Goal: Information Seeking & Learning: Learn about a topic

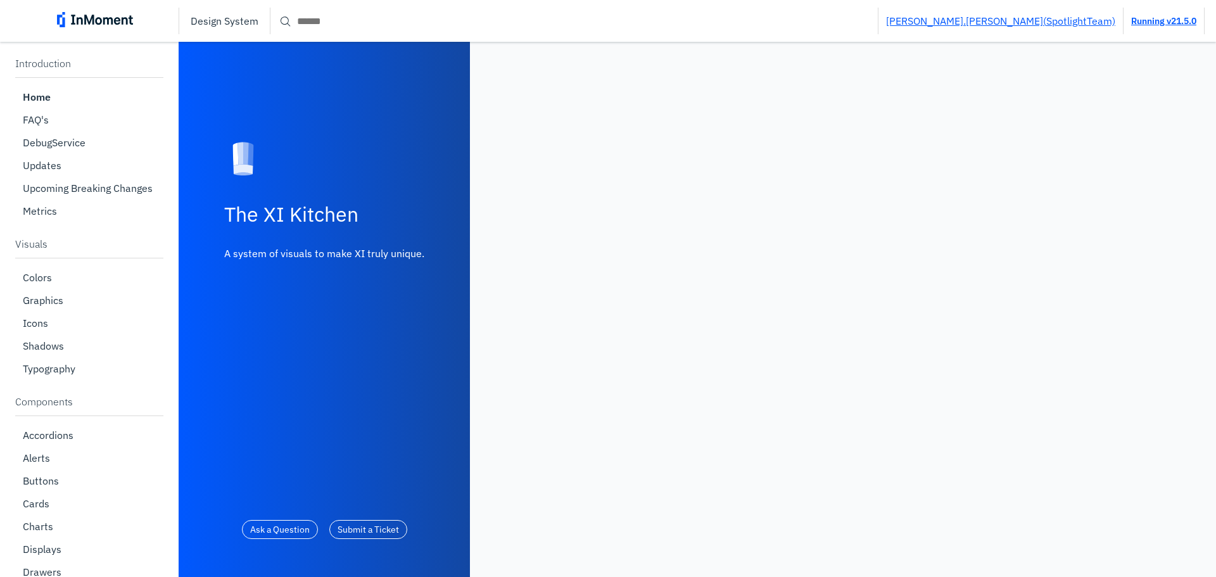
click at [362, 20] on input "Search" at bounding box center [573, 20] width 607 height 23
paste input "**********"
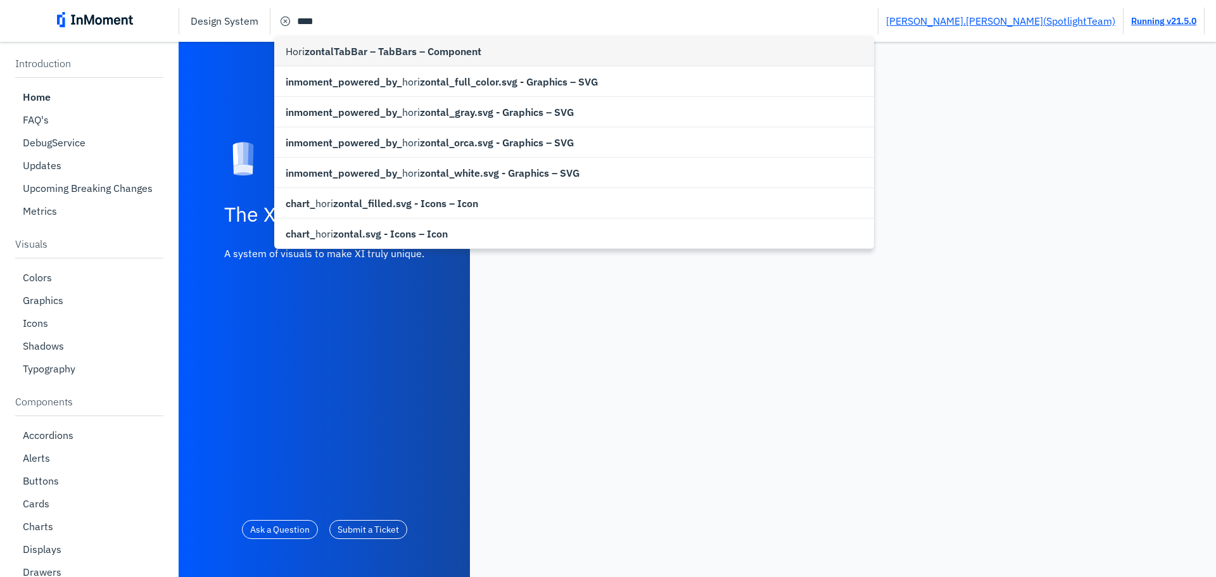
type input "**********"
click at [361, 45] on span "zontalTabBar – TabBars – Component" at bounding box center [393, 51] width 177 height 15
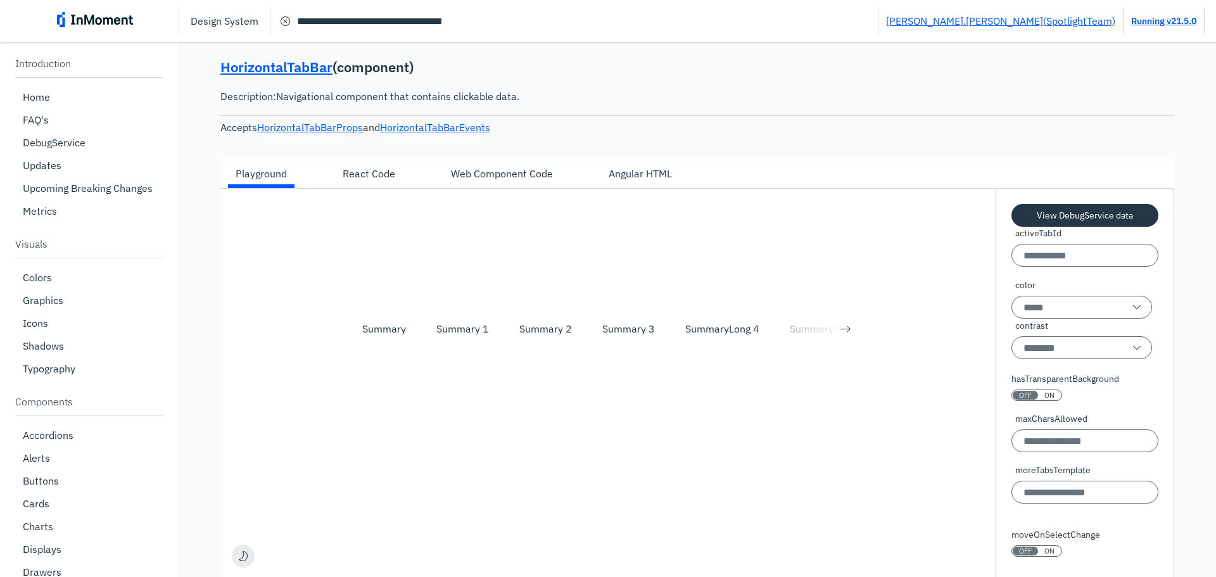
scroll to position [275, 0]
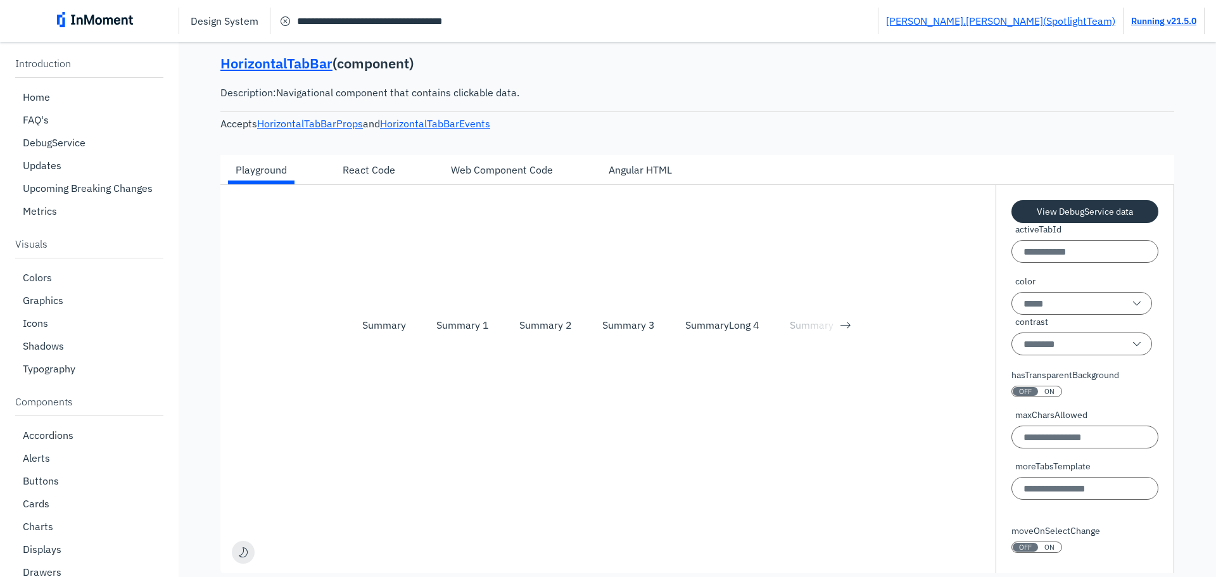
click at [637, 173] on div "Angular HTML" at bounding box center [640, 169] width 63 height 15
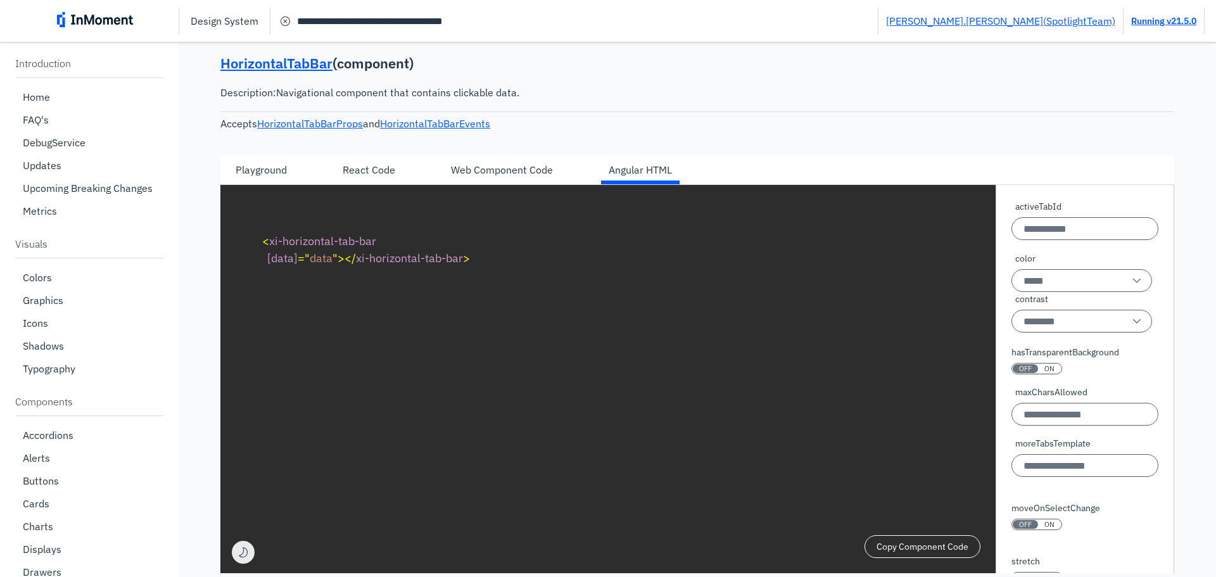
click at [262, 175] on div "Playground" at bounding box center [261, 169] width 51 height 15
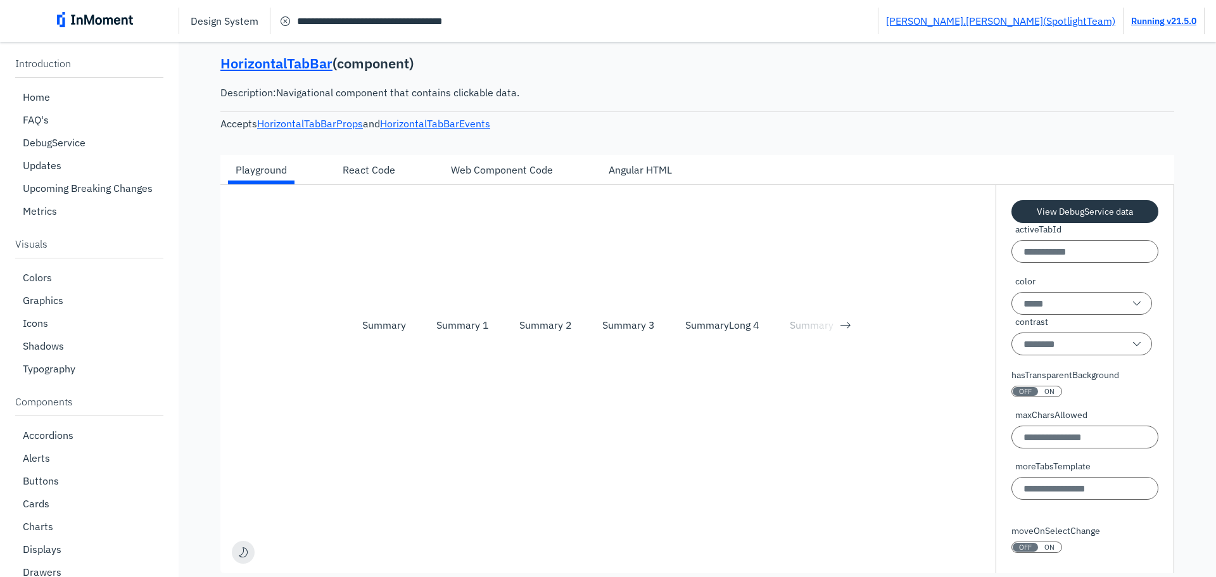
scroll to position [339, 0]
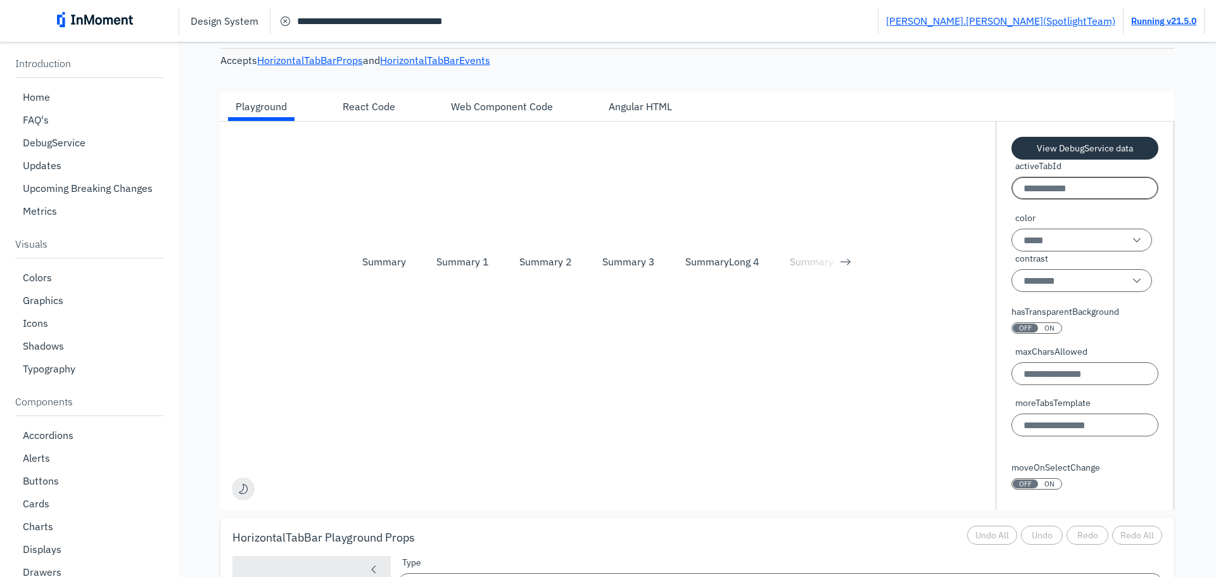
click at [1075, 189] on input "activeTabId" at bounding box center [1084, 188] width 147 height 23
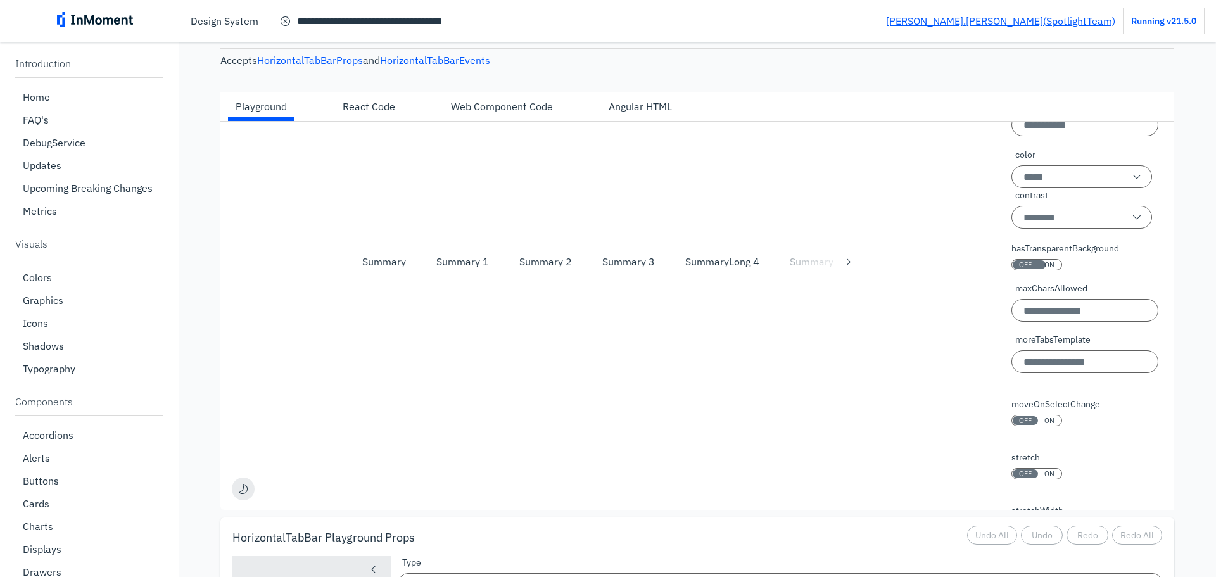
click at [1044, 266] on span "ON" at bounding box center [1049, 264] width 10 height 9
click at [733, 264] on div "SummaryLong 4" at bounding box center [722, 261] width 74 height 15
click at [801, 261] on div "SummaryLong 5" at bounding box center [827, 261] width 74 height 15
click at [614, 265] on div "Summary 3" at bounding box center [628, 261] width 53 height 15
click at [515, 265] on div "Summary 2" at bounding box center [546, 261] width 68 height 19
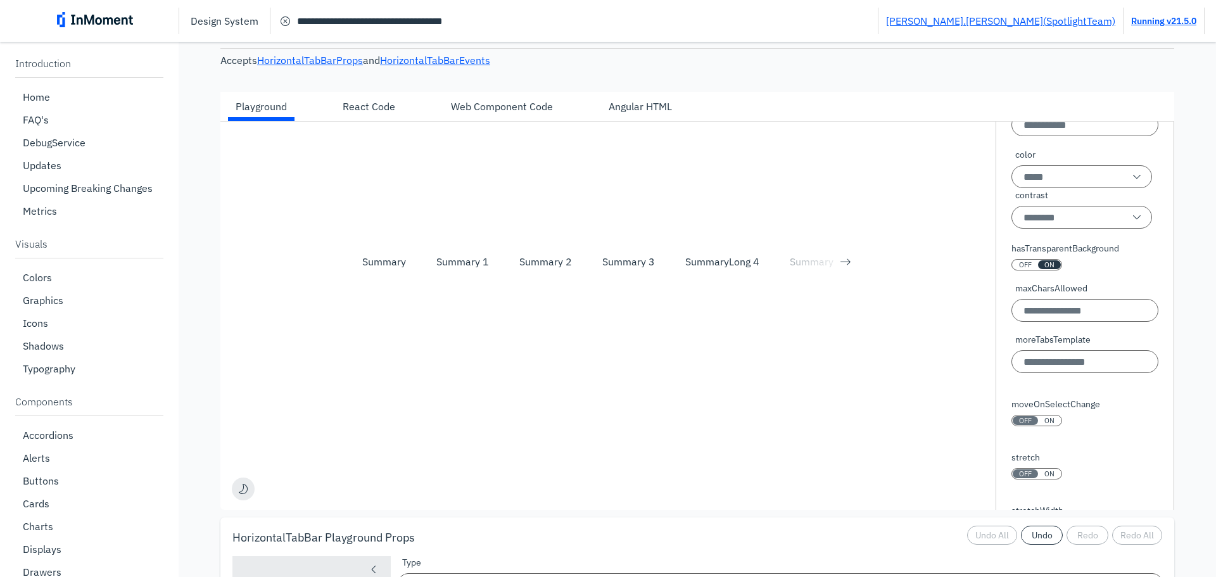
click at [419, 256] on div "Summary" at bounding box center [384, 261] width 74 height 27
click at [1018, 260] on button "OFF ON" at bounding box center [1036, 264] width 51 height 11
click at [637, 266] on div "Summary 3" at bounding box center [628, 261] width 53 height 15
click at [636, 266] on div "Summary 3" at bounding box center [628, 261] width 53 height 15
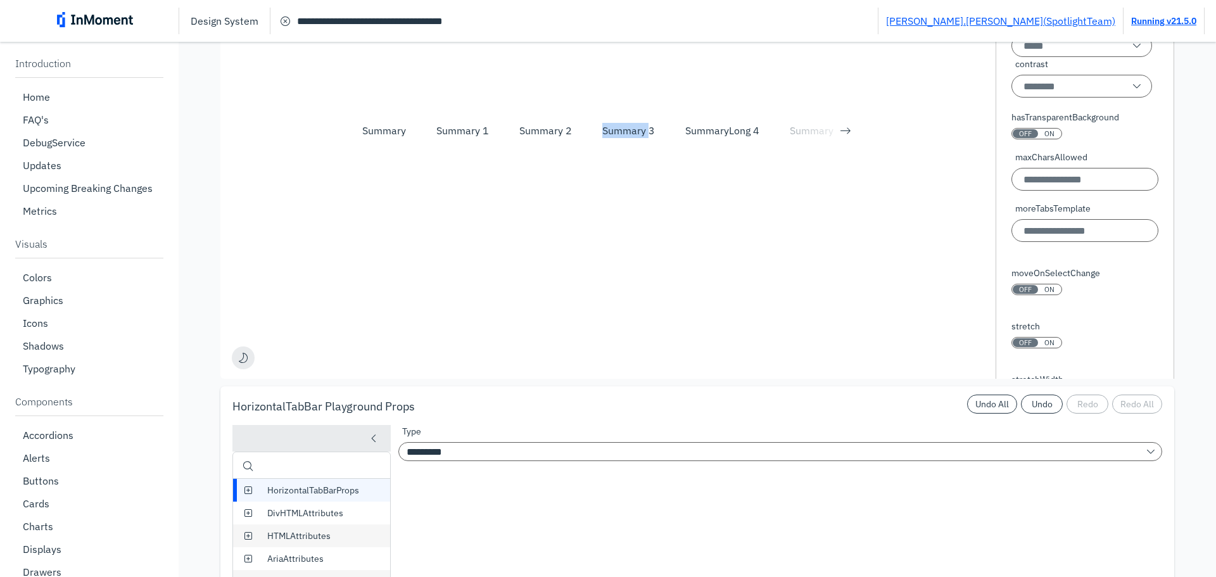
scroll to position [339, 0]
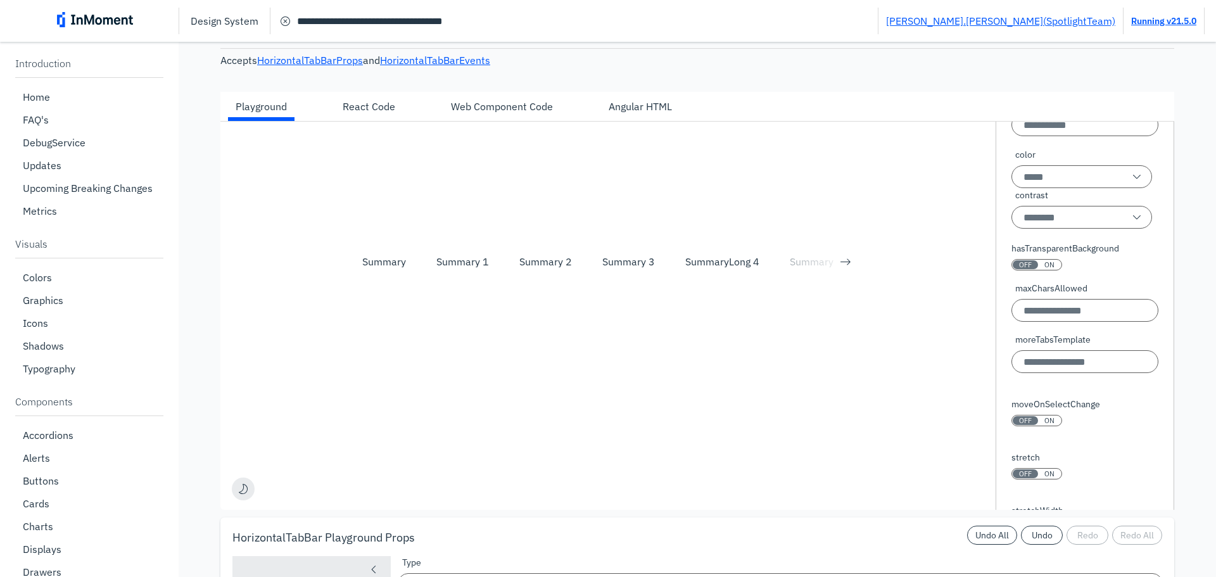
click at [786, 304] on div "Summary Summary 1 Summary 2 Summary 3 SummaryLong 4 SummaryLong 5 SummaryLong 6…" at bounding box center [601, 262] width 763 height 280
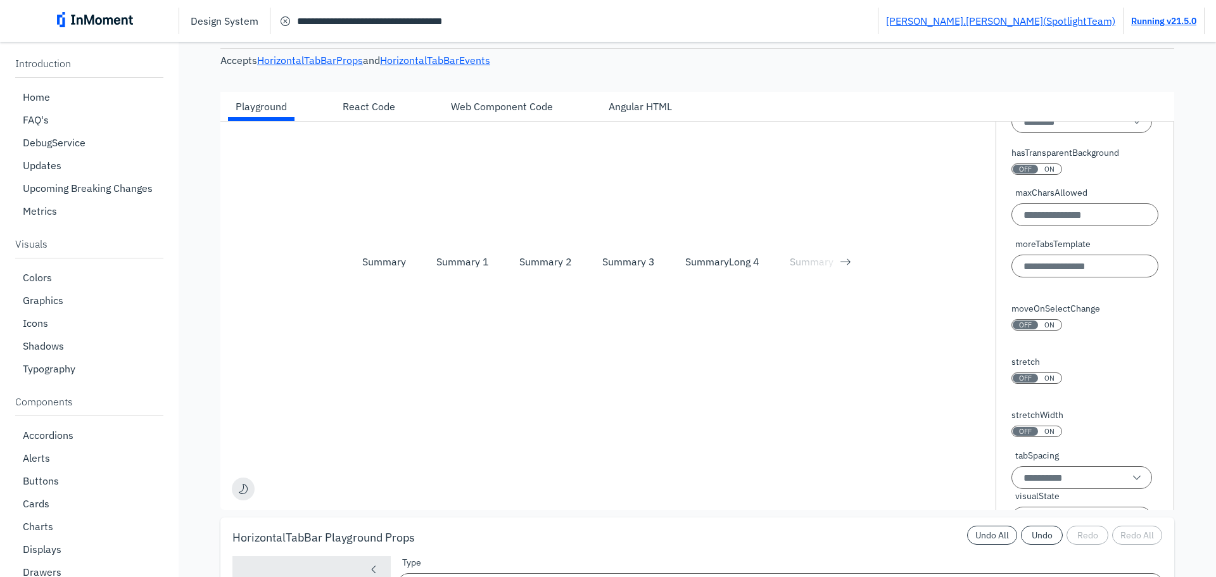
scroll to position [194, 0]
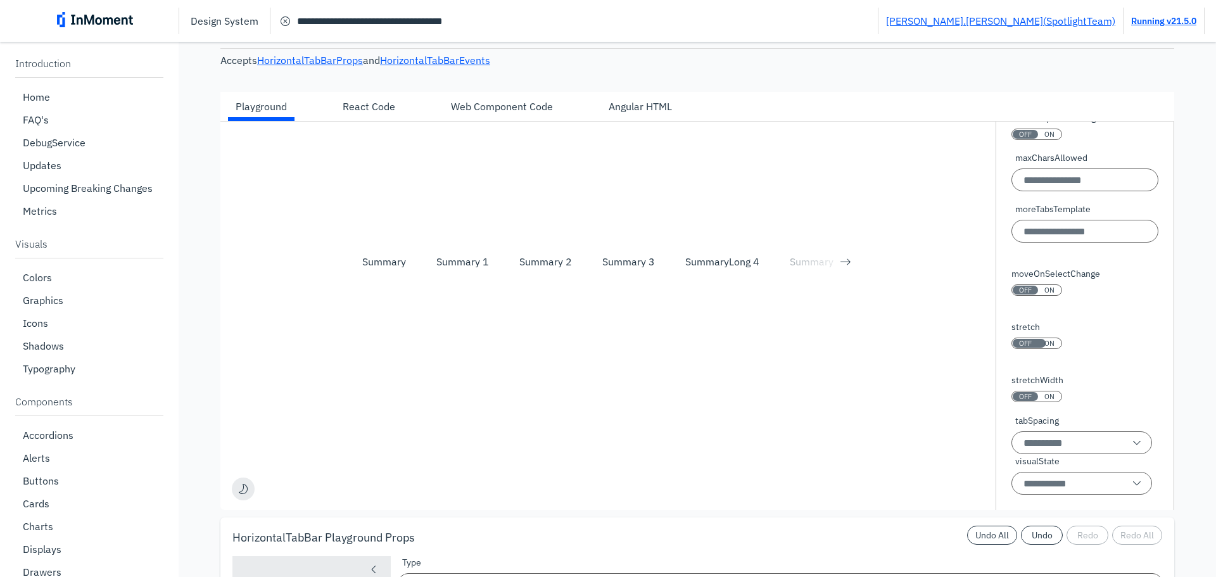
click at [1021, 339] on span "OFF" at bounding box center [1025, 343] width 13 height 9
click at [1028, 342] on div "OFF" at bounding box center [1025, 343] width 25 height 9
click at [1025, 344] on div "OFF" at bounding box center [1025, 343] width 25 height 9
click at [1024, 396] on div "OFF" at bounding box center [1025, 396] width 25 height 9
click at [1021, 340] on span "OFF" at bounding box center [1025, 343] width 13 height 9
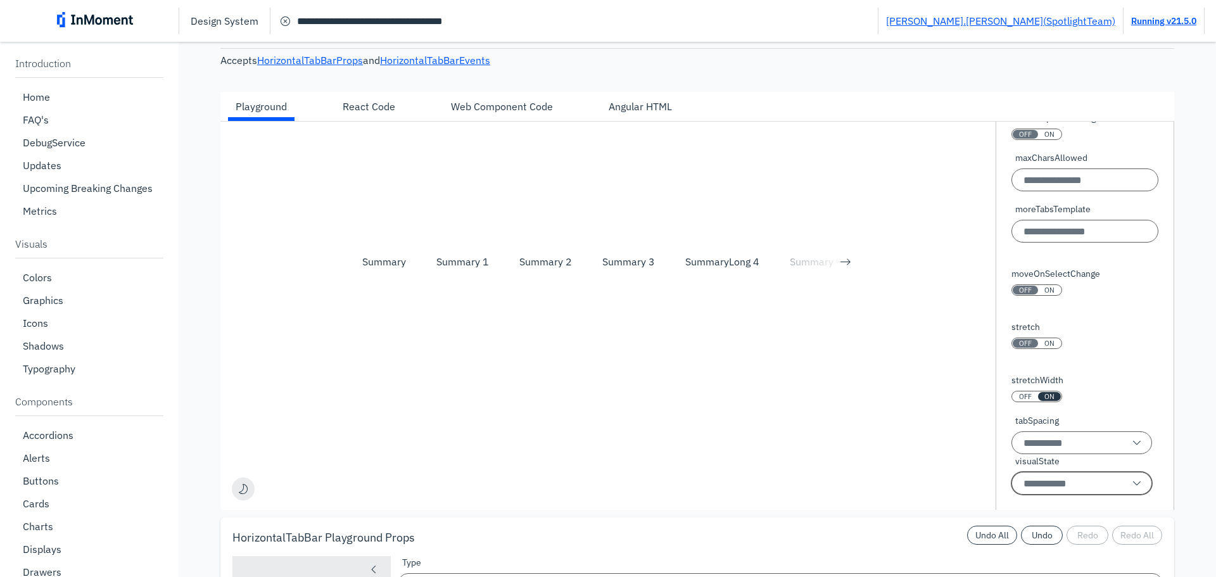
scroll to position [402, 0]
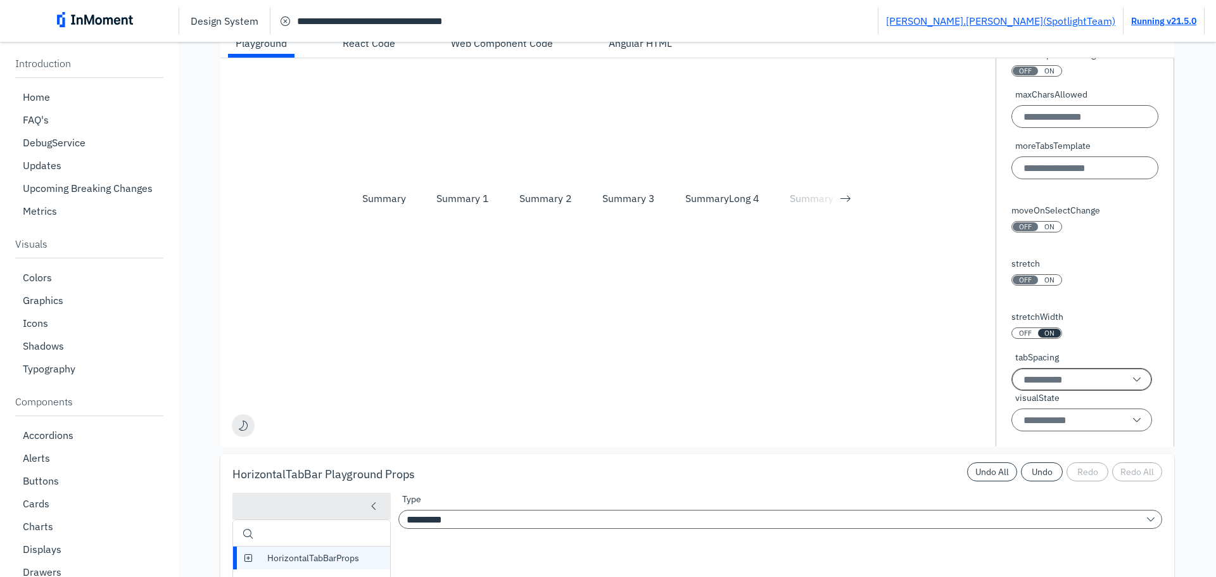
click at [1059, 384] on input "tabSpacing" at bounding box center [1081, 379] width 141 height 23
click at [1070, 416] on p "eact.CSSProperties['marginRight'" at bounding box center [1079, 410] width 132 height 13
type input "**********"
click at [1023, 313] on label "stretchWidth" at bounding box center [1037, 316] width 52 height 13
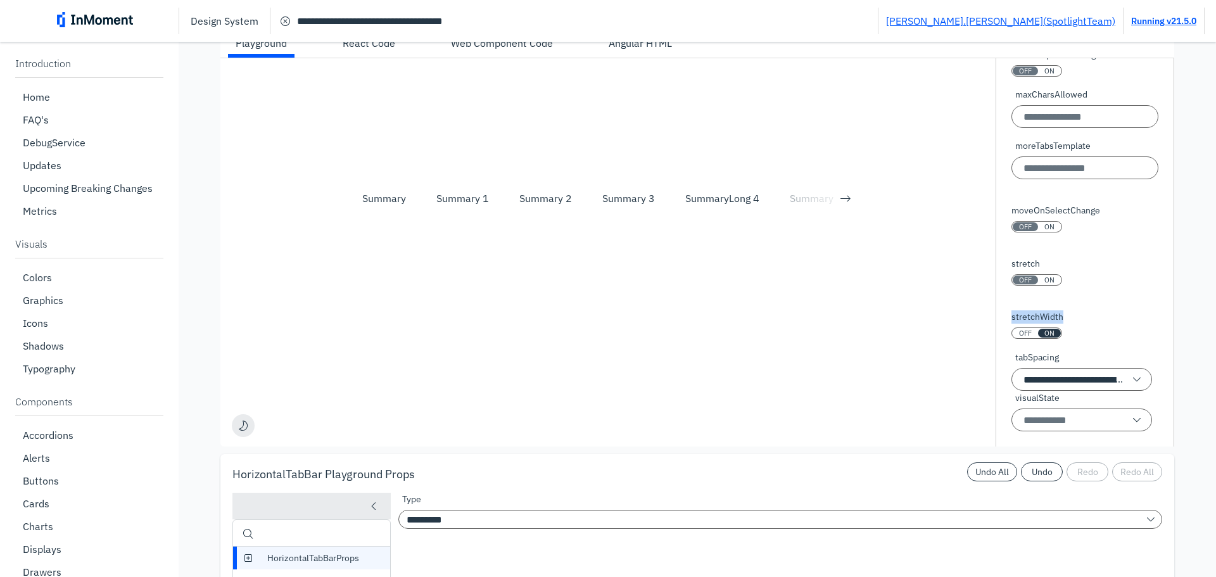
copy label "stretchWidth"
click at [1015, 294] on div at bounding box center [1015, 294] width 0 height 0
click at [1092, 318] on div "**********" at bounding box center [1084, 252] width 179 height 388
click at [1014, 319] on label "stretchWidth" at bounding box center [1037, 316] width 52 height 13
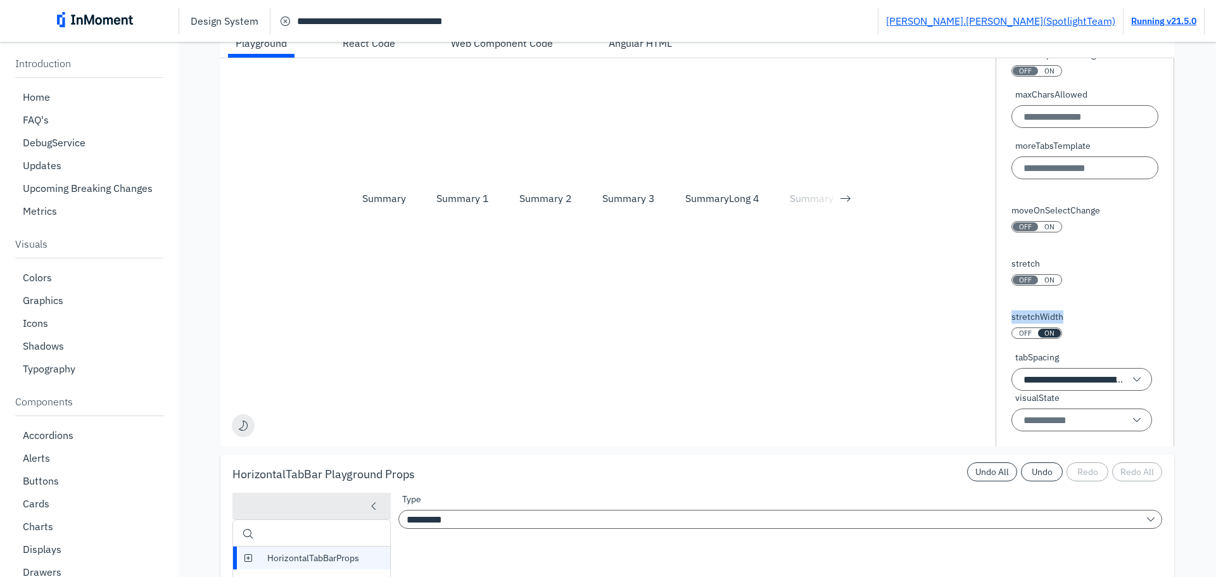
copy label "stretchWidth"
click at [1073, 164] on input "moreTabsTemplate" at bounding box center [1084, 167] width 147 height 23
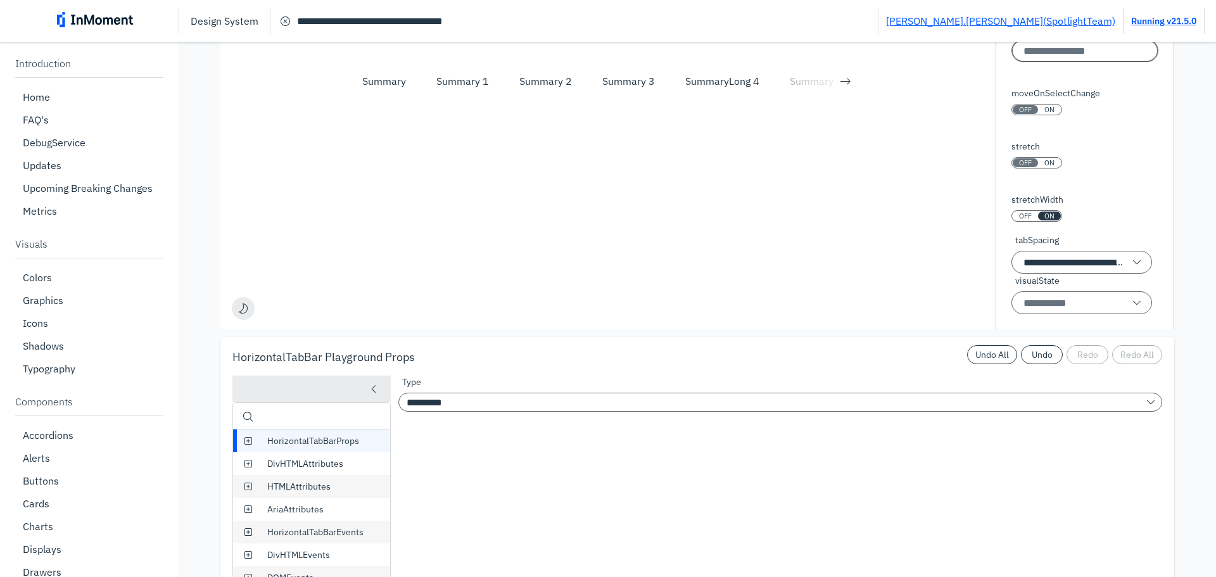
scroll to position [212, 0]
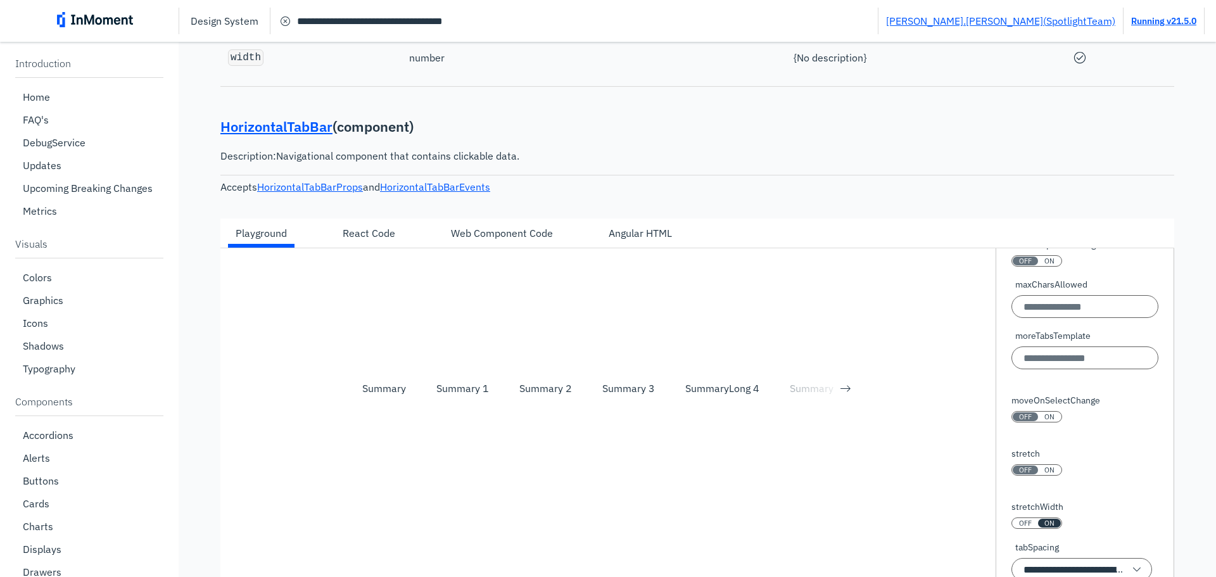
click at [516, 233] on div "Web Component Code" at bounding box center [502, 232] width 102 height 15
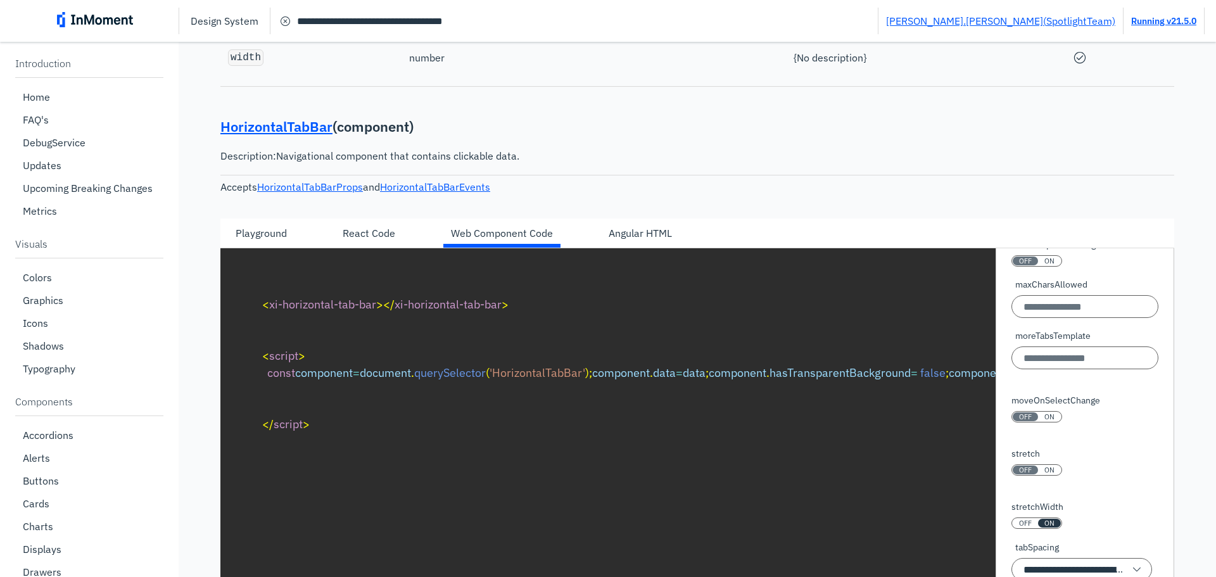
scroll to position [171, 0]
click at [643, 233] on div "Angular HTML" at bounding box center [640, 232] width 63 height 15
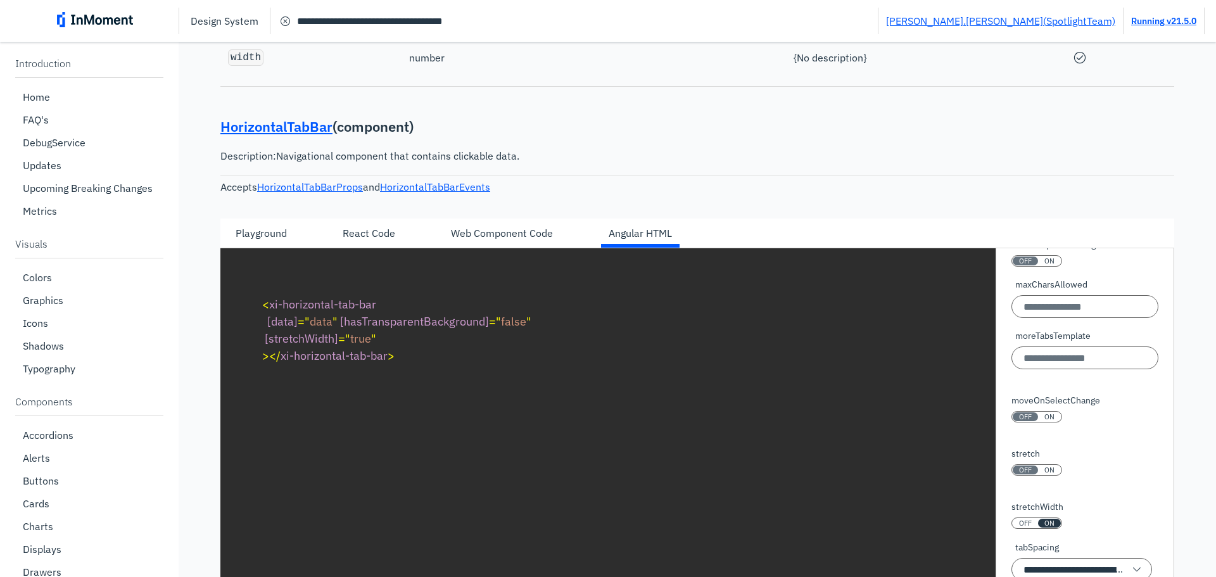
click at [1038, 521] on div "stretchWidth" at bounding box center [1049, 523] width 23 height 9
click at [1038, 521] on div "ON" at bounding box center [1049, 523] width 23 height 9
click at [1026, 472] on div "OFF" at bounding box center [1025, 469] width 25 height 9
click at [508, 236] on div "Web Component Code" at bounding box center [502, 232] width 102 height 15
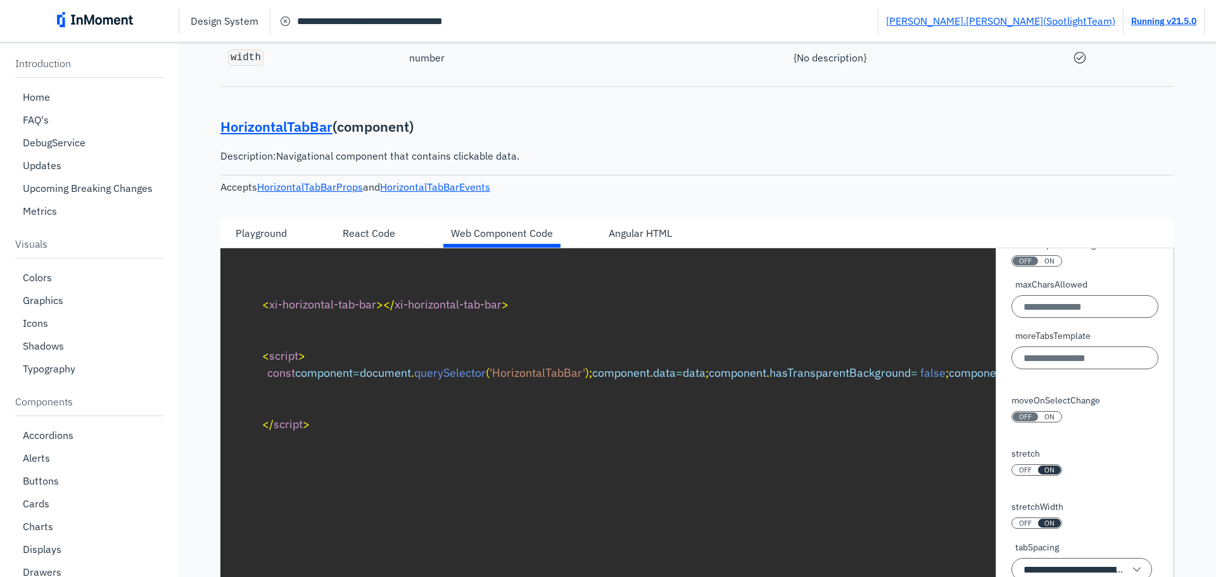
click at [369, 239] on div "React Code" at bounding box center [369, 232] width 53 height 15
type textarea "**********"
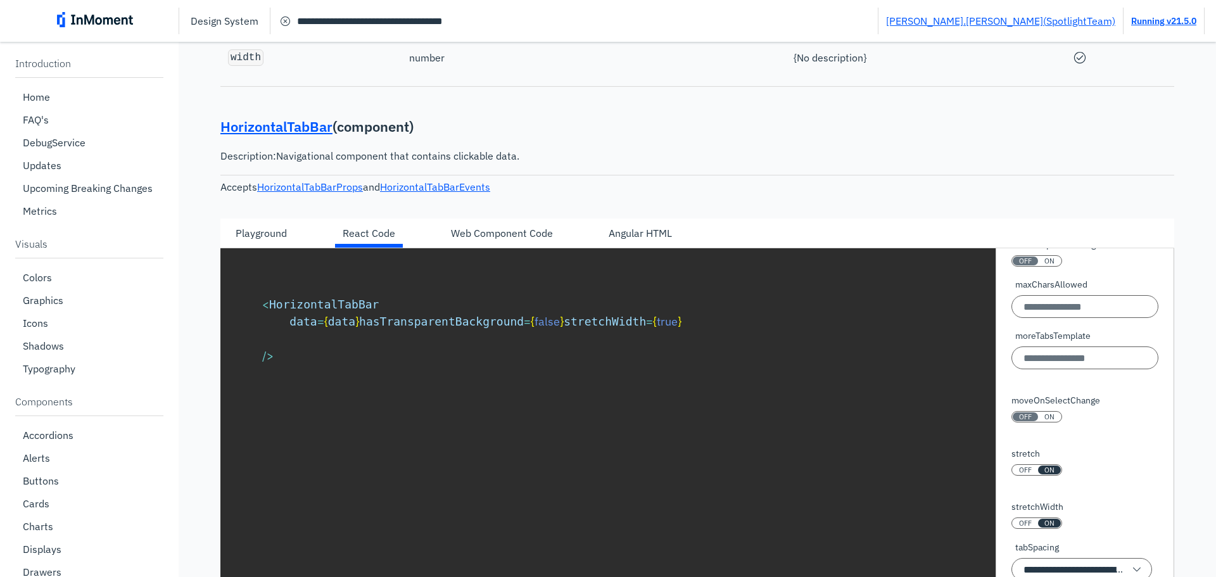
click at [270, 238] on div "Playground" at bounding box center [261, 232] width 51 height 15
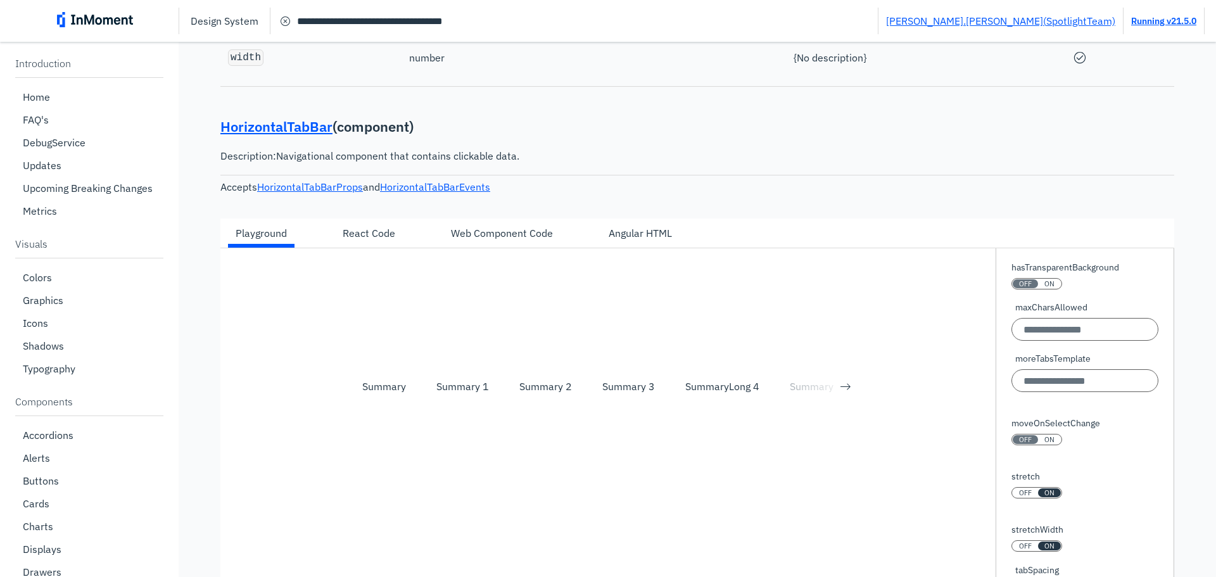
scroll to position [194, 0]
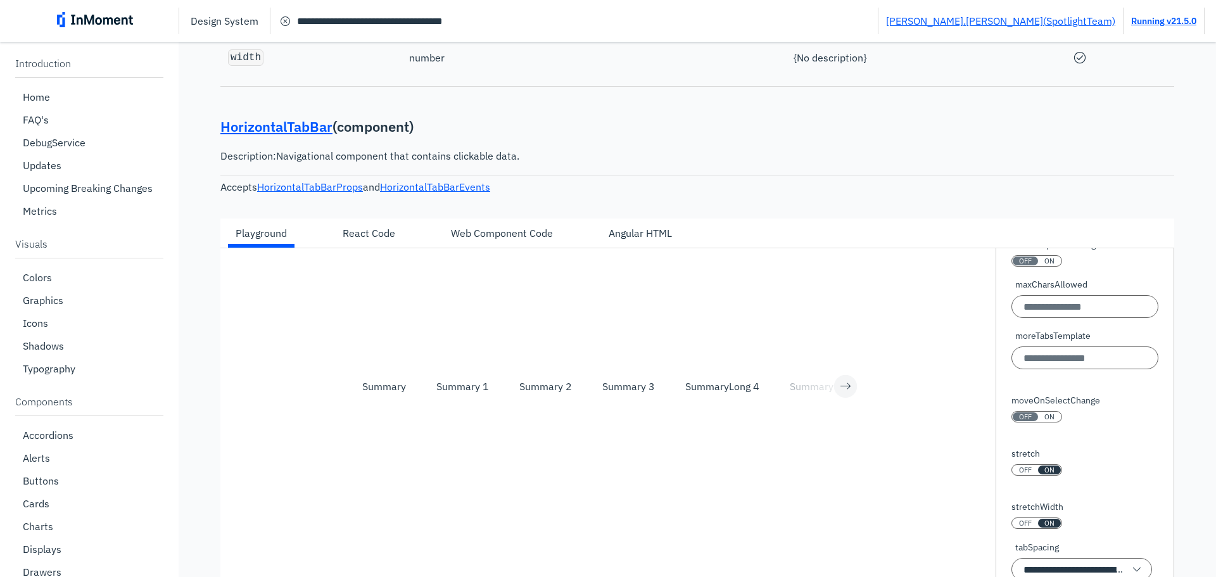
click at [838, 389] on button "horizontal tab bar" at bounding box center [845, 386] width 23 height 23
click at [840, 389] on button "horizontal tab bar" at bounding box center [846, 387] width 22 height 22
click at [622, 234] on div "Angular HTML" at bounding box center [640, 232] width 63 height 15
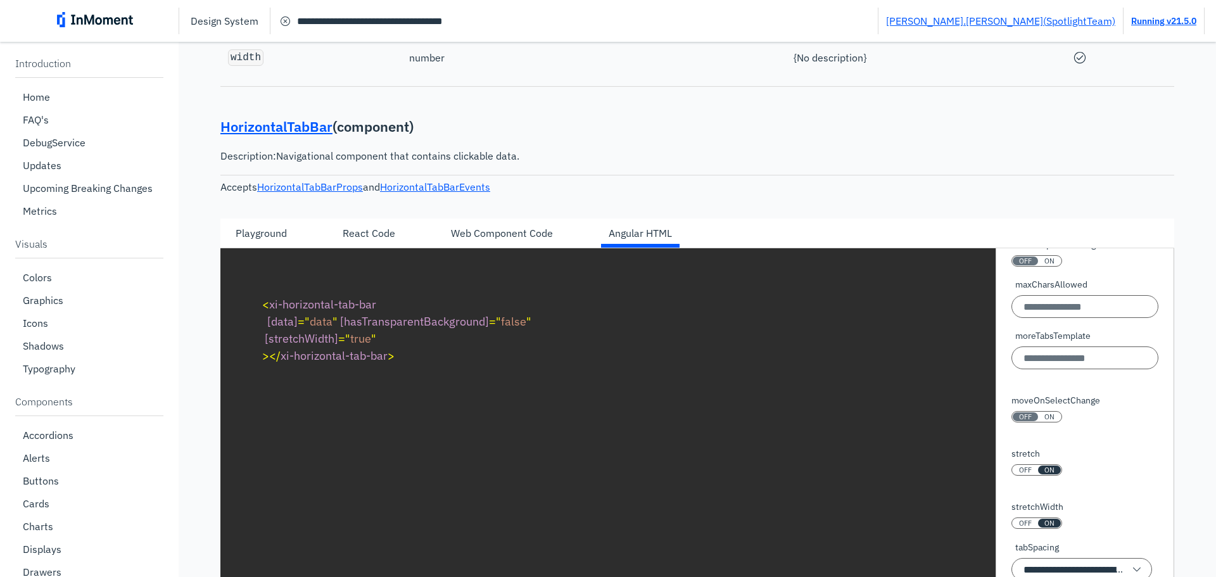
scroll to position [171, 0]
click at [377, 343] on pre "< xi-horizontal-tab-bar [data] = " data " [hasTransparentBackground] = " false …" at bounding box center [697, 329] width 893 height 91
click at [337, 335] on span "< xi-horizontal-tab-bar [data] = " data " [hasTransparentBackground] = " false …" at bounding box center [396, 330] width 269 height 66
click at [280, 236] on div "Playground" at bounding box center [261, 232] width 51 height 15
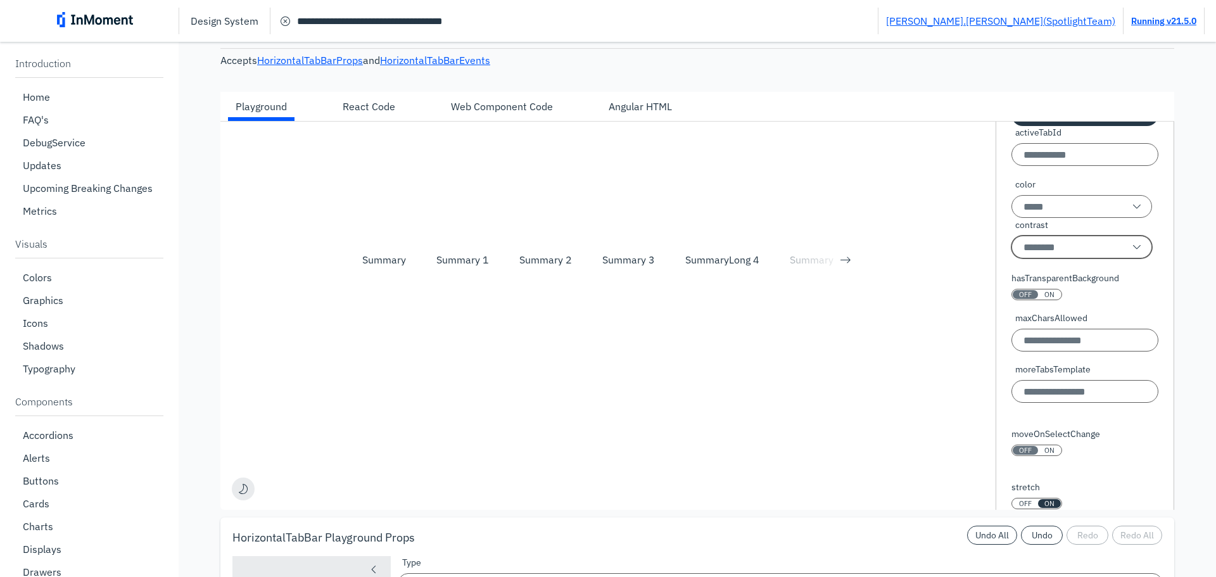
scroll to position [127, 0]
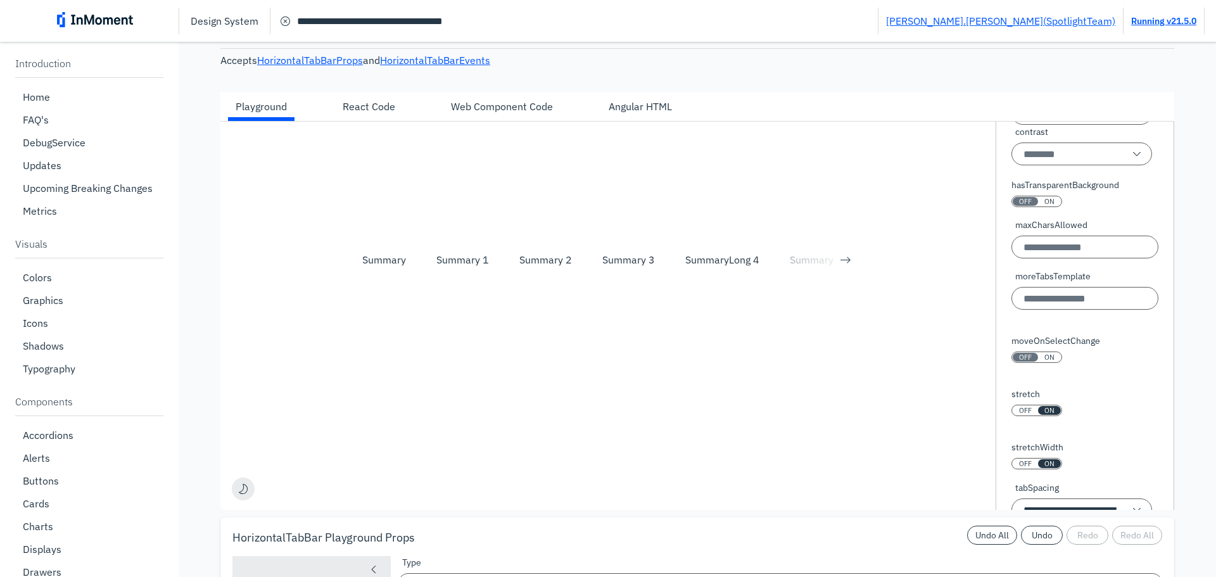
click at [1038, 357] on div "ON" at bounding box center [1049, 357] width 23 height 9
click at [722, 256] on div "SummaryLong 4" at bounding box center [722, 259] width 74 height 15
click at [641, 262] on div "Summary 3" at bounding box center [628, 259] width 53 height 15
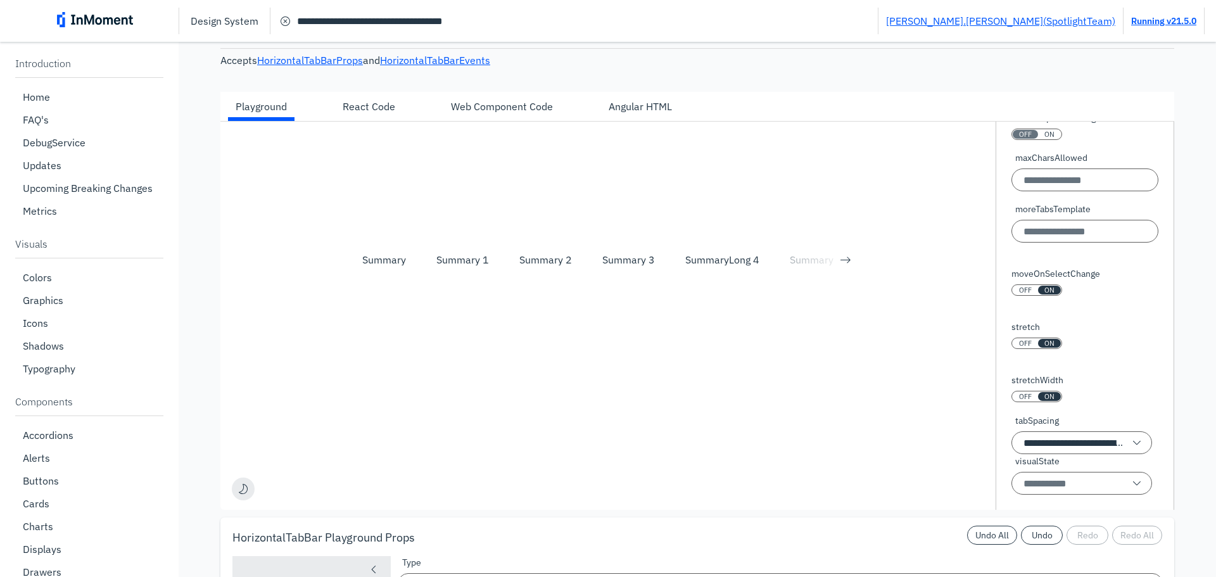
scroll to position [402, 0]
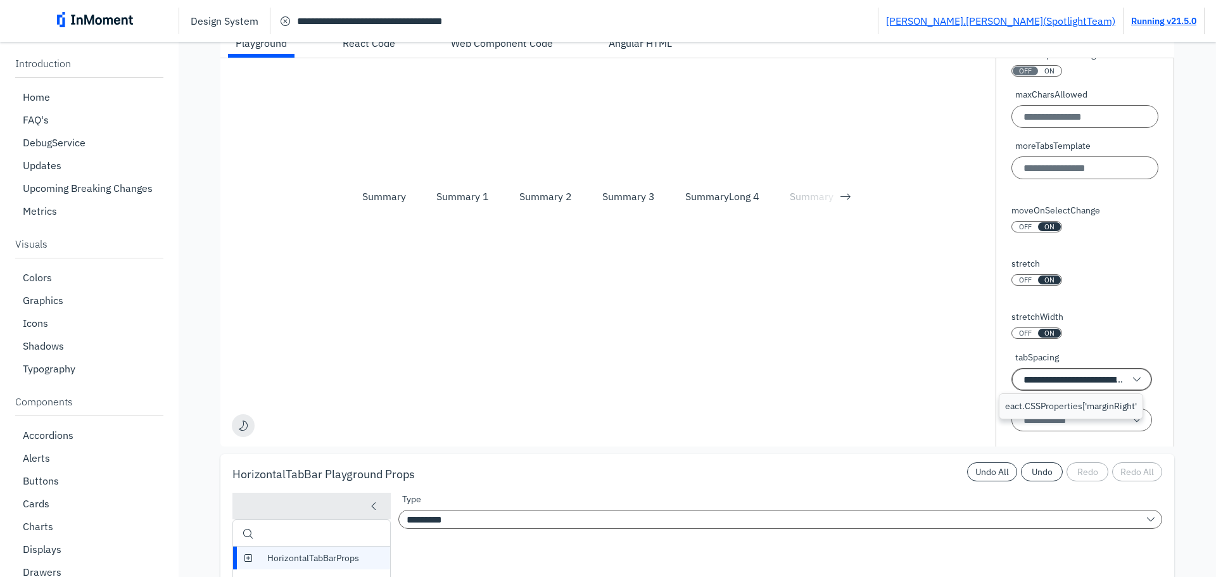
click at [1092, 378] on input "**********" at bounding box center [1081, 379] width 141 height 23
click at [1076, 413] on p "eact.CSSProperties['marginRight'" at bounding box center [1079, 410] width 132 height 13
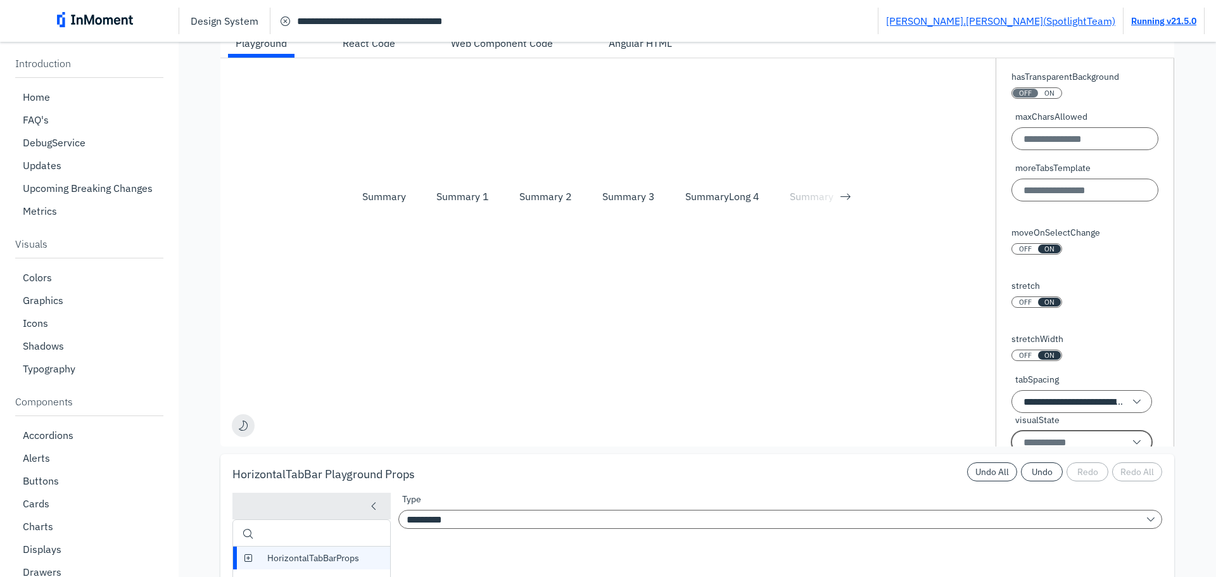
scroll to position [194, 0]
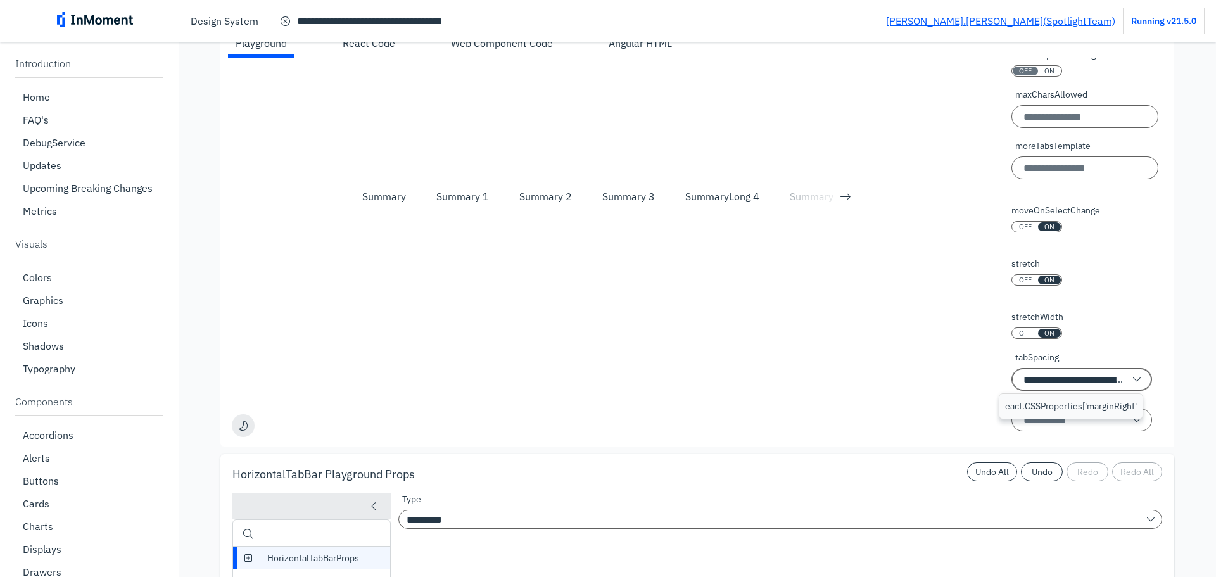
click at [1025, 385] on input "**********" at bounding box center [1081, 379] width 141 height 23
click at [1091, 415] on p "eact.CSSProperties['marginRight'" at bounding box center [1079, 410] width 132 height 13
click at [1054, 386] on input "**********" at bounding box center [1081, 379] width 141 height 23
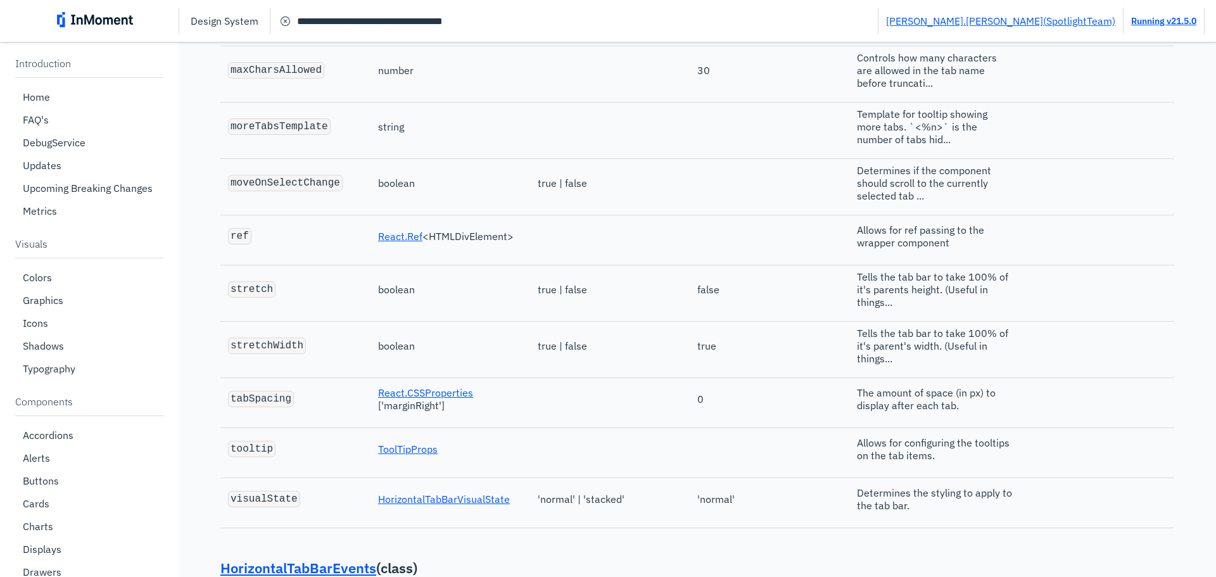
scroll to position [1795, 0]
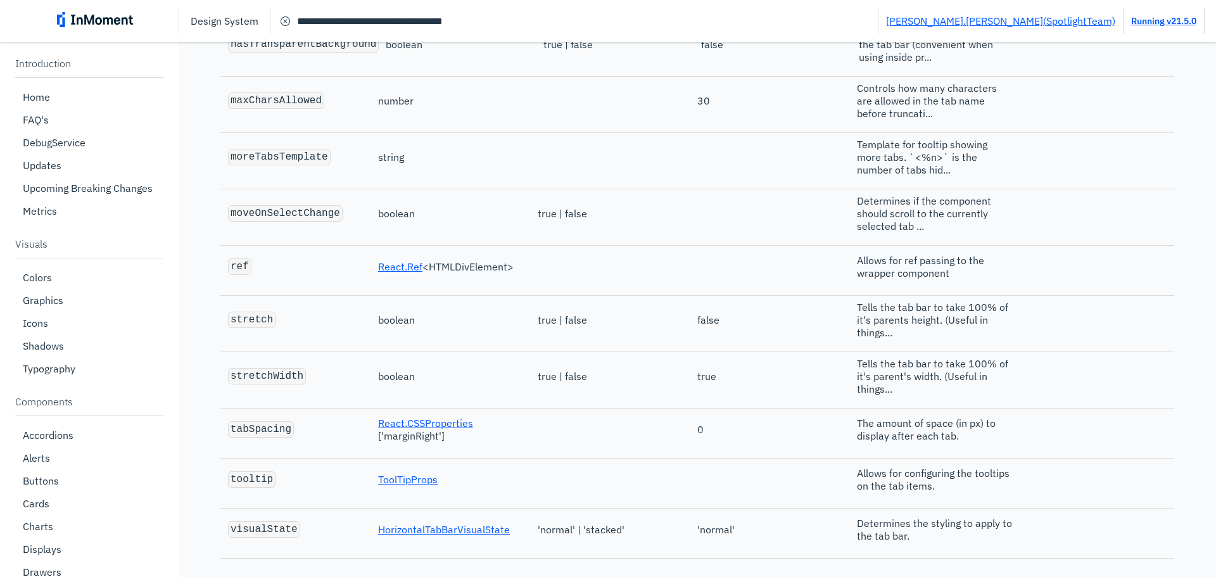
click at [418, 439] on span "React.CSSProperties [' marginRight ']" at bounding box center [456, 429] width 156 height 25
copy span "marginRight"
click at [738, 436] on div "0" at bounding box center [777, 429] width 160 height 13
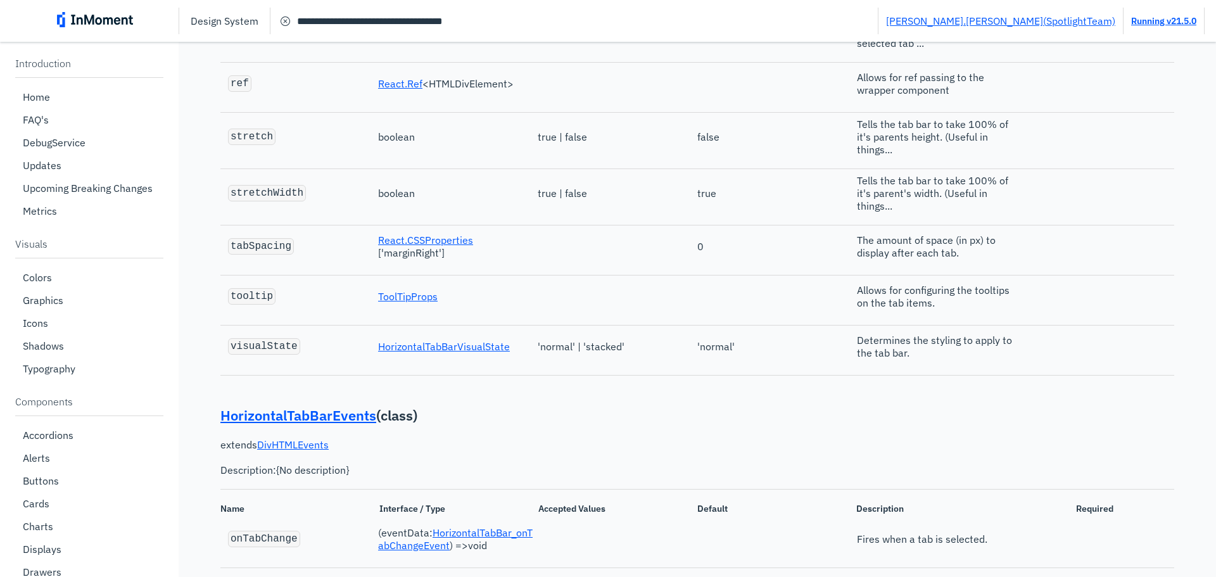
scroll to position [1985, 0]
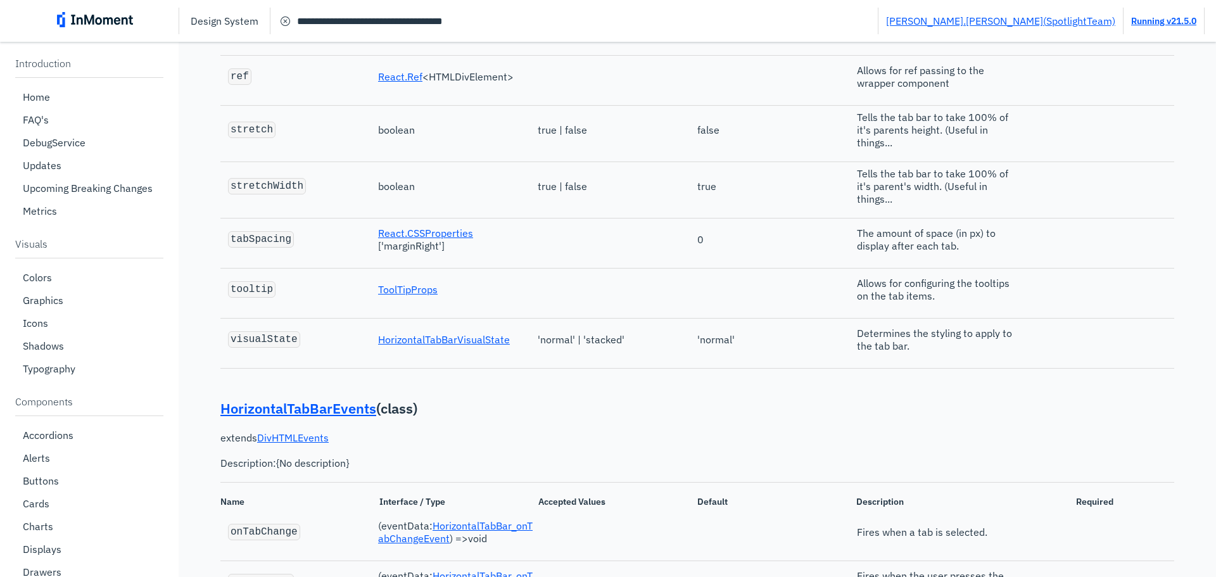
click at [600, 346] on span "'normal' | 'stacked'" at bounding box center [581, 339] width 87 height 13
click at [263, 343] on code "visualState" at bounding box center [263, 339] width 67 height 11
copy code "visualState"
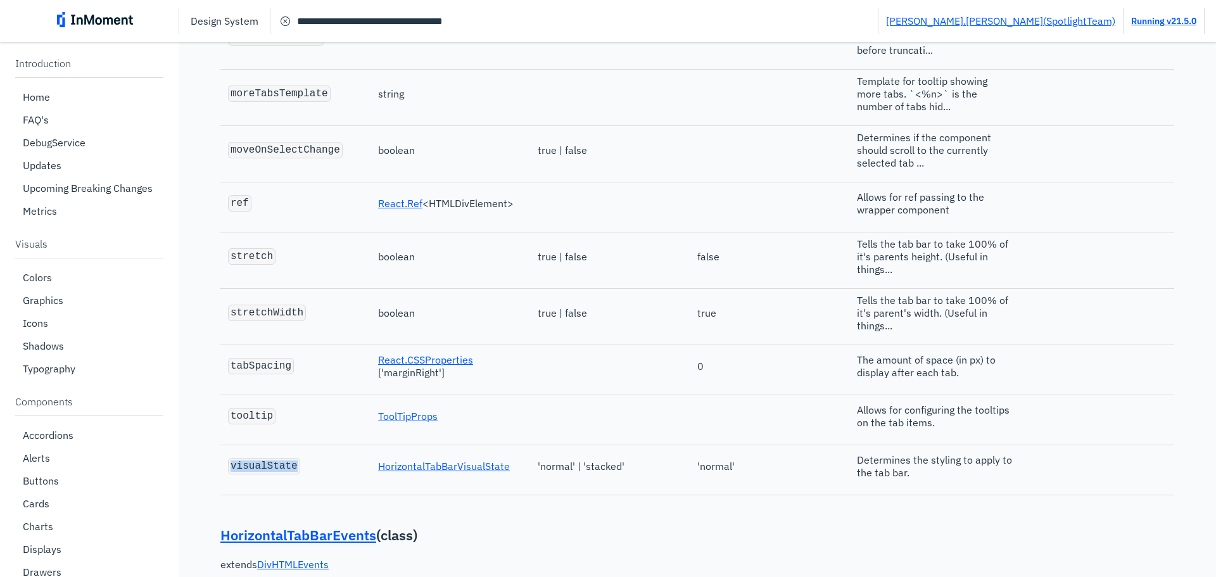
scroll to position [1732, 0]
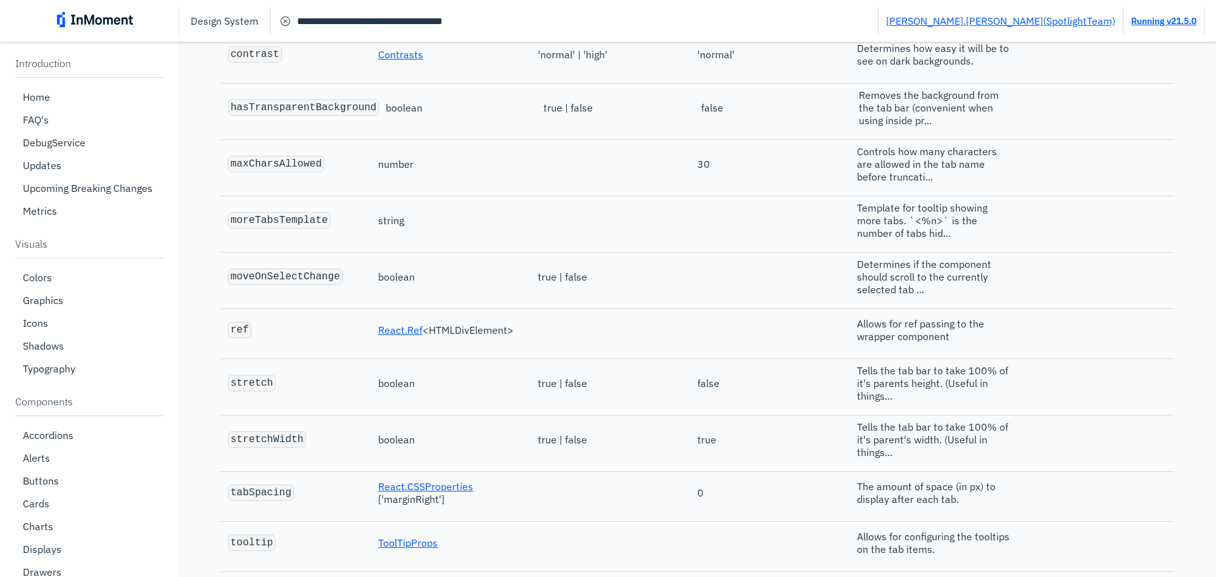
click at [320, 279] on code "moveOnSelectChange" at bounding box center [285, 276] width 110 height 11
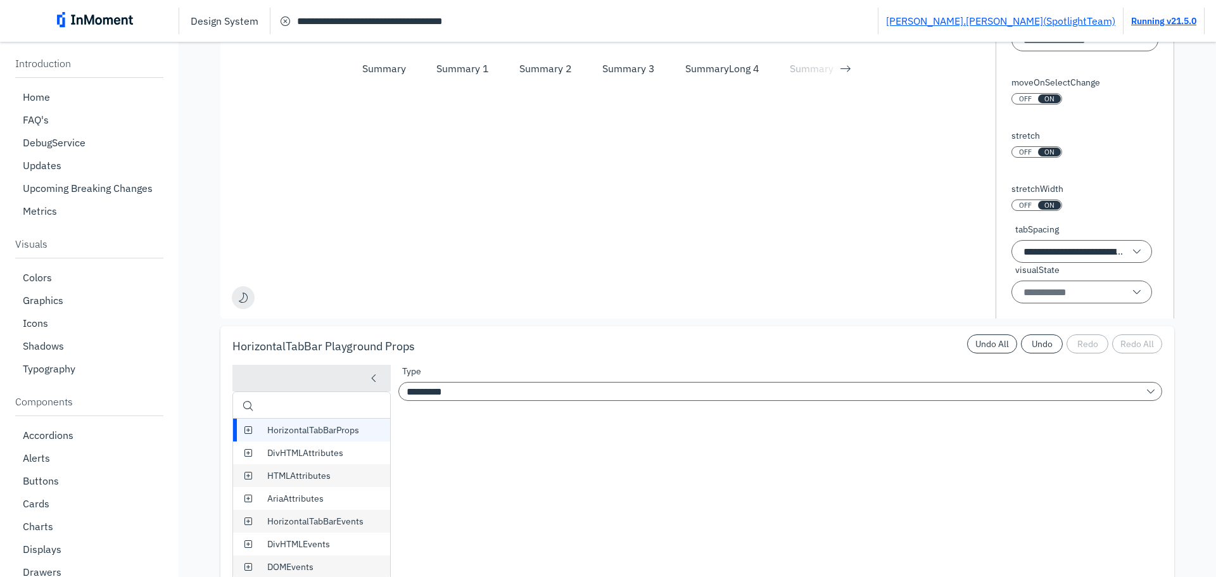
scroll to position [275, 0]
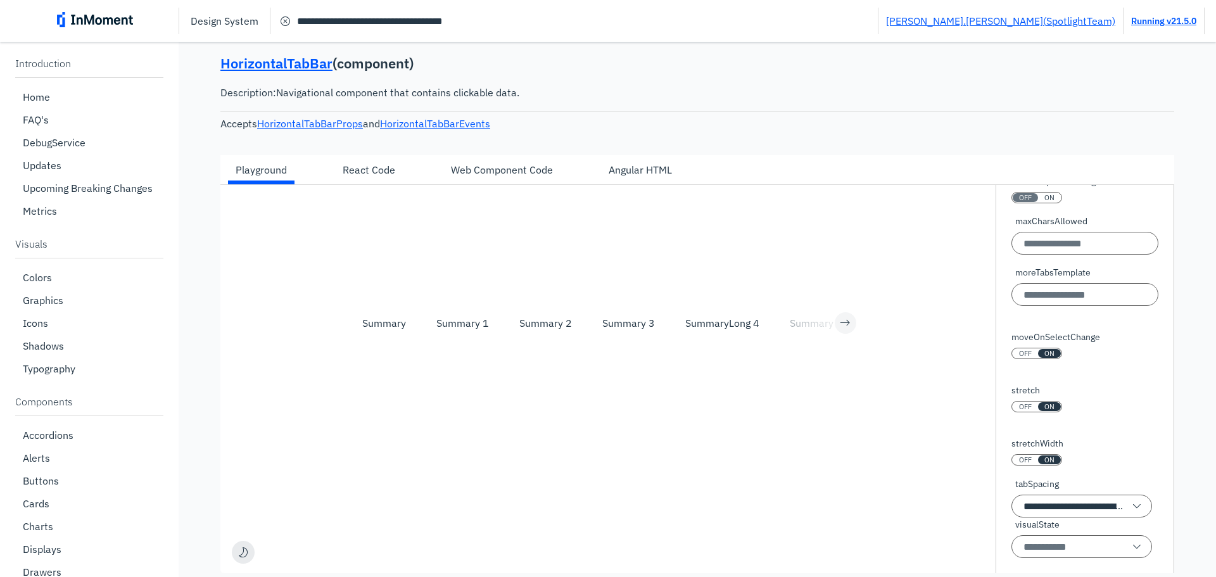
click at [843, 321] on button "horizontal tab bar" at bounding box center [846, 323] width 22 height 22
click at [840, 328] on button "horizontal tab bar" at bounding box center [846, 323] width 22 height 22
click at [1044, 351] on span "ON" at bounding box center [1049, 353] width 10 height 9
click at [802, 328] on div "Sum 7" at bounding box center [804, 322] width 29 height 15
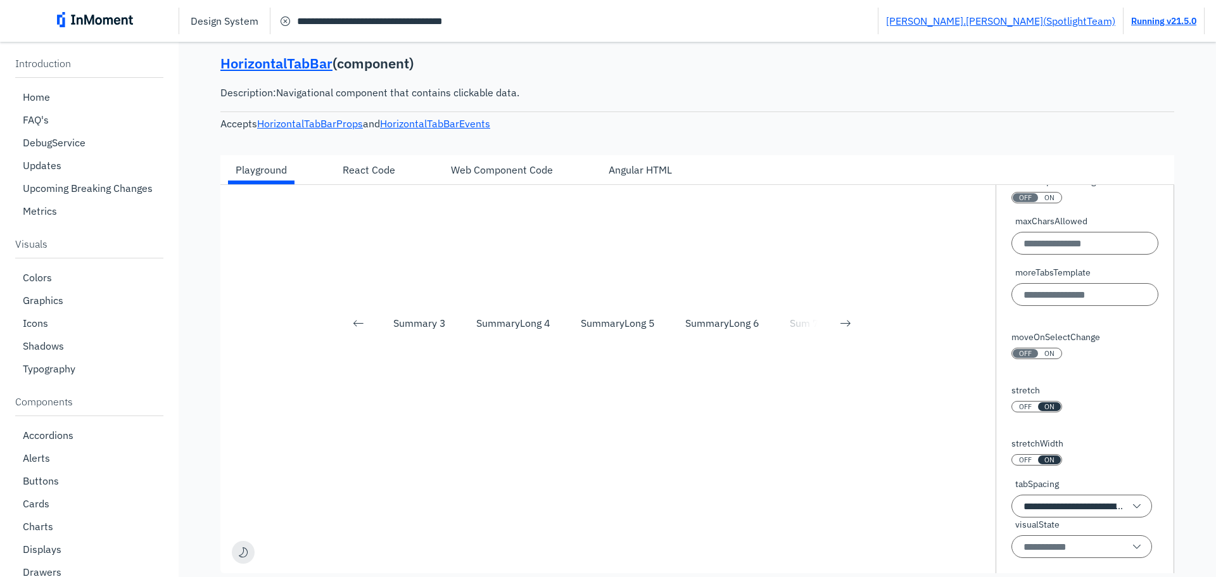
click at [760, 322] on div "SummaryLong 6" at bounding box center [722, 323] width 104 height 23
click at [724, 322] on div "SummaryLong 6" at bounding box center [722, 322] width 74 height 15
click at [723, 322] on div "SummaryLong 6" at bounding box center [722, 322] width 74 height 15
click at [622, 321] on div "SummaryLong 5" at bounding box center [618, 322] width 74 height 15
click at [597, 323] on div "SummaryLong 5" at bounding box center [618, 322] width 74 height 15
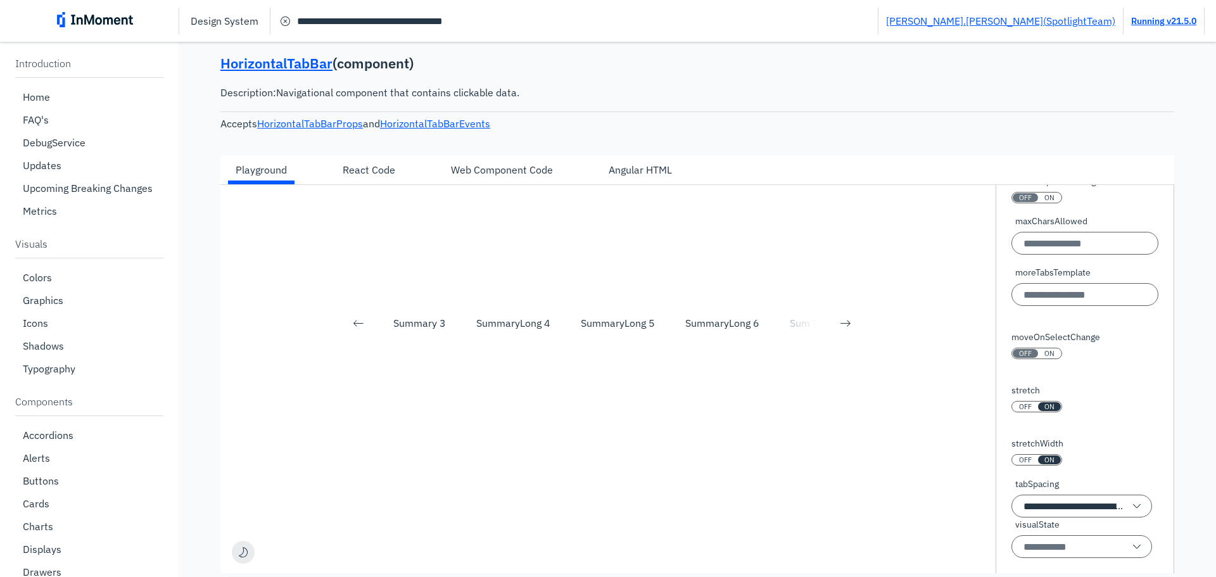
click at [478, 326] on div "SummaryLong 4" at bounding box center [513, 322] width 74 height 15
click at [428, 322] on div "Summary 3" at bounding box center [419, 322] width 53 height 15
click at [408, 329] on div "Summary 3" at bounding box center [419, 322] width 53 height 15
click at [481, 323] on div "Summary Summary 1 Summary 2 Summary 3 SummaryLong 4 SummaryLong 5 SummaryLong 6…" at bounding box center [602, 323] width 464 height 23
drag, startPoint x: 686, startPoint y: 344, endPoint x: 726, endPoint y: 351, distance: 40.0
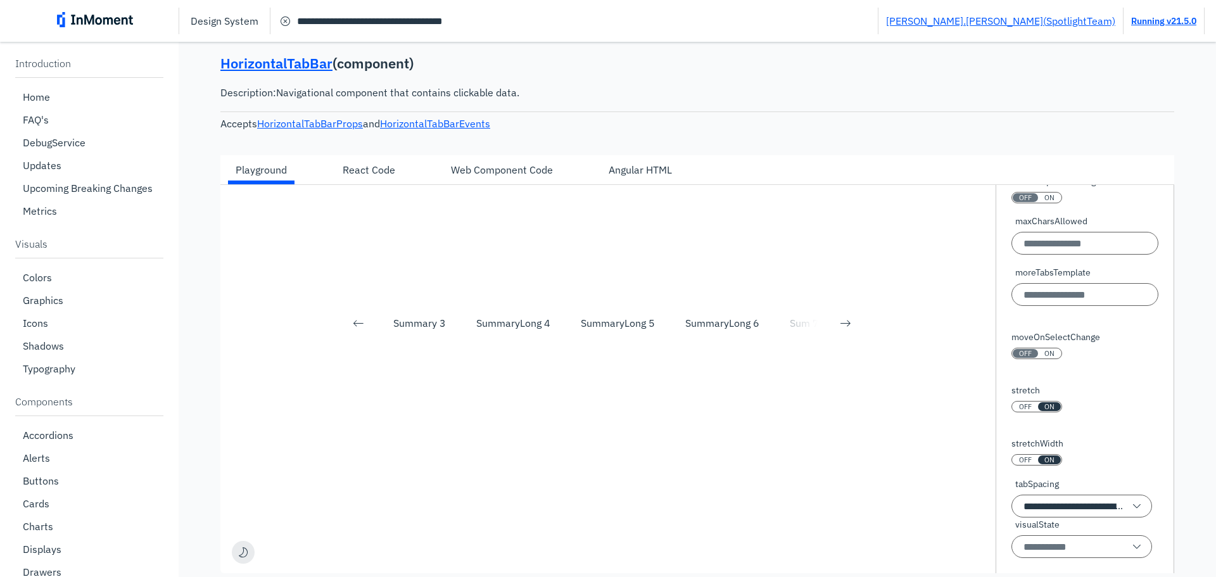
click at [690, 344] on div "Summary Summary 1 Summary 2 Summary 3 SummaryLong 4 SummaryLong 5 SummaryLong 6…" at bounding box center [601, 323] width 763 height 276
click at [1051, 338] on label "moveOnSelectChange" at bounding box center [1055, 337] width 89 height 13
copy label "moveOnSelectChange"
click at [1084, 298] on input "moreTabsTemplate" at bounding box center [1084, 294] width 147 height 23
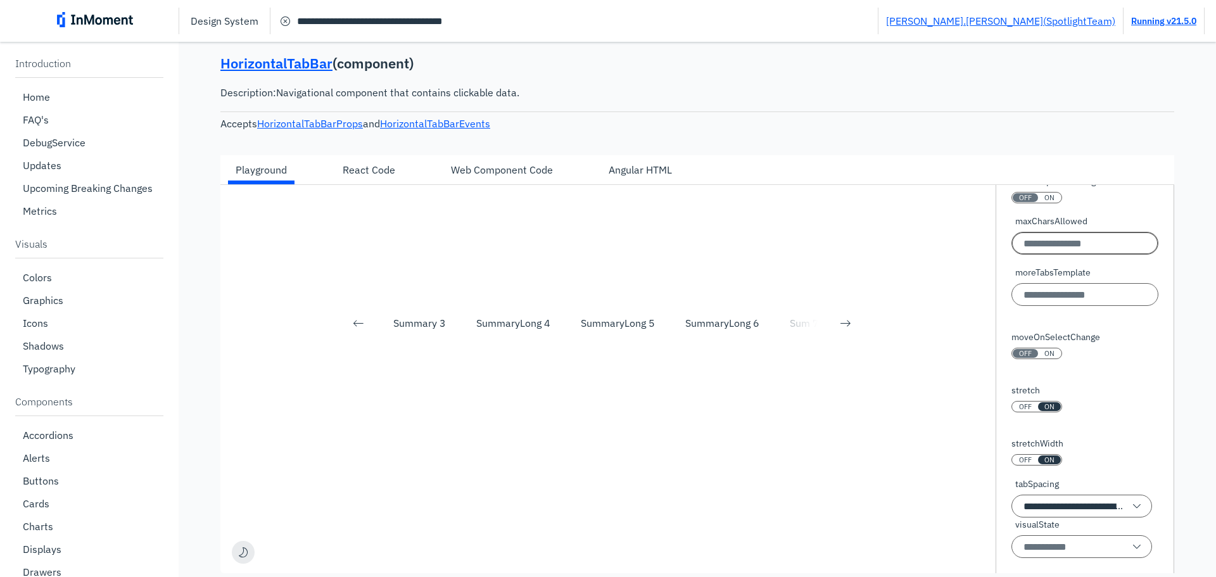
click at [1056, 254] on input "maxCharsAllowed" at bounding box center [1084, 243] width 147 height 23
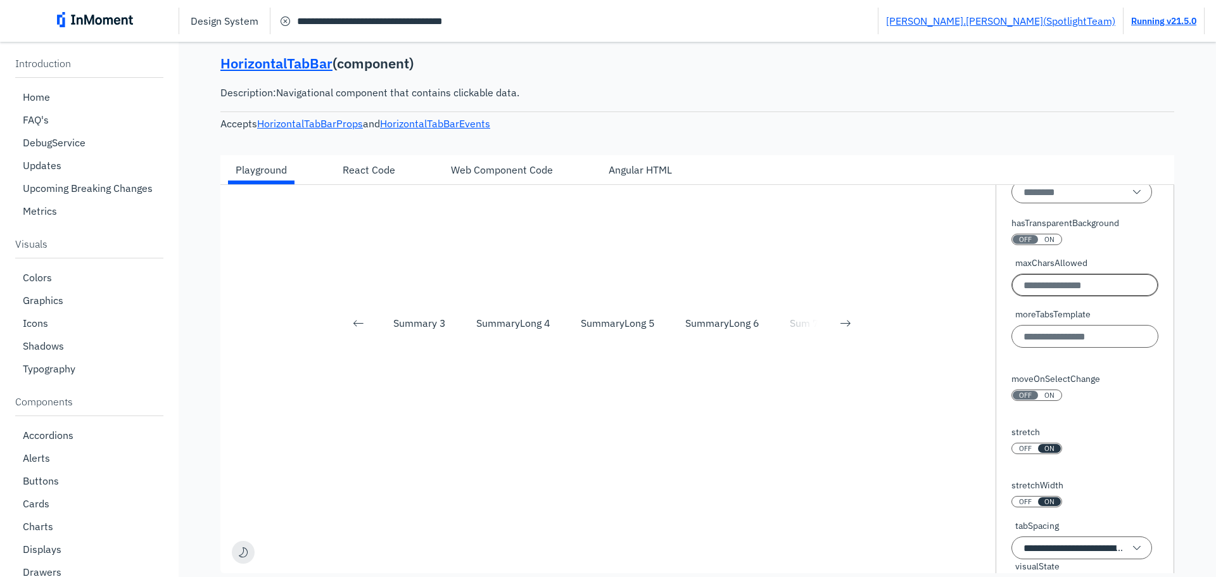
scroll to position [67, 0]
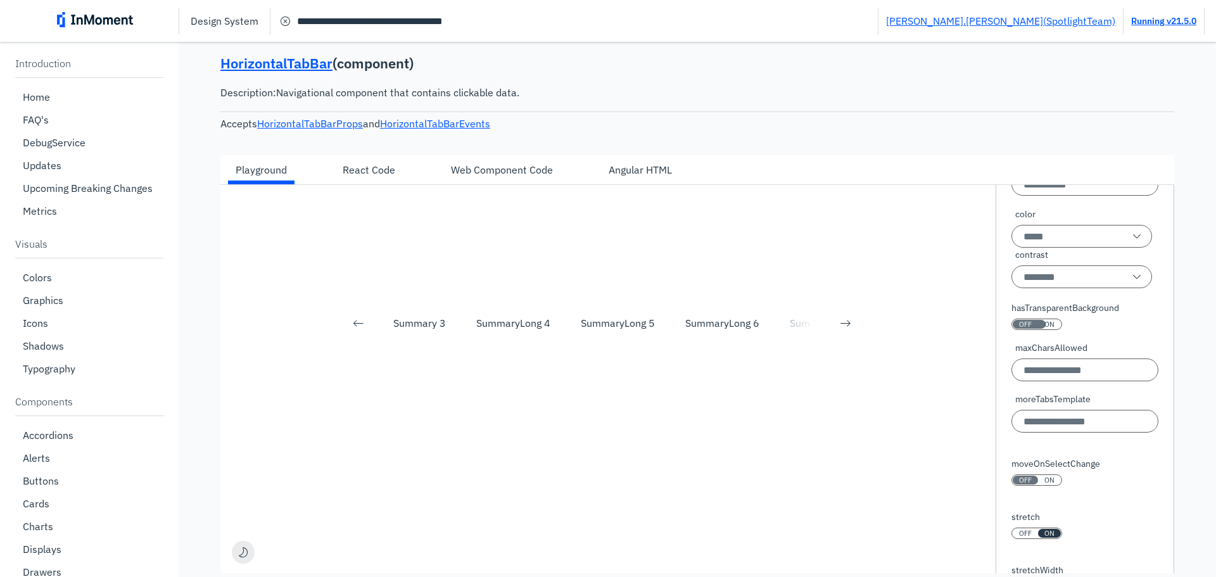
click at [1038, 322] on div "ON" at bounding box center [1049, 324] width 23 height 9
click at [716, 321] on div "SummaryLong 6" at bounding box center [722, 322] width 74 height 15
click at [644, 324] on div "SummaryLong 5" at bounding box center [618, 322] width 74 height 15
click at [1067, 245] on input "color" at bounding box center [1081, 236] width 141 height 23
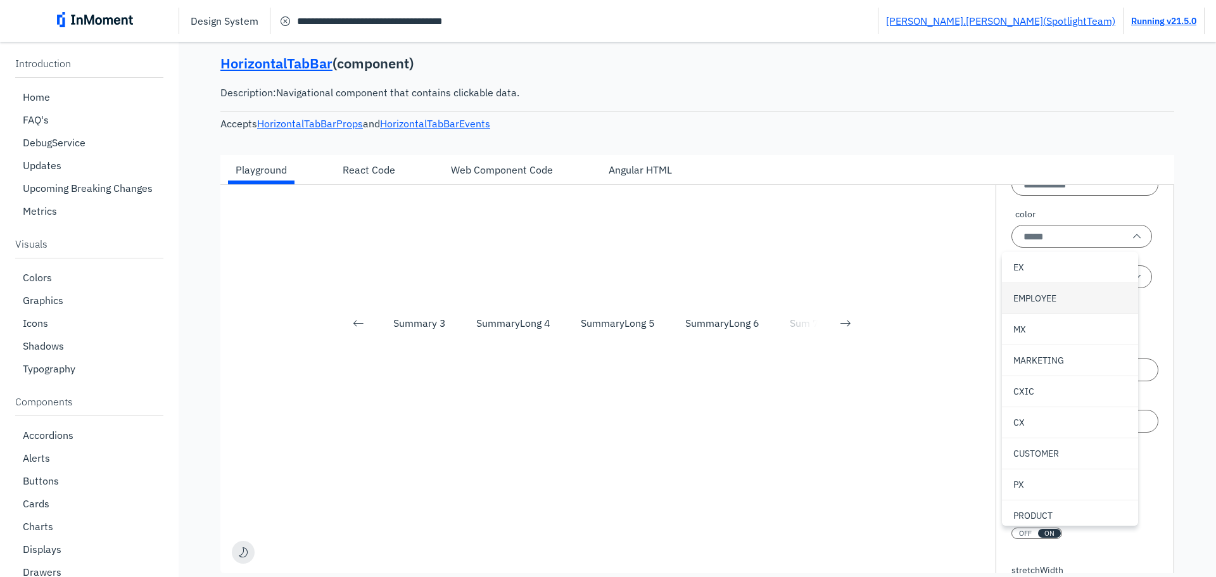
click at [1042, 295] on p "EMPLOYEE" at bounding box center [1034, 298] width 43 height 13
type input "********"
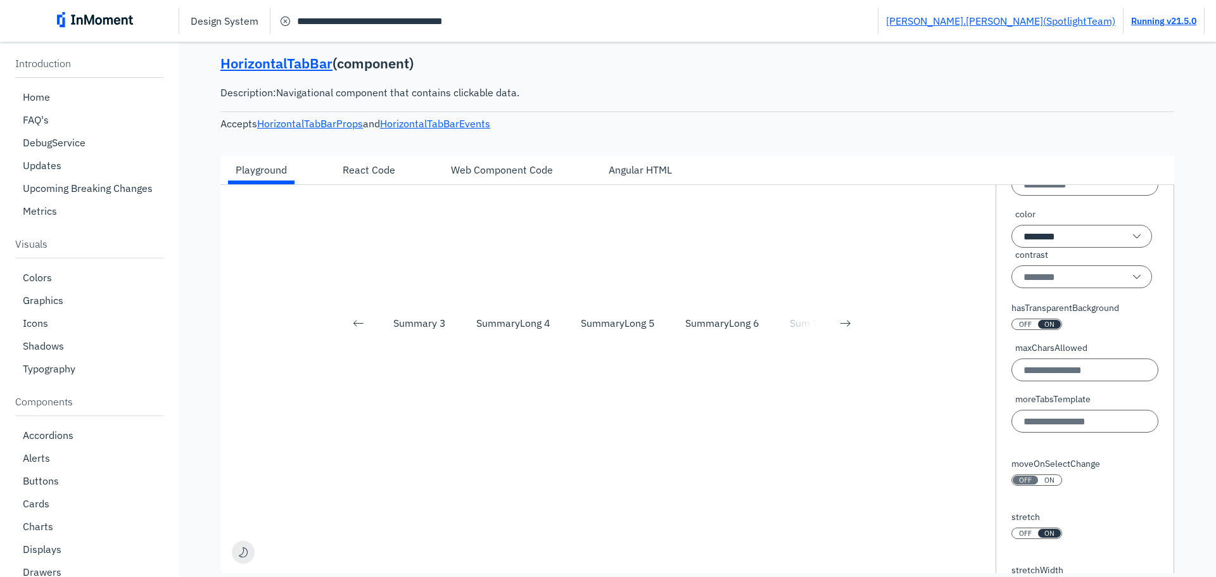
click at [709, 334] on div "SummaryLong 6" at bounding box center [722, 333] width 89 height 4
click at [707, 331] on div "SummaryLong 6" at bounding box center [722, 322] width 74 height 15
click at [706, 328] on div "SummaryLong 6" at bounding box center [722, 322] width 74 height 15
click at [594, 310] on div "Summary Summary 1 Summary 2 Summary 3 SummaryLong 4 SummaryLong 5 SummaryLong 6…" at bounding box center [601, 323] width 763 height 276
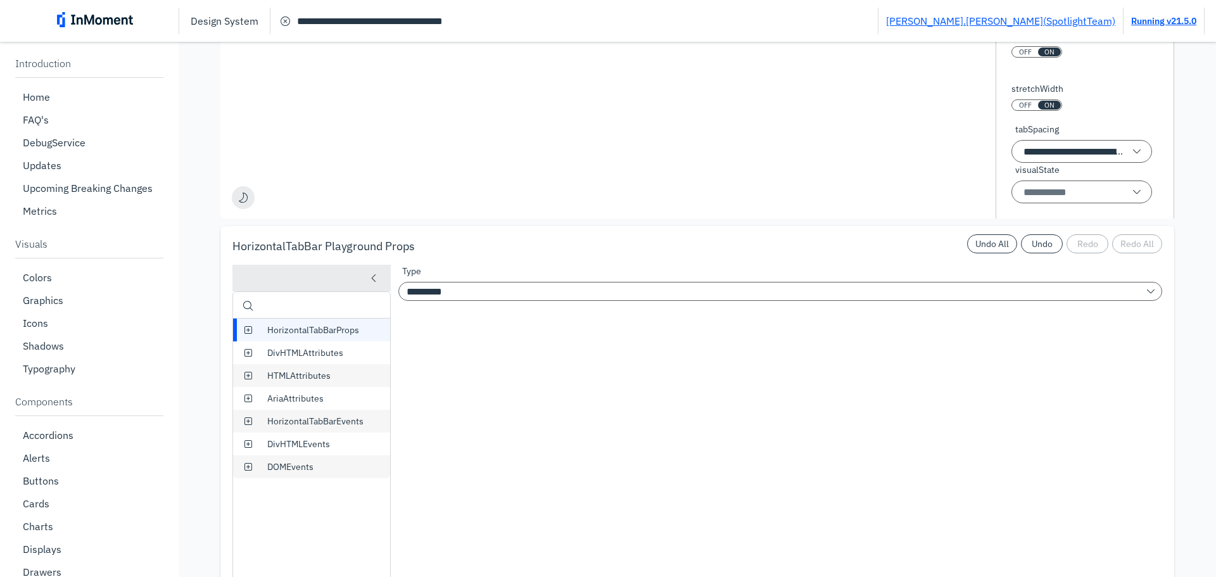
scroll to position [655, 0]
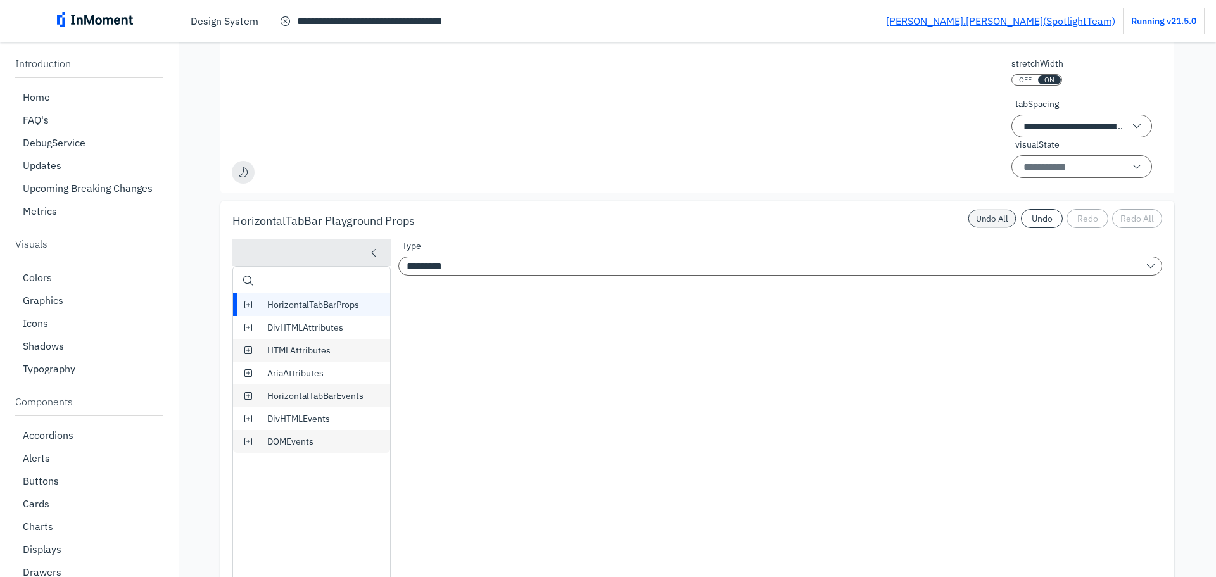
click at [995, 216] on pre "Undo All" at bounding box center [992, 218] width 32 height 10
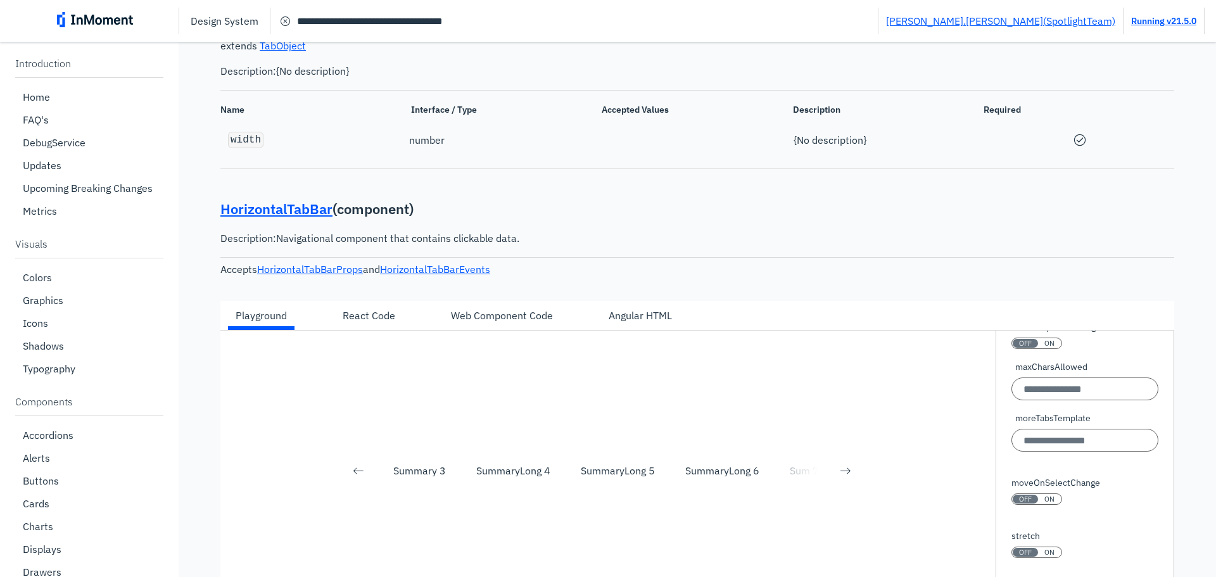
scroll to position [275, 0]
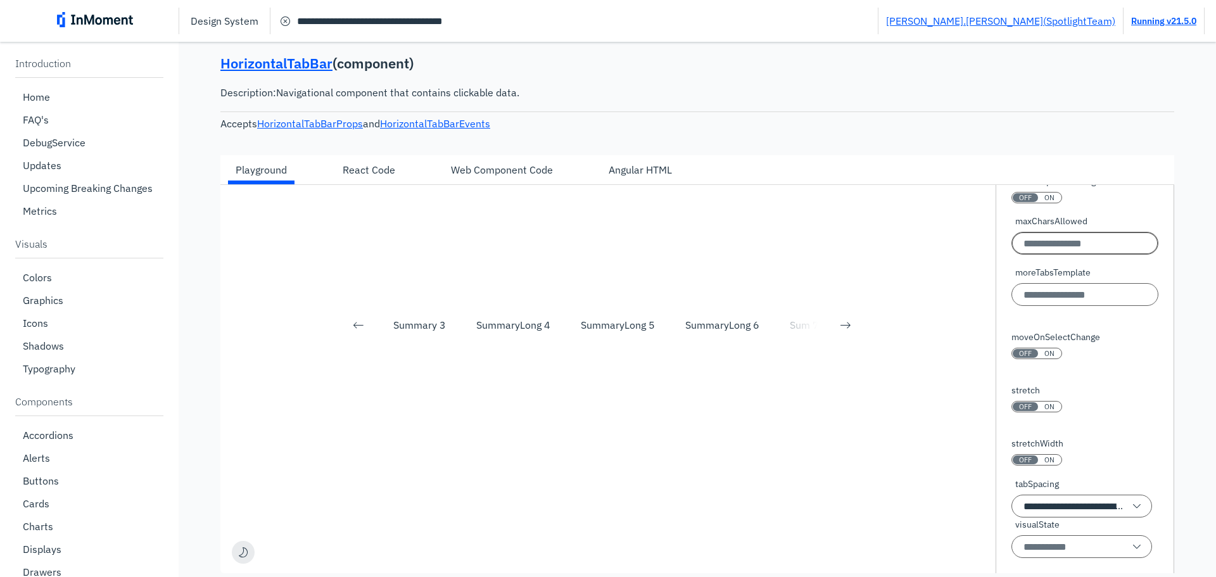
click at [1076, 243] on input "maxCharsAllowed" at bounding box center [1084, 243] width 147 height 23
type input "*"
click at [985, 243] on div "**********" at bounding box center [697, 379] width 954 height 388
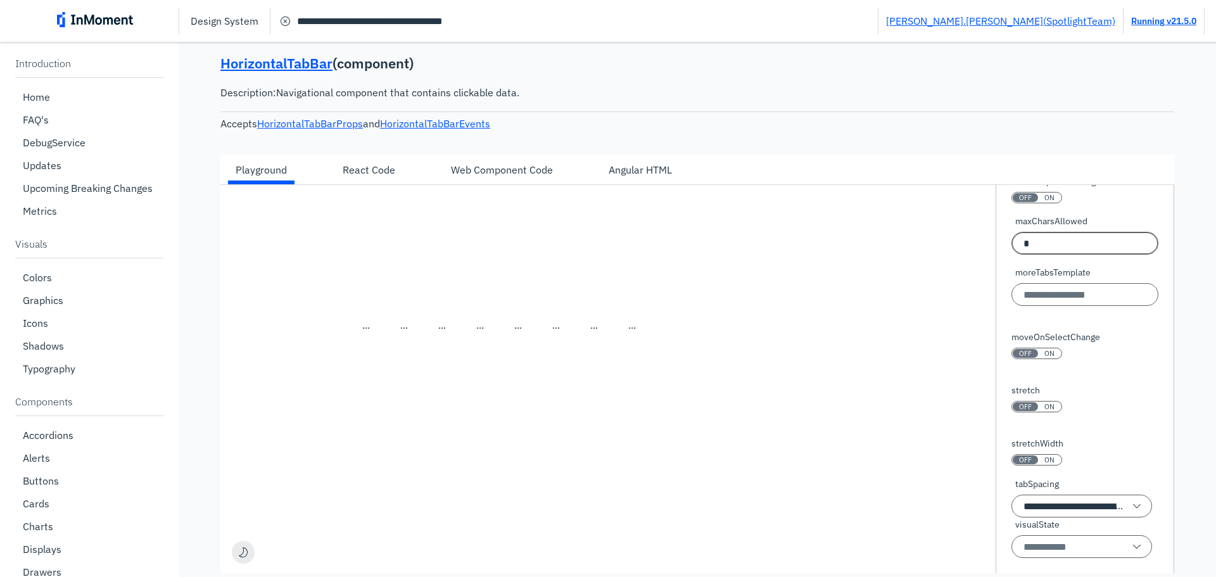
drag, startPoint x: 1047, startPoint y: 246, endPoint x: 983, endPoint y: 246, distance: 63.3
click at [983, 246] on div "**********" at bounding box center [697, 379] width 954 height 388
click at [927, 293] on div "... ... ... ... ... ... ... ..." at bounding box center [601, 325] width 763 height 280
click at [1049, 244] on input "maxCharsAllowed" at bounding box center [1084, 243] width 147 height 23
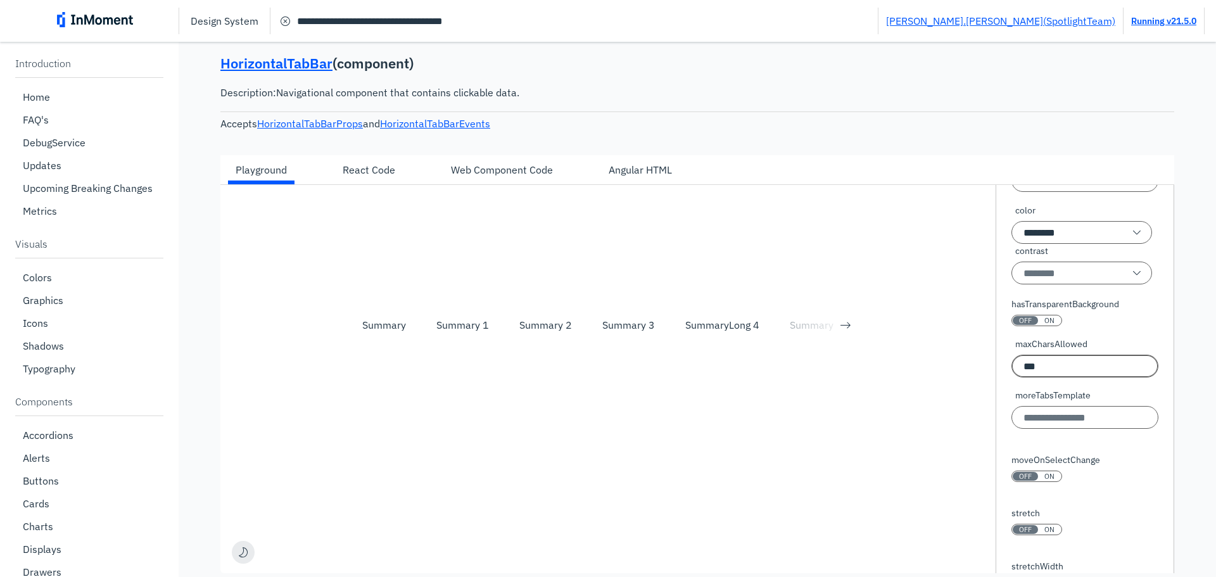
scroll to position [67, 0]
type input "***"
click at [1038, 322] on div "ON" at bounding box center [1049, 324] width 23 height 9
click at [1059, 282] on input "contrast" at bounding box center [1081, 276] width 141 height 23
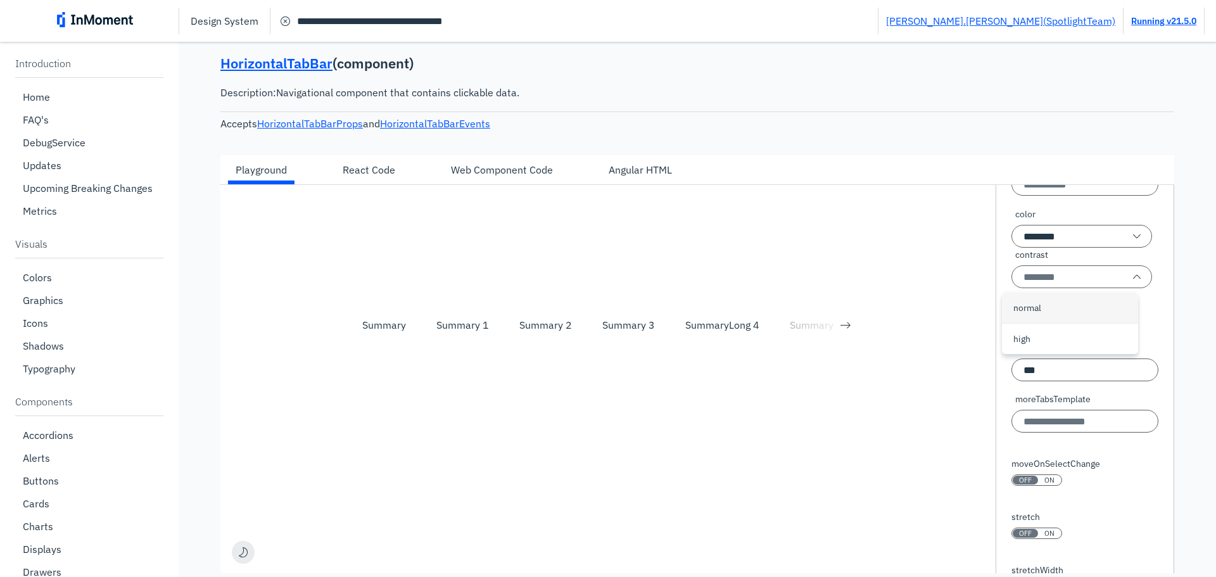
click at [1041, 317] on div "normal" at bounding box center [1070, 308] width 136 height 30
type input "******"
click at [1085, 427] on input "moreTabsTemplate" at bounding box center [1084, 421] width 147 height 23
type input "*"
click at [938, 412] on div "Summary Summary 1 Summary 2 Summary 3 SummaryLong 4 SummaryLong 5 SummaryLong 6…" at bounding box center [601, 325] width 763 height 280
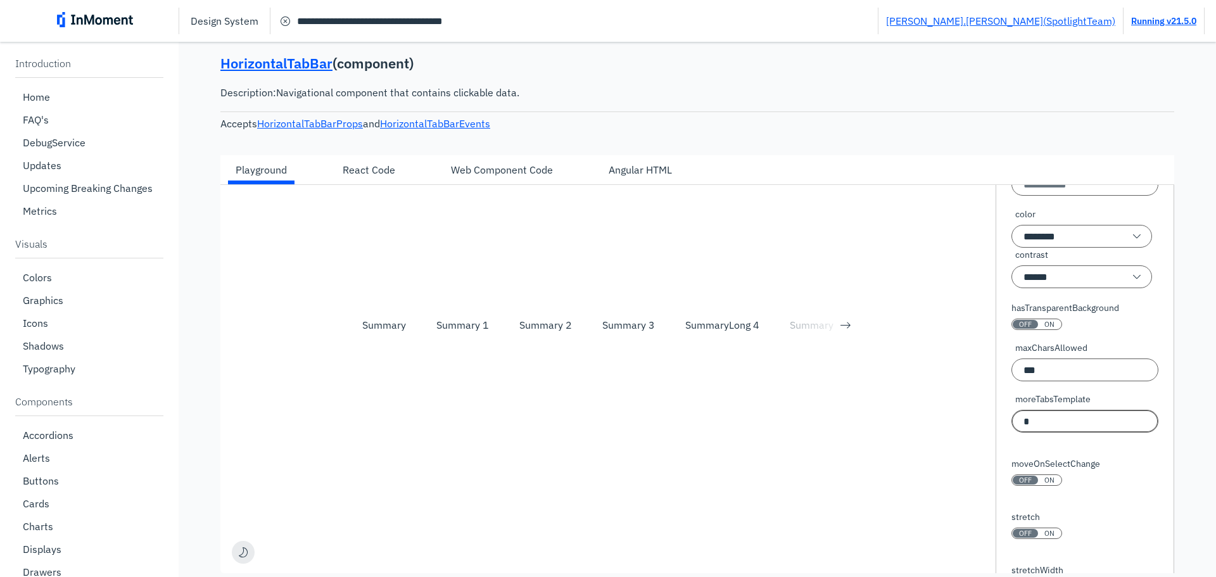
drag, startPoint x: 1040, startPoint y: 424, endPoint x: 996, endPoint y: 421, distance: 44.4
click at [996, 421] on div "**********" at bounding box center [1084, 379] width 179 height 388
click at [1051, 400] on span "moreTabsTemplate" at bounding box center [1052, 399] width 75 height 13
click at [1051, 410] on input "moreTabsTemplate" at bounding box center [1084, 421] width 147 height 23
click at [1051, 400] on span "moreTabsTemplate" at bounding box center [1052, 399] width 75 height 13
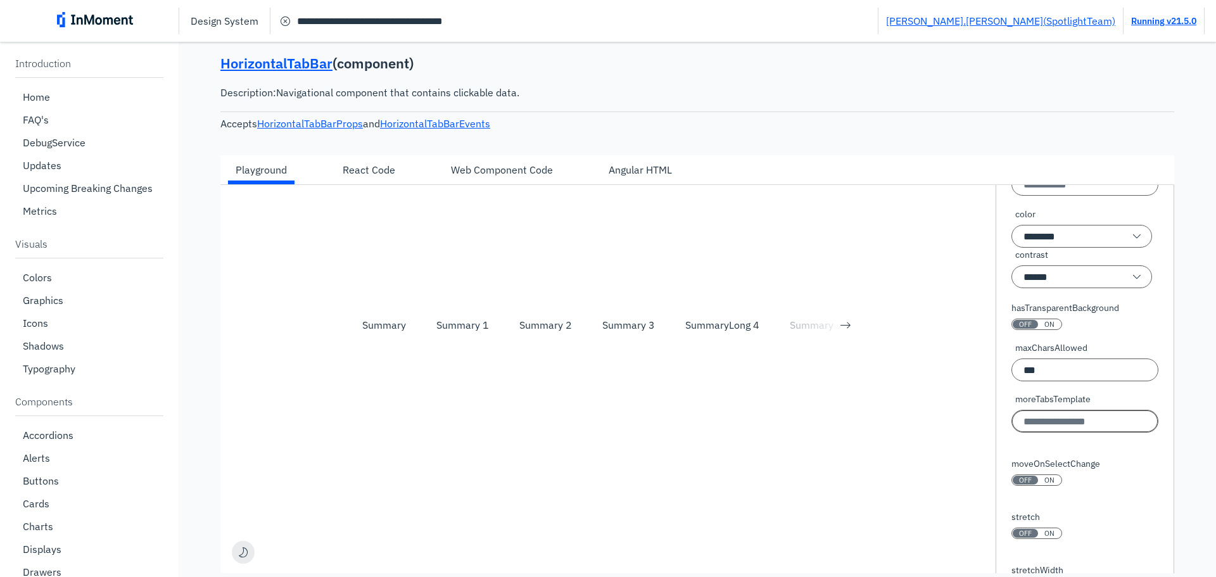
click at [1051, 410] on input "moreTabsTemplate" at bounding box center [1084, 421] width 147 height 23
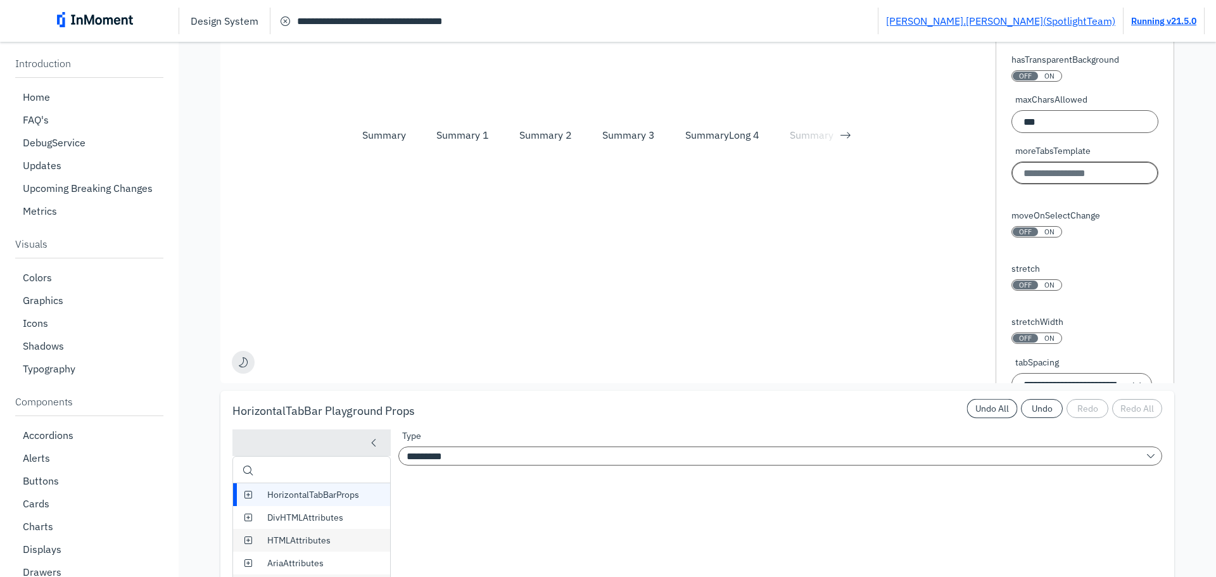
scroll to position [194, 0]
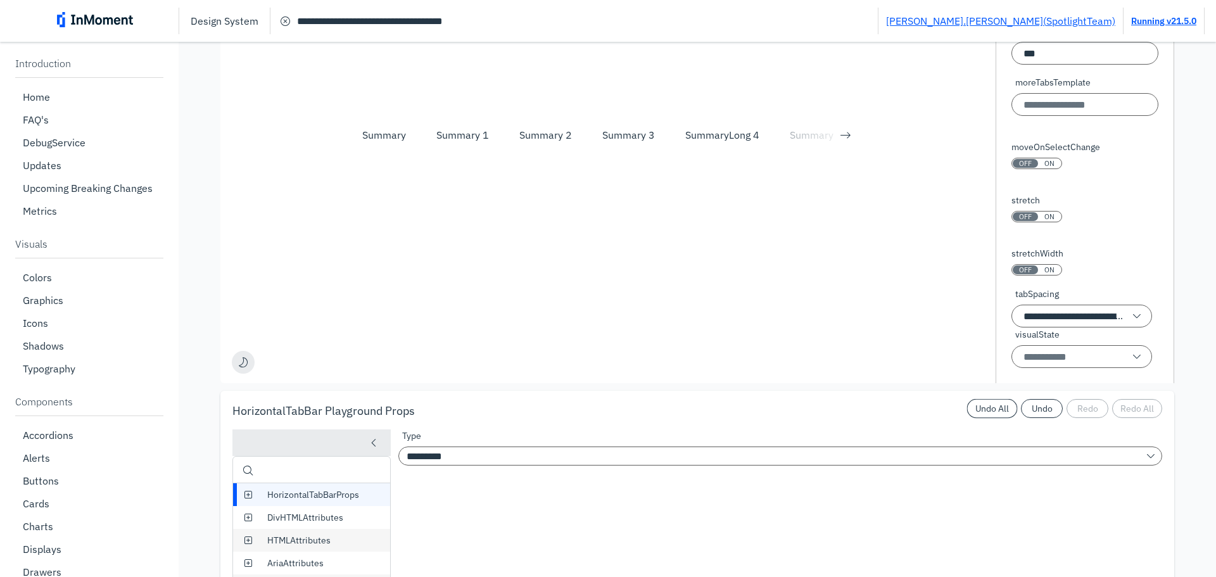
click at [1038, 268] on div "ON" at bounding box center [1049, 269] width 23 height 9
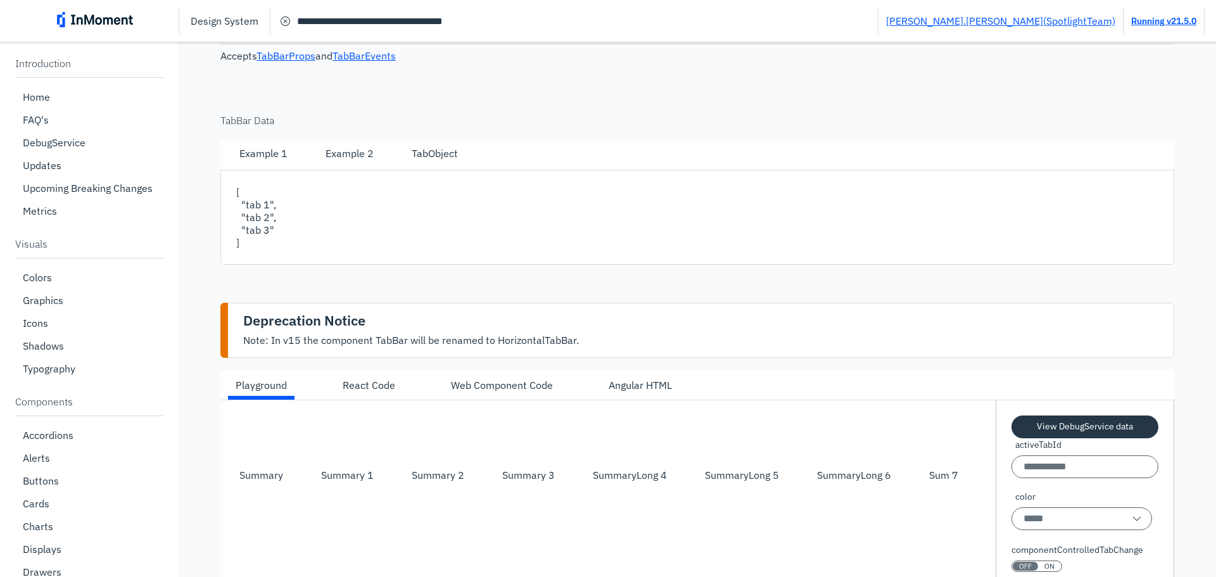
scroll to position [3568, 0]
click at [524, 481] on div "Summary 3" at bounding box center [528, 473] width 53 height 15
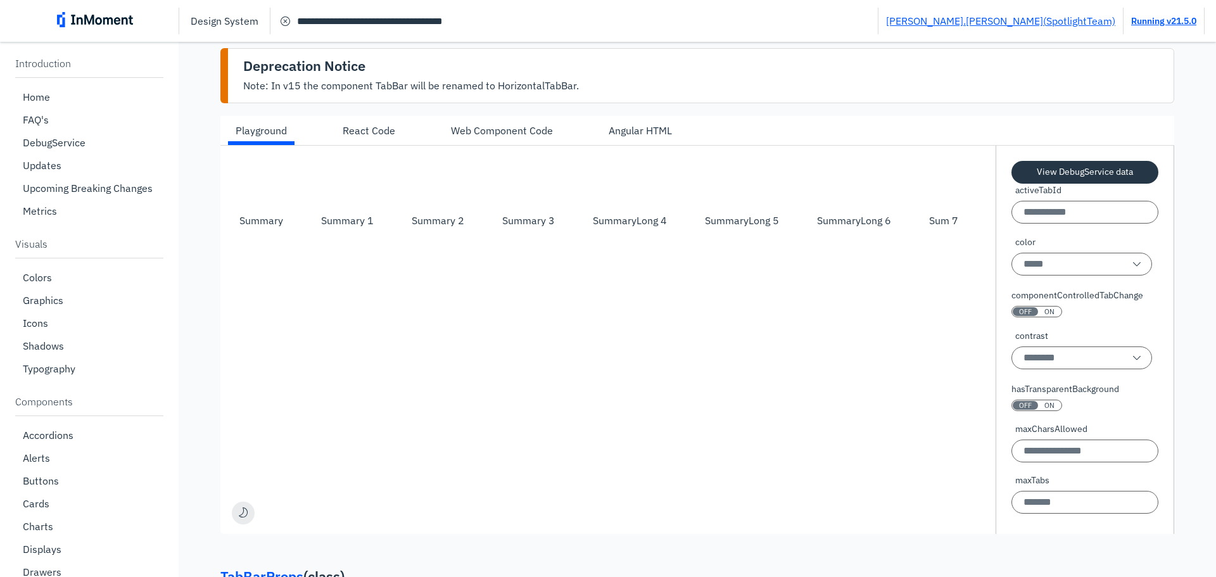
drag, startPoint x: 365, startPoint y: 240, endPoint x: 355, endPoint y: 165, distance: 76.0
click at [363, 228] on div "Summary 1" at bounding box center [347, 220] width 53 height 15
click at [634, 138] on div "Angular HTML" at bounding box center [640, 130] width 63 height 15
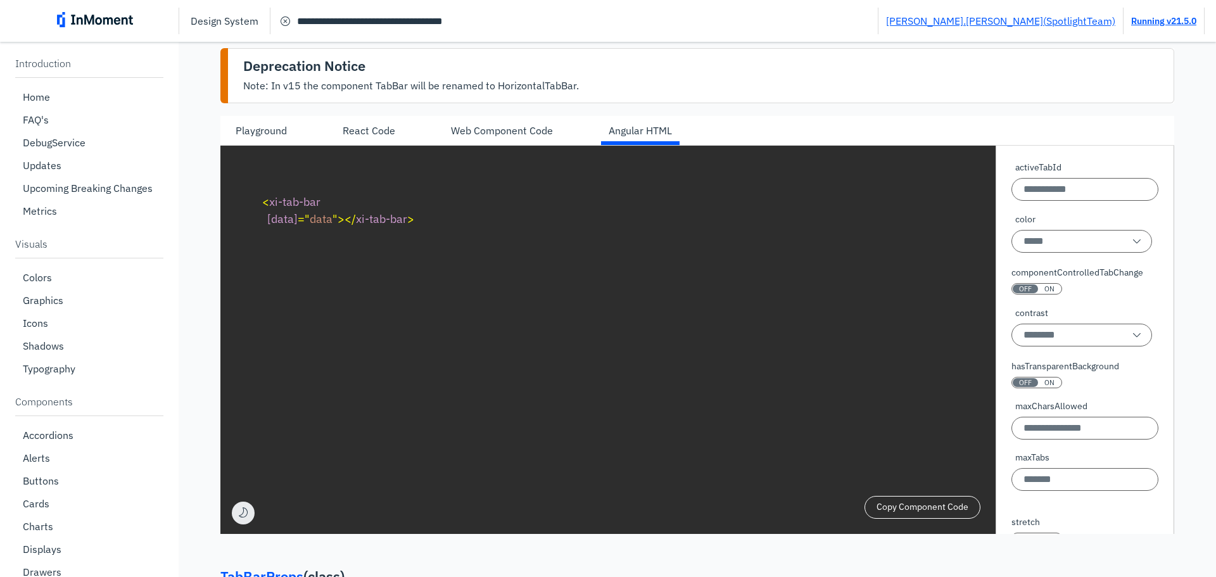
click at [270, 138] on div "Playground" at bounding box center [261, 130] width 51 height 15
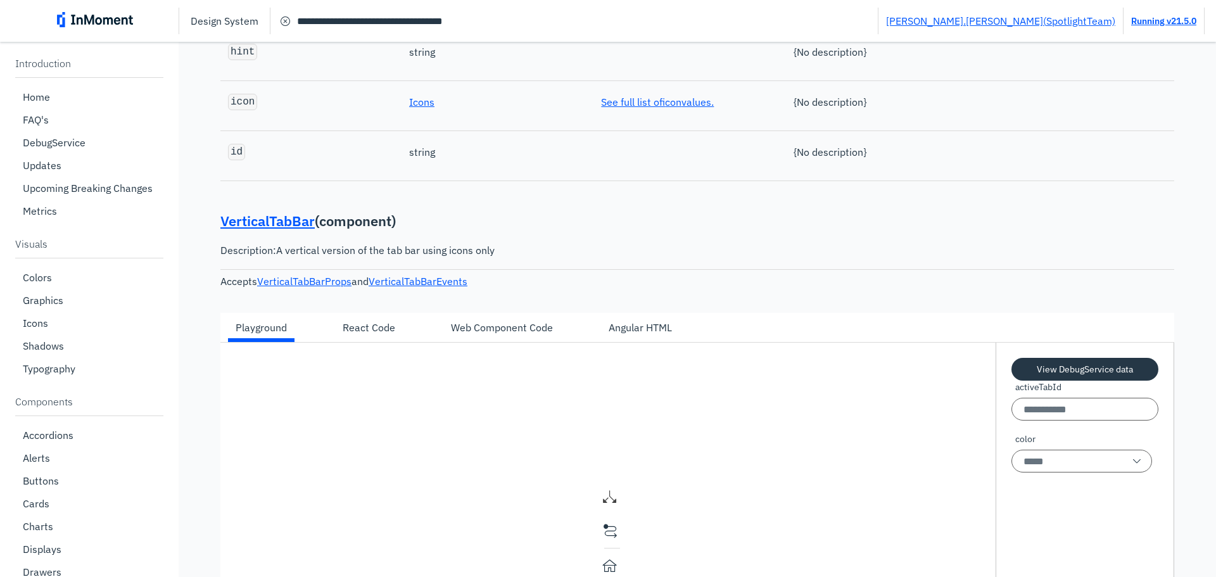
scroll to position [7368, 0]
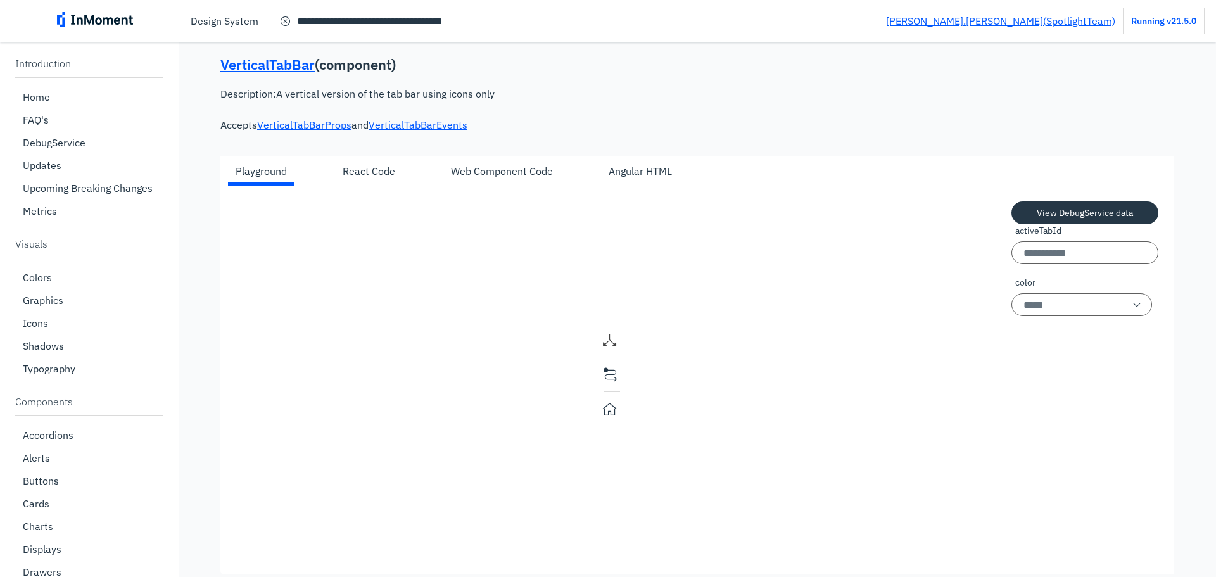
click at [384, 179] on div "React Code" at bounding box center [369, 170] width 53 height 15
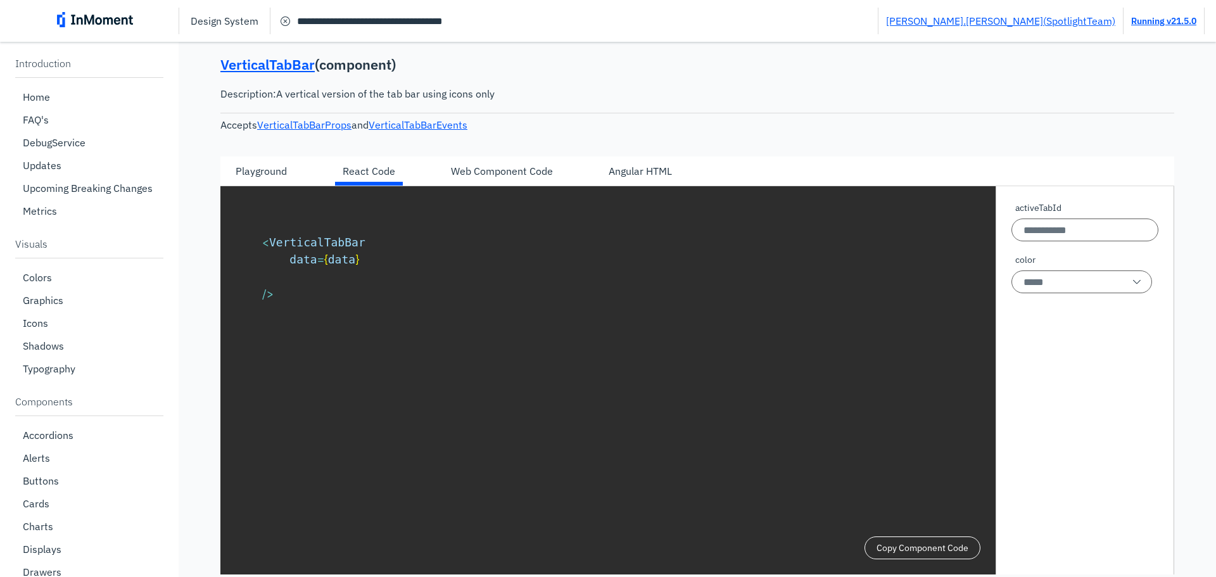
click at [279, 179] on div "Playground" at bounding box center [261, 170] width 51 height 15
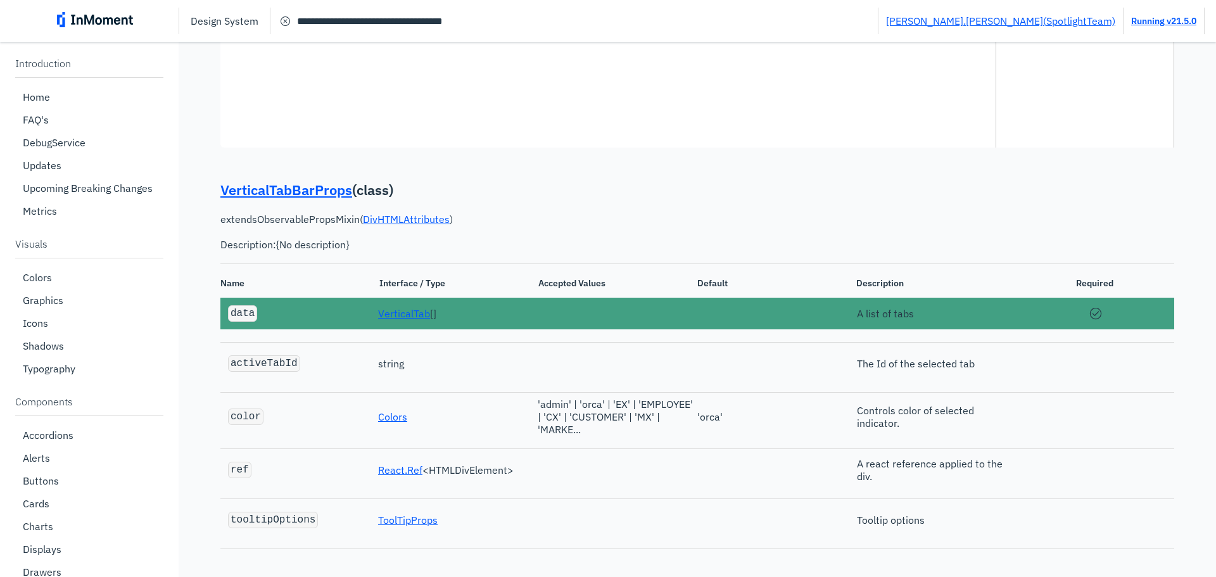
scroll to position [7621, 0]
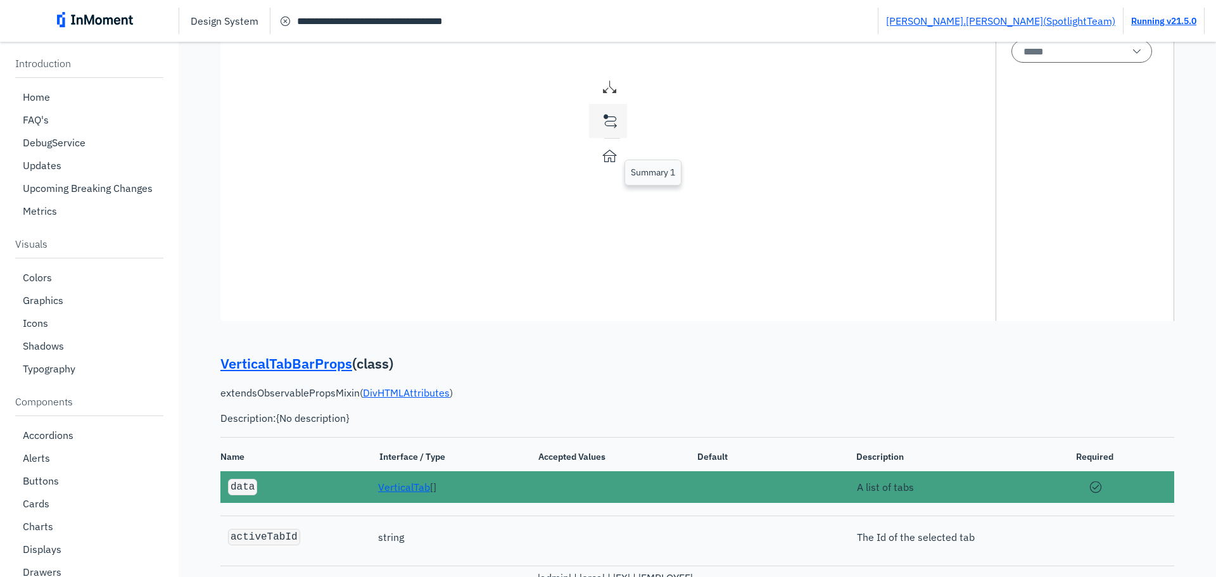
click at [605, 130] on span "action planning filled icon" at bounding box center [609, 120] width 19 height 19
click at [605, 96] on span "ab testing icon" at bounding box center [609, 86] width 19 height 19
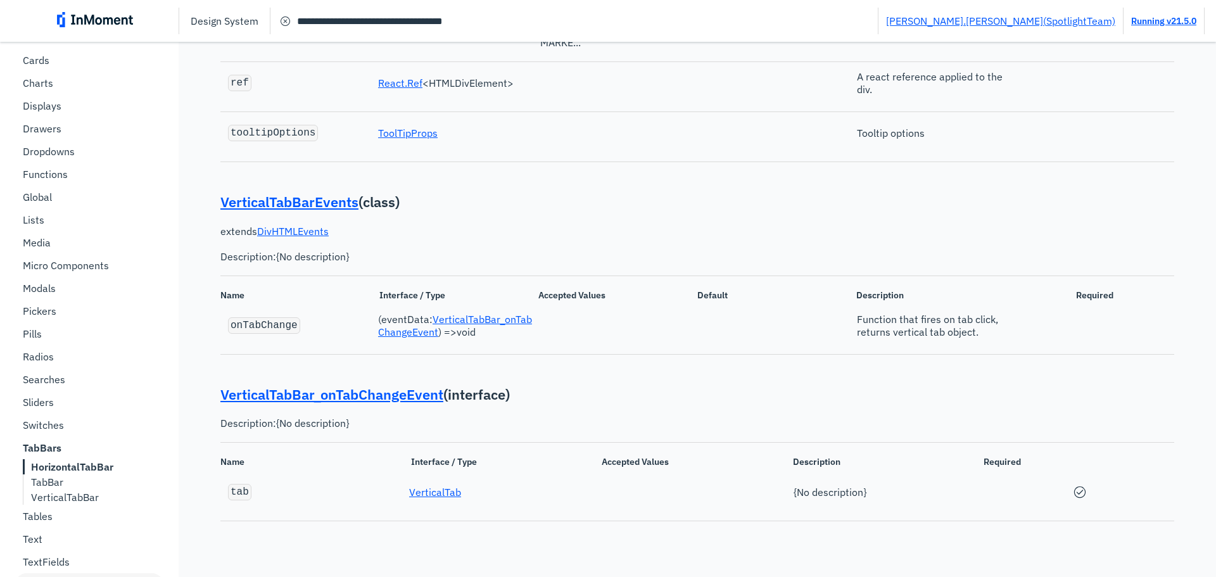
scroll to position [607, 0]
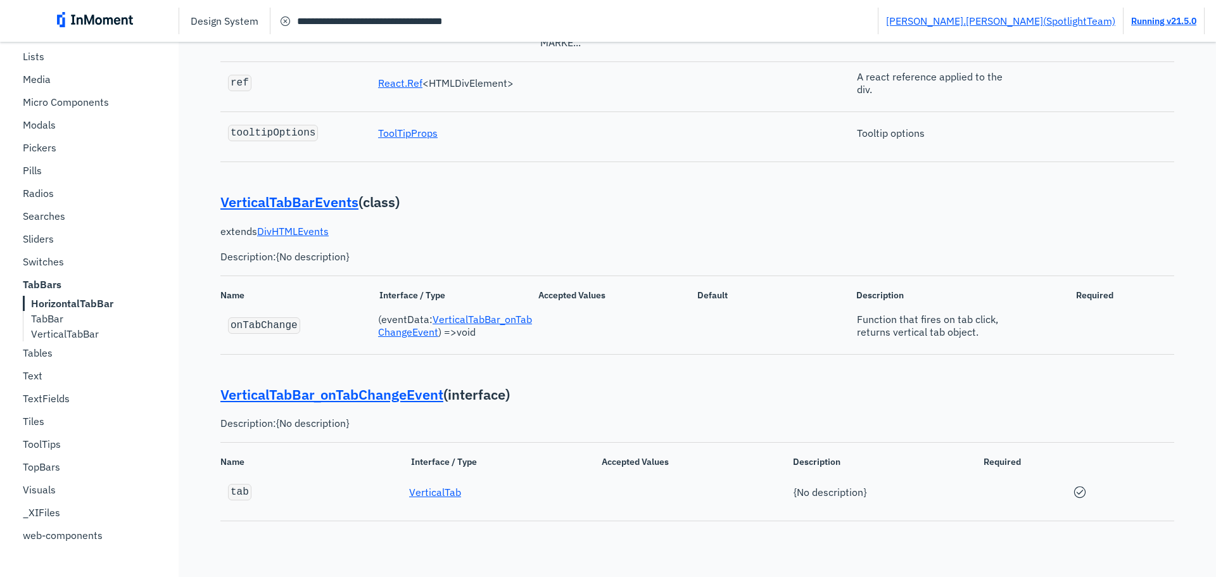
click at [56, 317] on p "TabBar" at bounding box center [47, 318] width 32 height 13
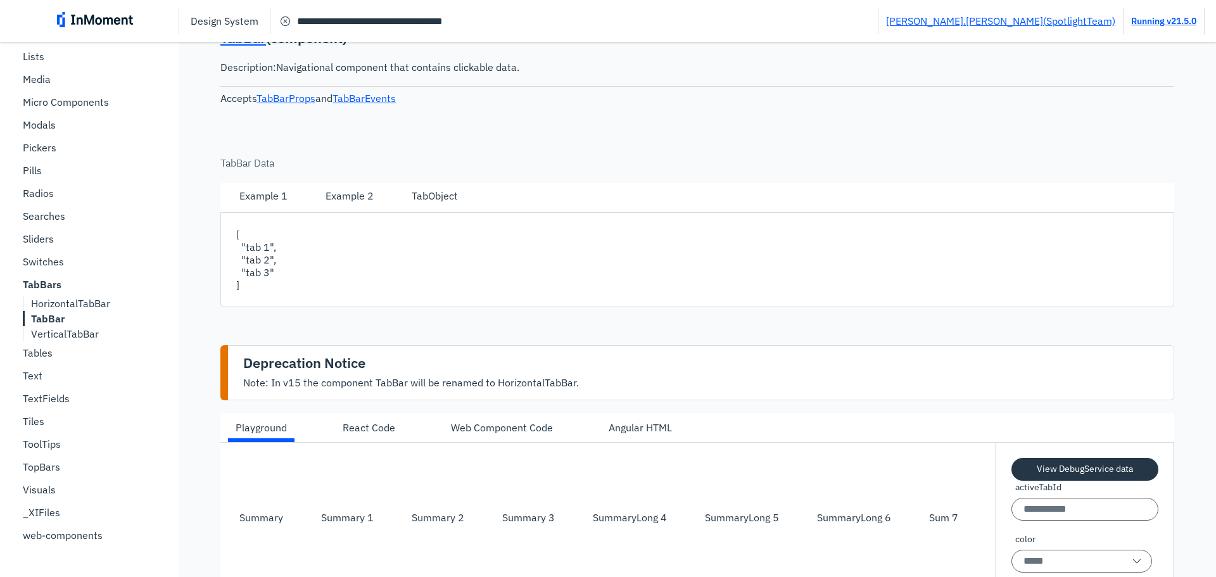
click at [358, 203] on div "Example 2" at bounding box center [349, 195] width 48 height 15
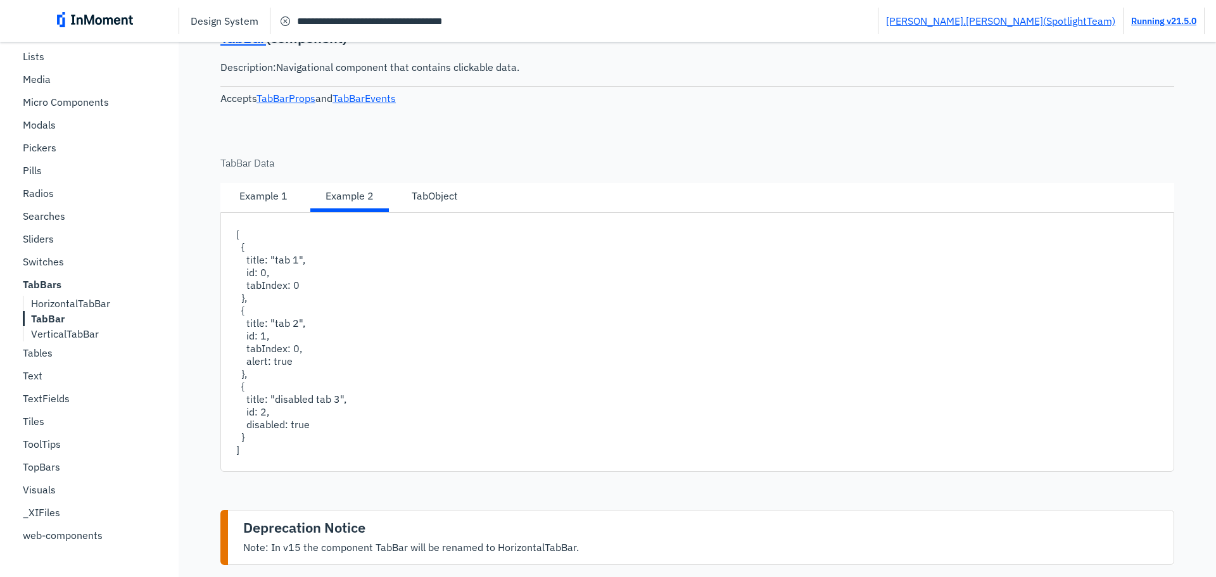
click at [439, 203] on div "TabObject" at bounding box center [435, 195] width 46 height 15
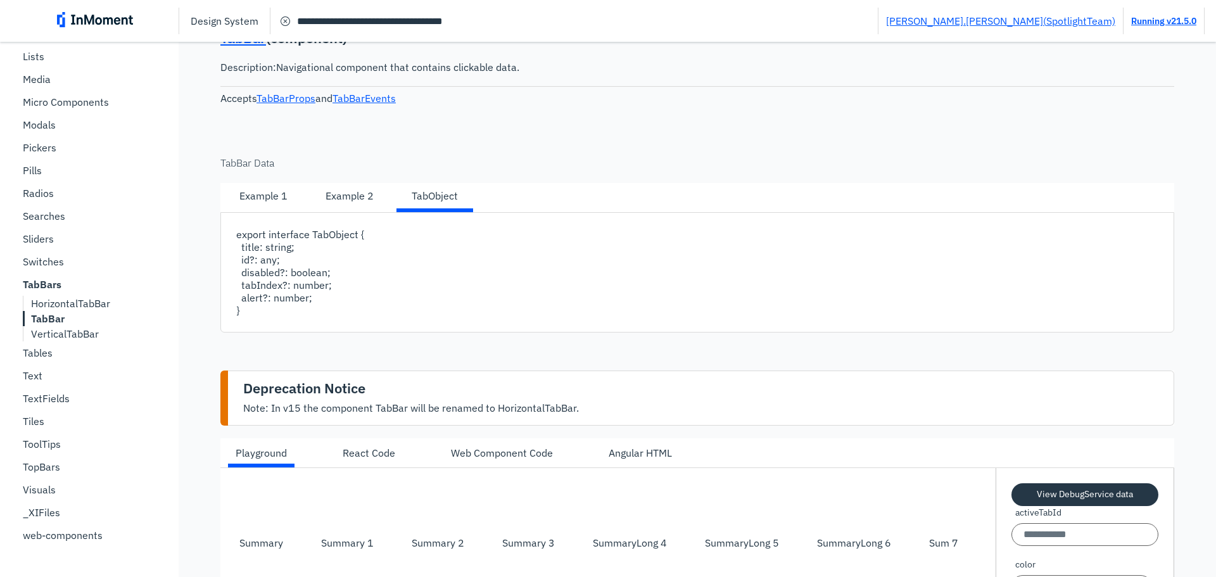
click at [256, 203] on div "Example 1" at bounding box center [263, 195] width 48 height 15
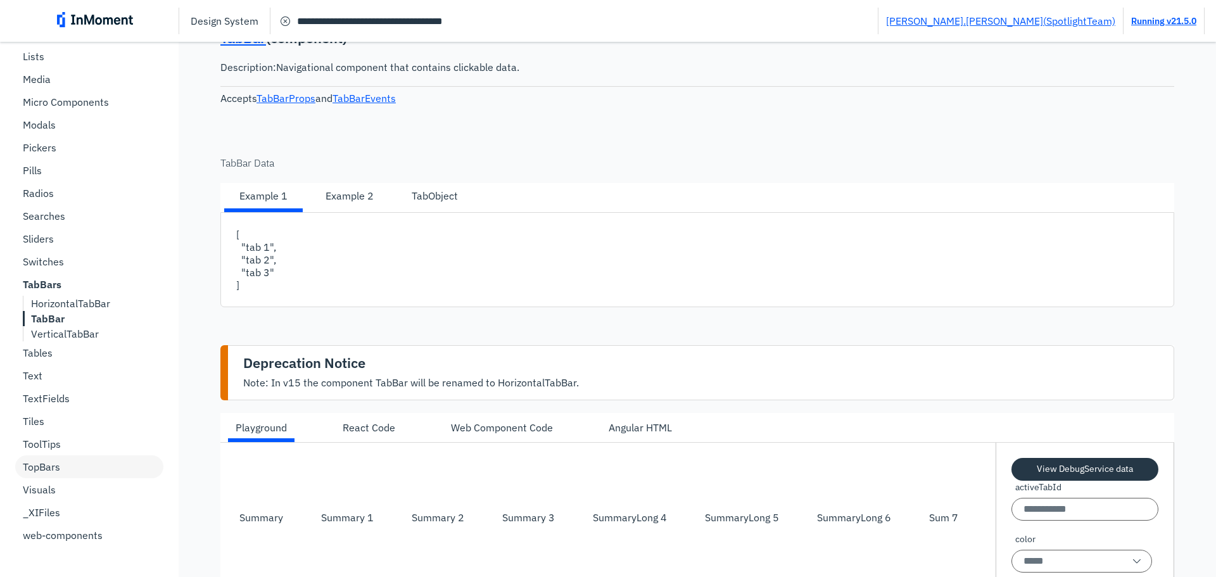
click at [61, 465] on div "TopBars" at bounding box center [89, 466] width 148 height 23
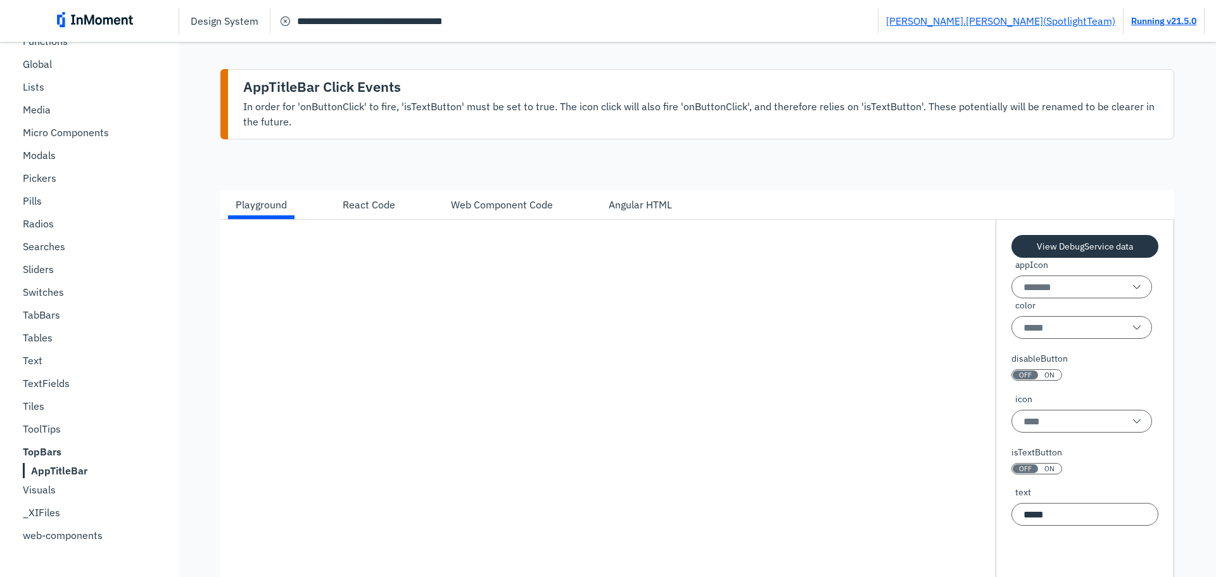
scroll to position [190, 0]
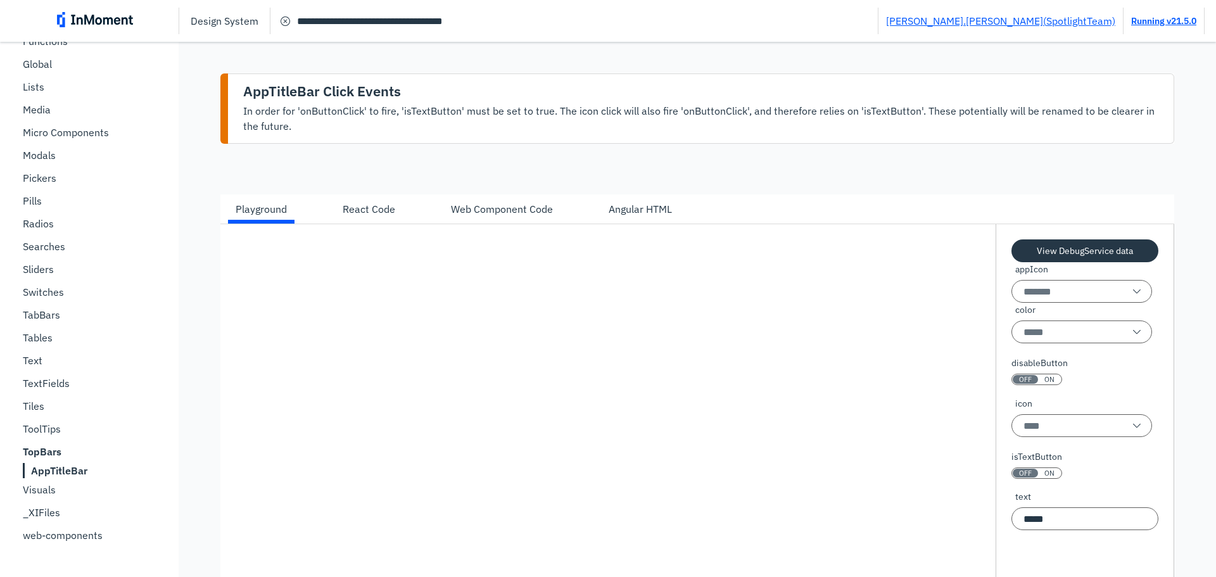
click at [636, 206] on div "Angular HTML" at bounding box center [640, 208] width 63 height 15
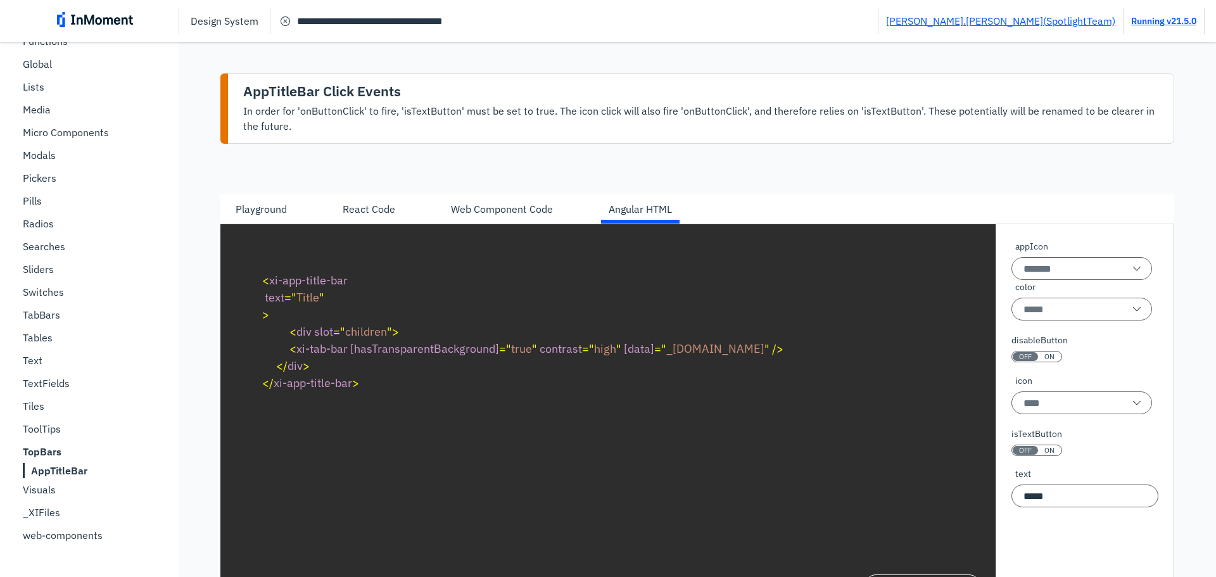
click at [515, 209] on div "Web Component Code" at bounding box center [502, 208] width 102 height 15
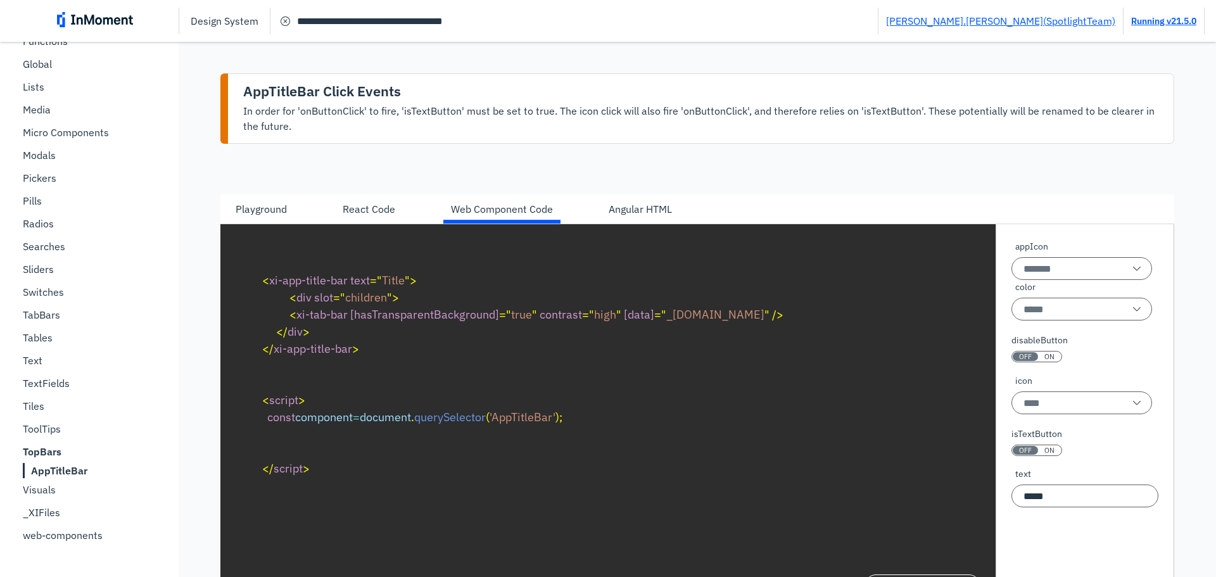
click at [385, 207] on div "React Code" at bounding box center [369, 208] width 53 height 15
type textarea "**********"
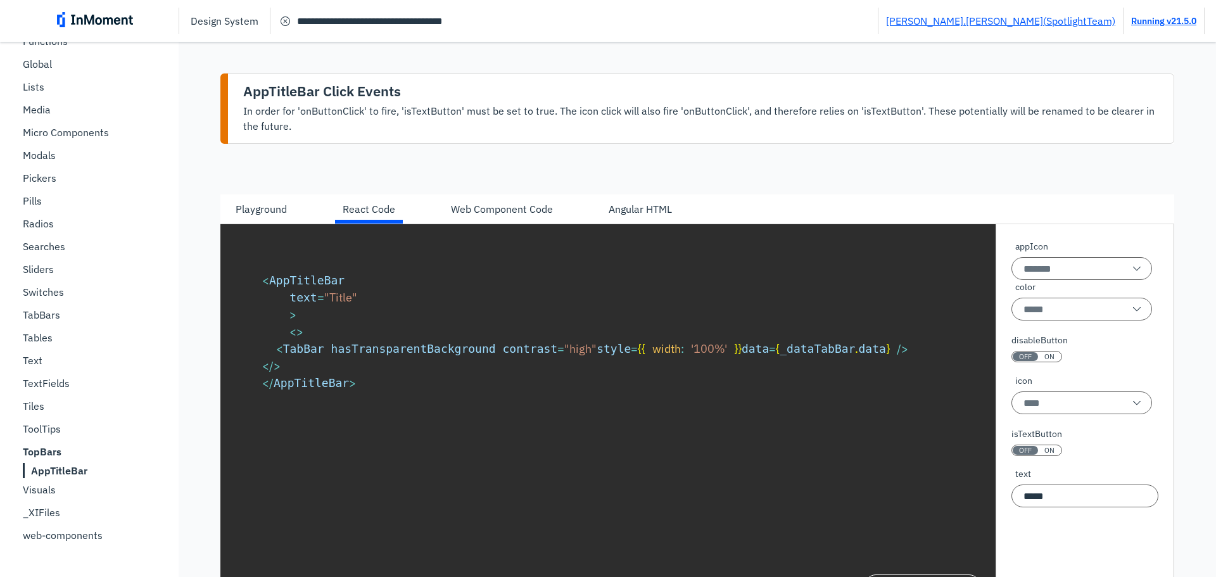
click at [262, 207] on div "Playground" at bounding box center [261, 208] width 51 height 15
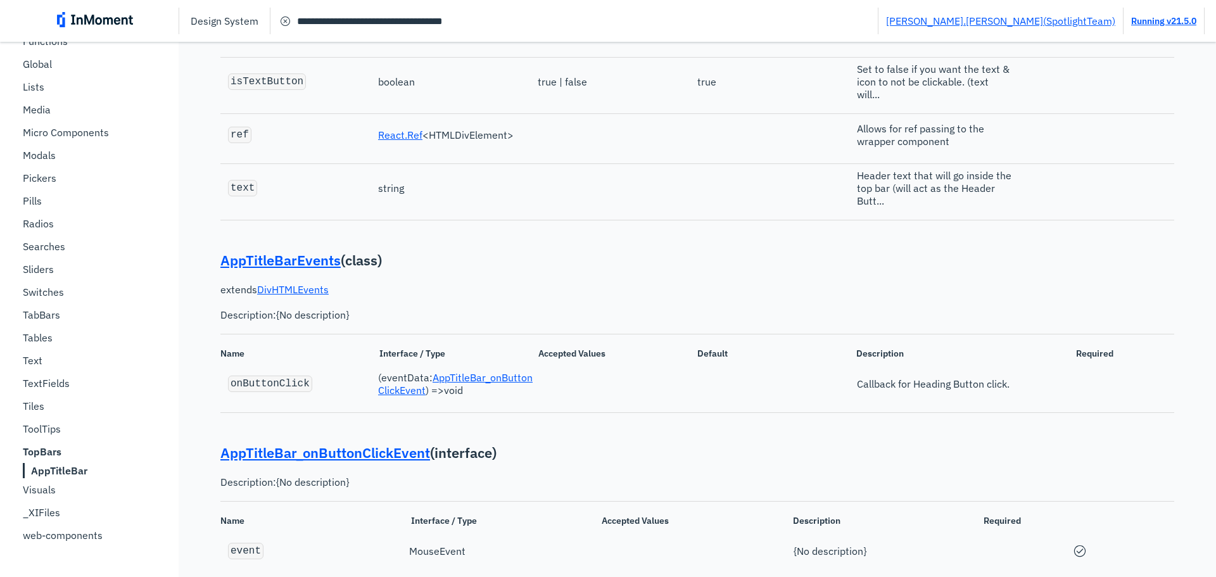
scroll to position [1107, 0]
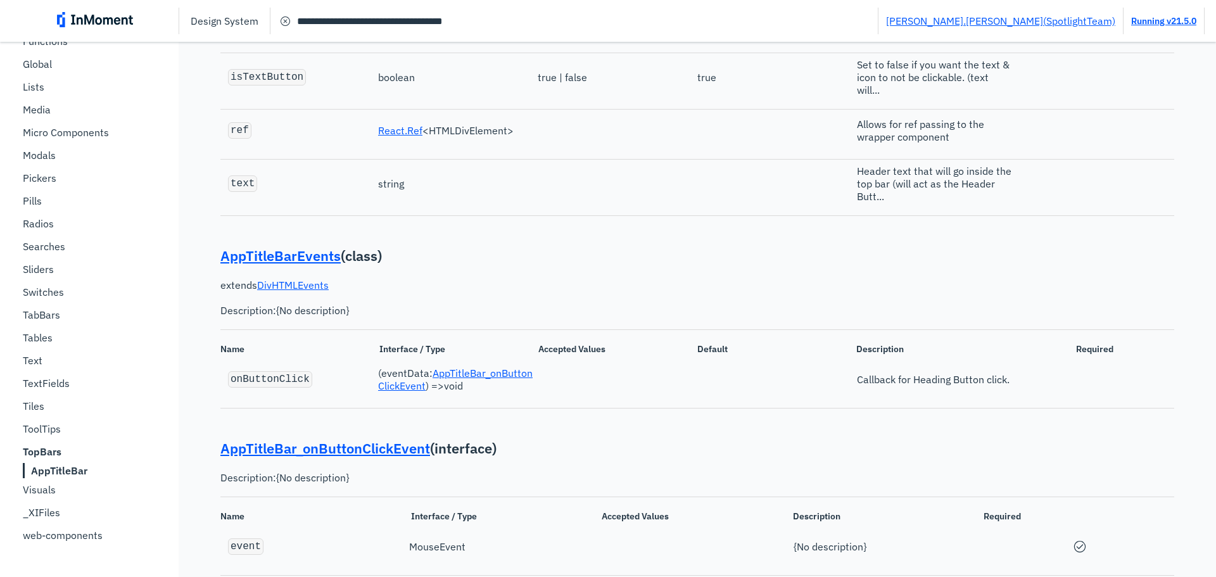
click at [445, 22] on input "**********" at bounding box center [573, 20] width 607 height 23
click at [509, 22] on input "**********" at bounding box center [573, 20] width 607 height 23
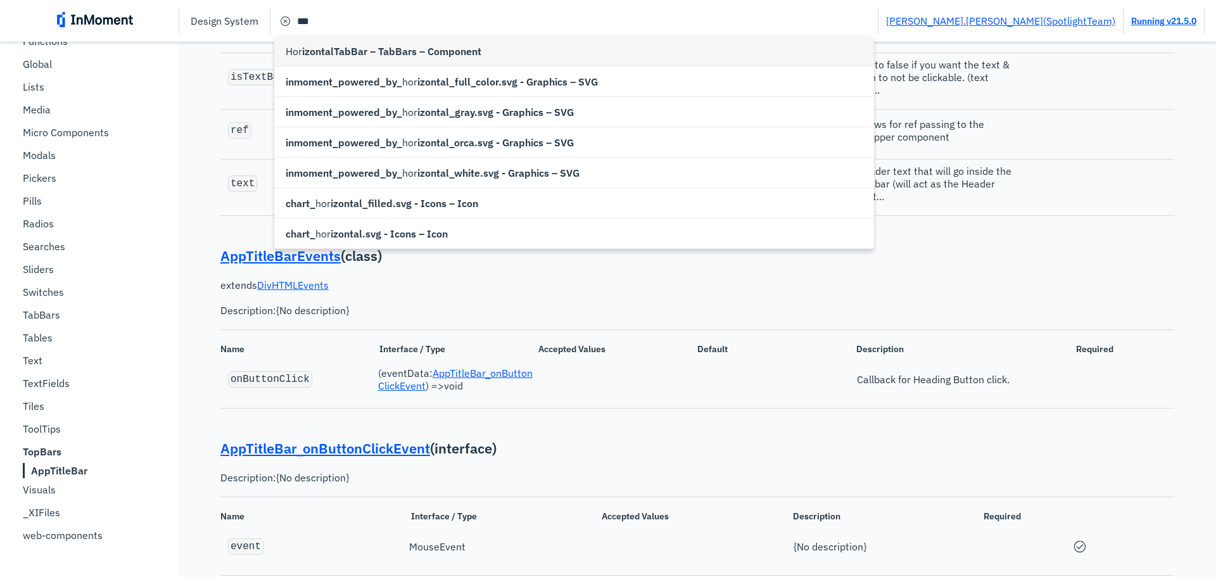
click at [460, 44] on span "izontalTabBar – TabBars – Component" at bounding box center [391, 51] width 179 height 15
type input "**********"
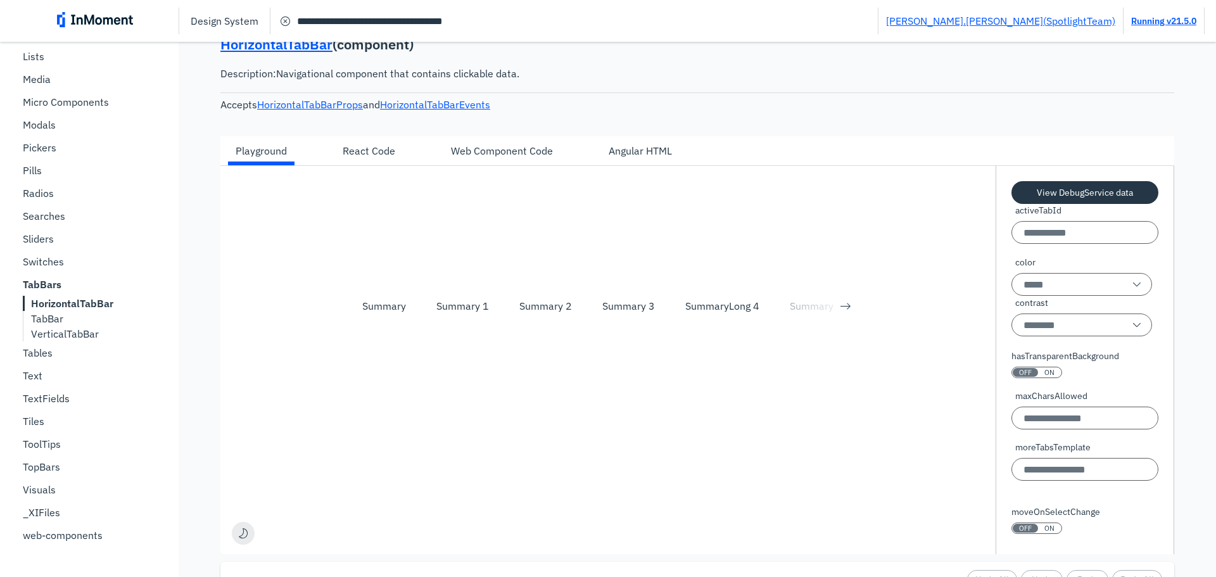
scroll to position [275, 0]
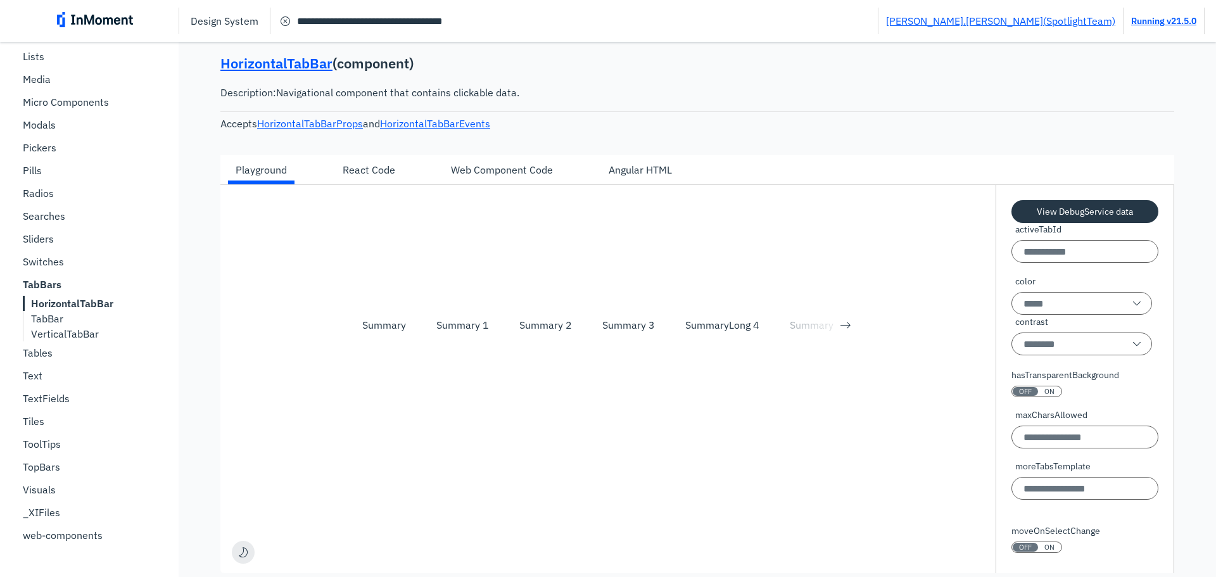
click at [431, 20] on input "**********" at bounding box center [573, 20] width 607 height 23
click at [286, 20] on span "cancel circle filled icon" at bounding box center [285, 20] width 15 height 15
click at [397, 29] on input "Search" at bounding box center [573, 20] width 607 height 23
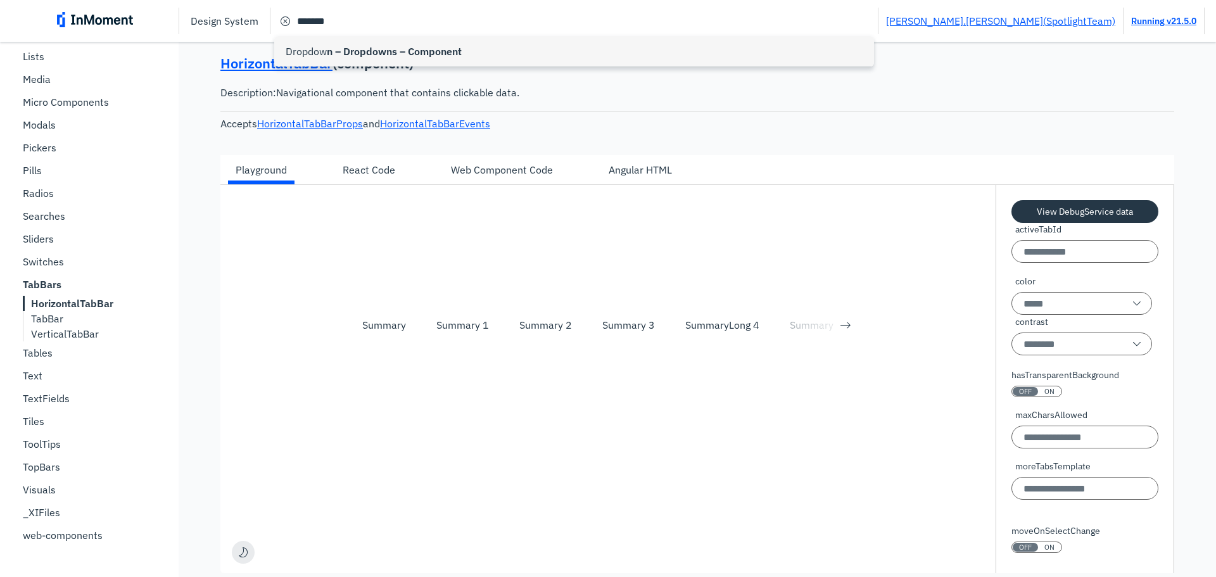
type input "**********"
click at [410, 42] on div "Dropdow n – Dropdowns – Component" at bounding box center [574, 51] width 600 height 30
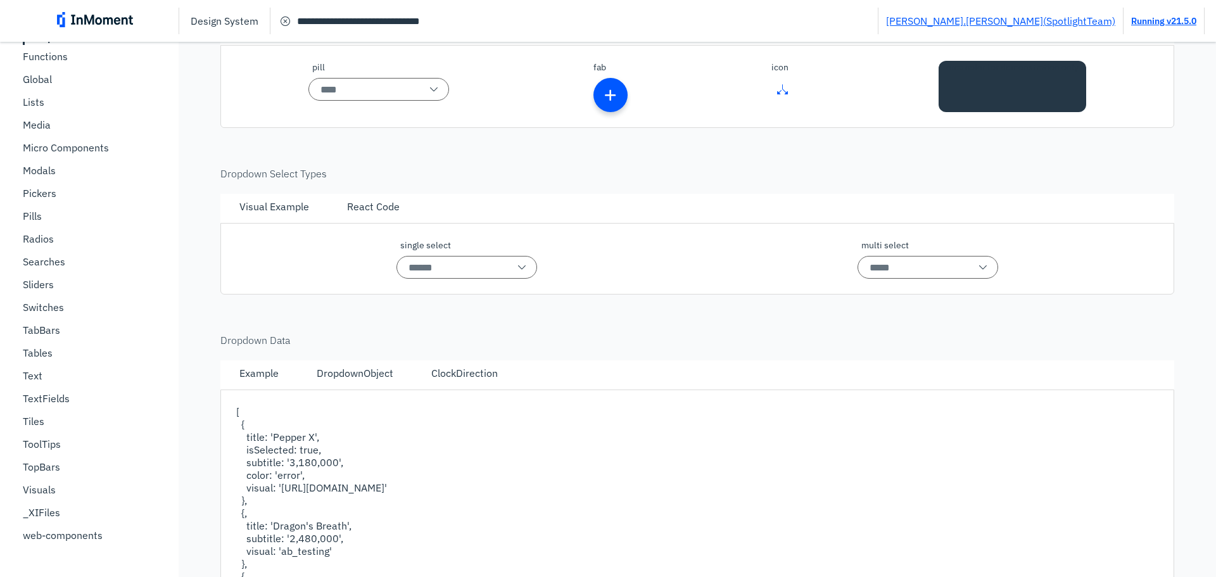
scroll to position [83, 0]
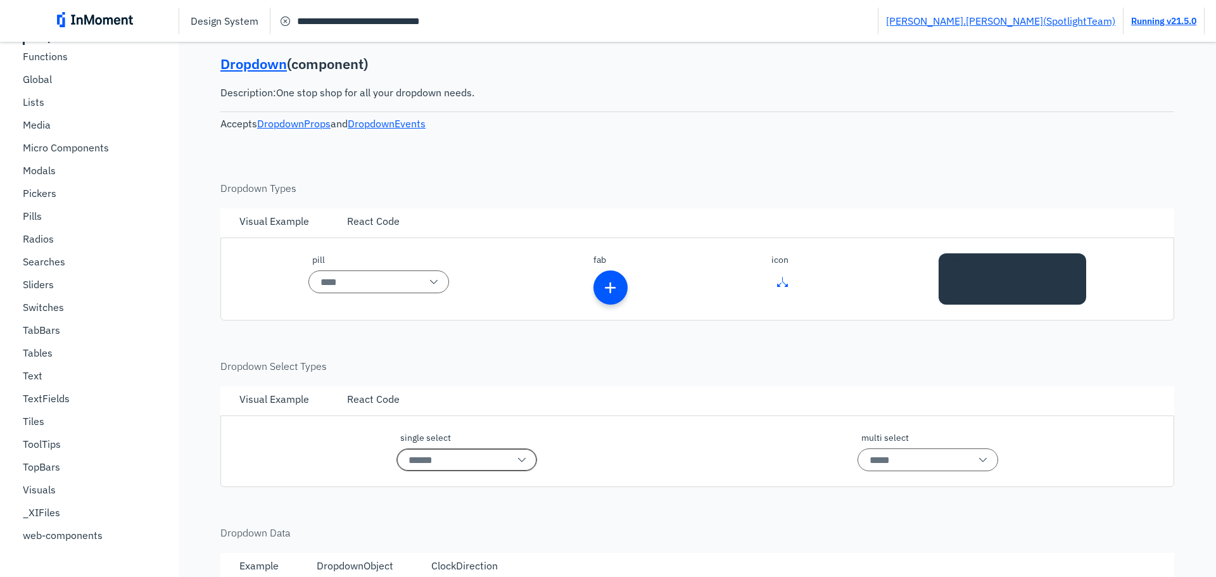
click at [514, 457] on input "single select" at bounding box center [466, 459] width 141 height 23
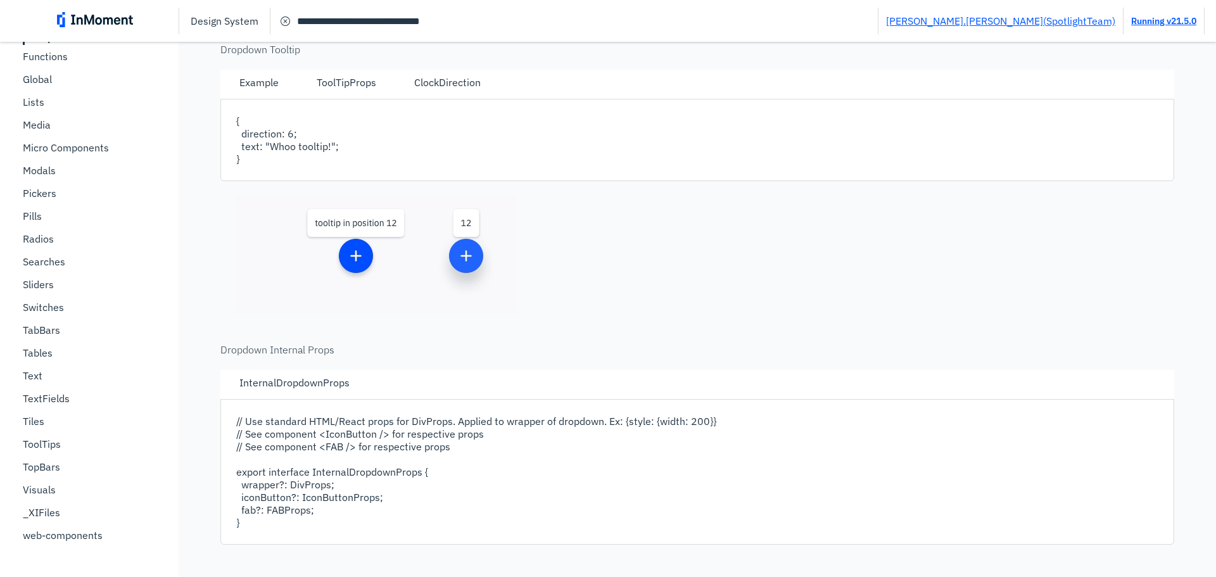
scroll to position [1729, 0]
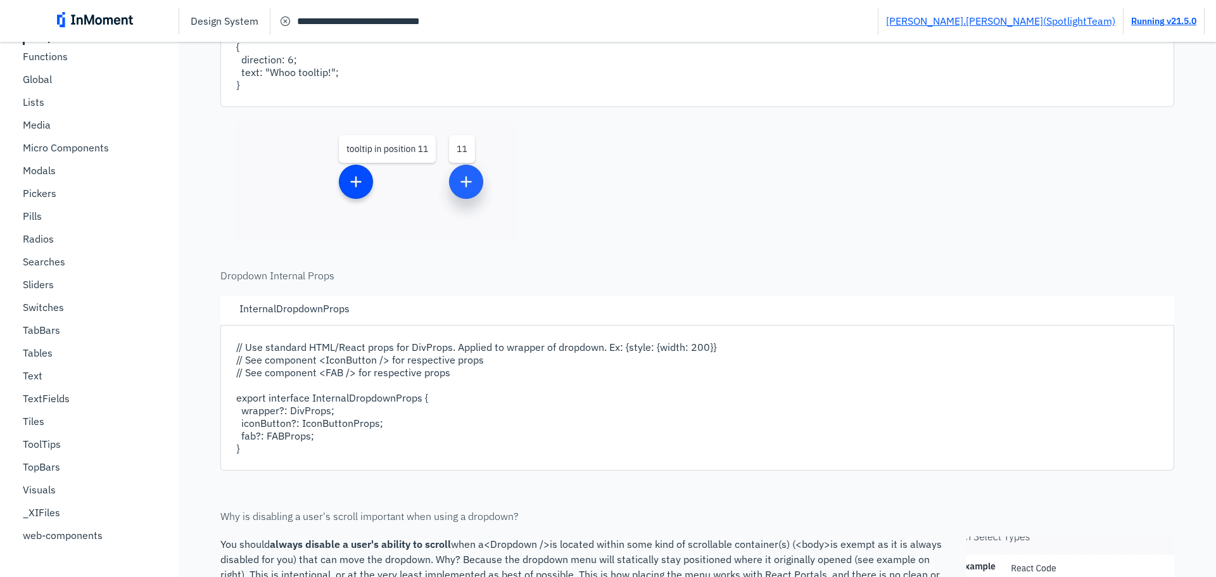
click at [352, 187] on img at bounding box center [376, 181] width 281 height 118
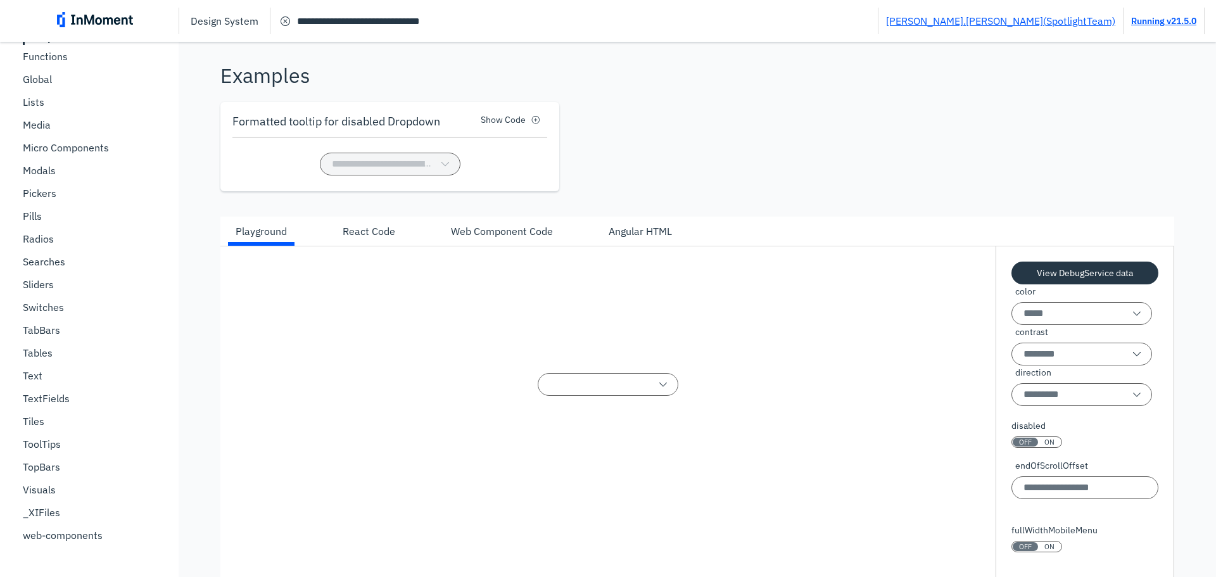
scroll to position [2553, 0]
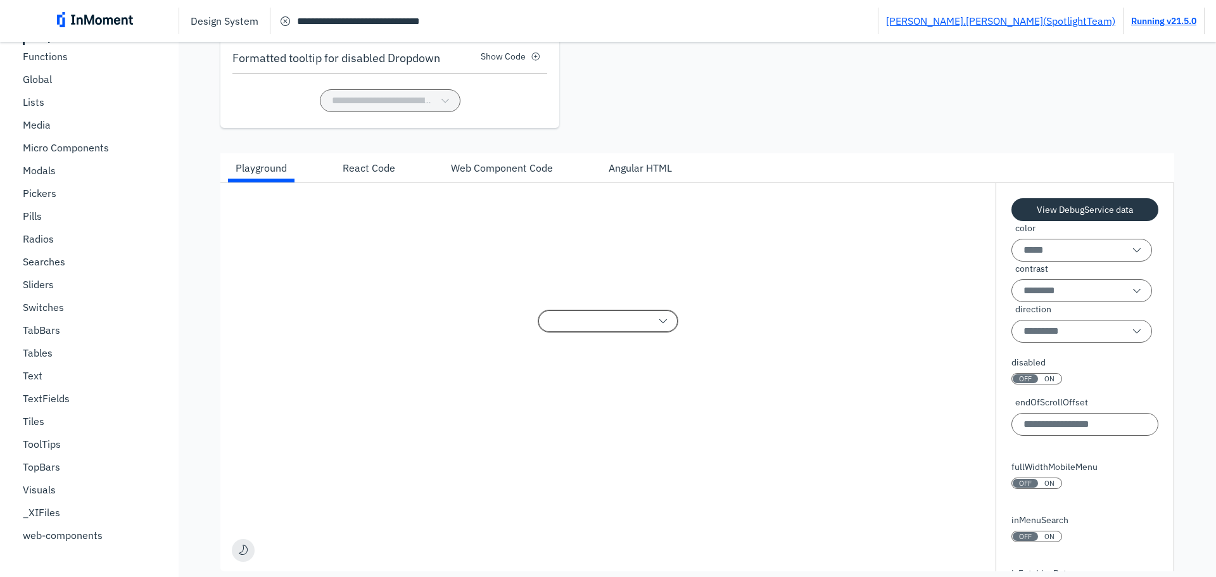
click at [628, 320] on input "text" at bounding box center [608, 321] width 141 height 23
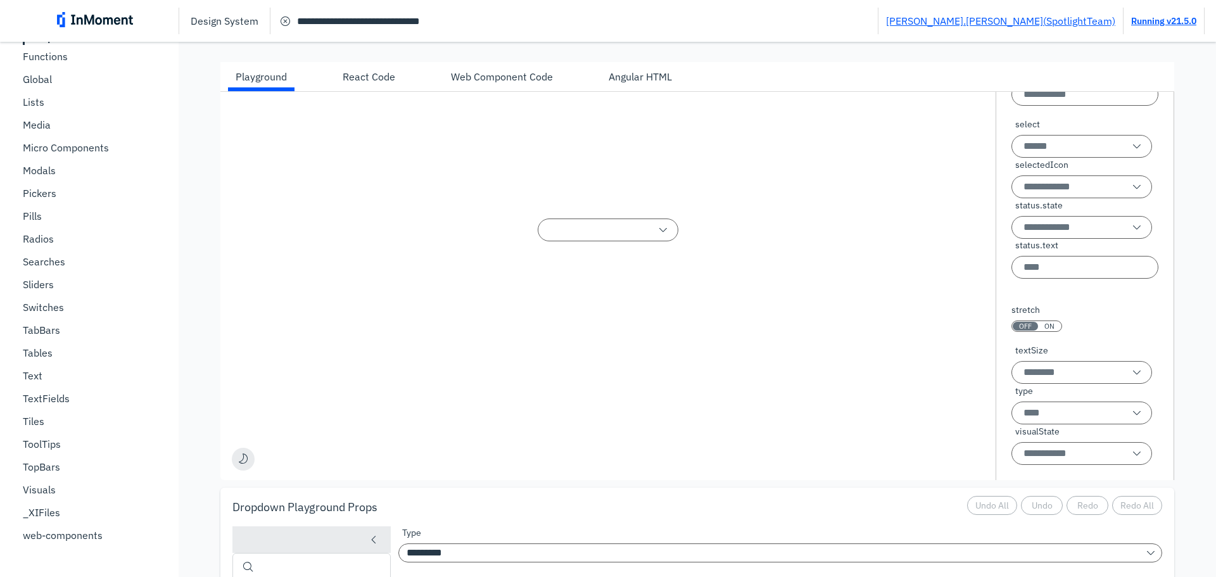
scroll to position [2616, 0]
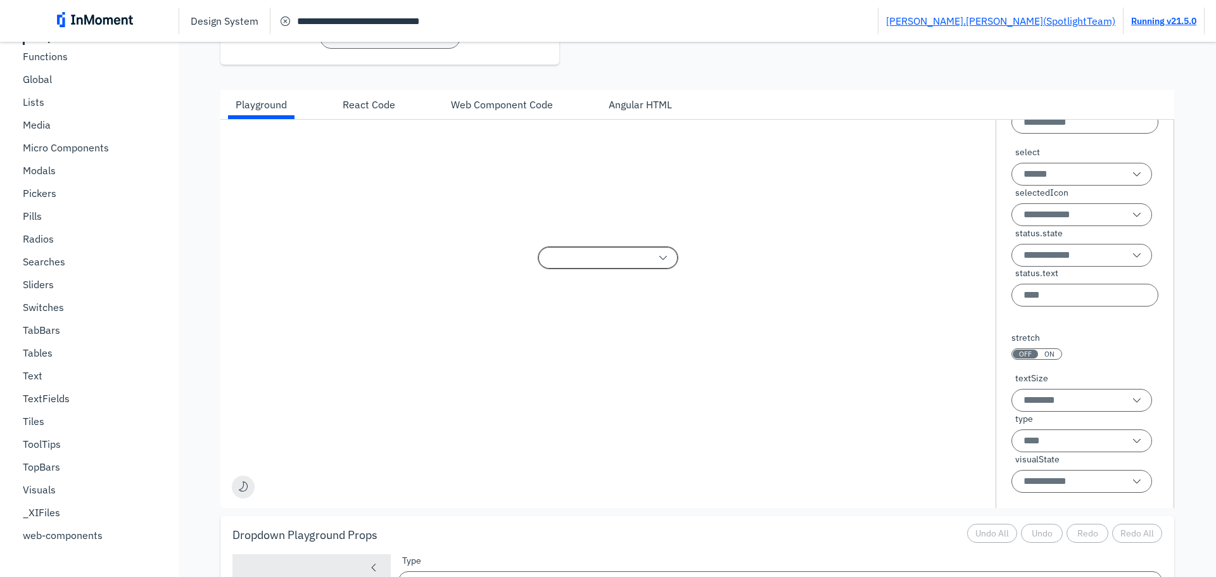
click at [650, 252] on input "text" at bounding box center [608, 257] width 141 height 23
drag, startPoint x: 748, startPoint y: 276, endPoint x: 758, endPoint y: 279, distance: 10.4
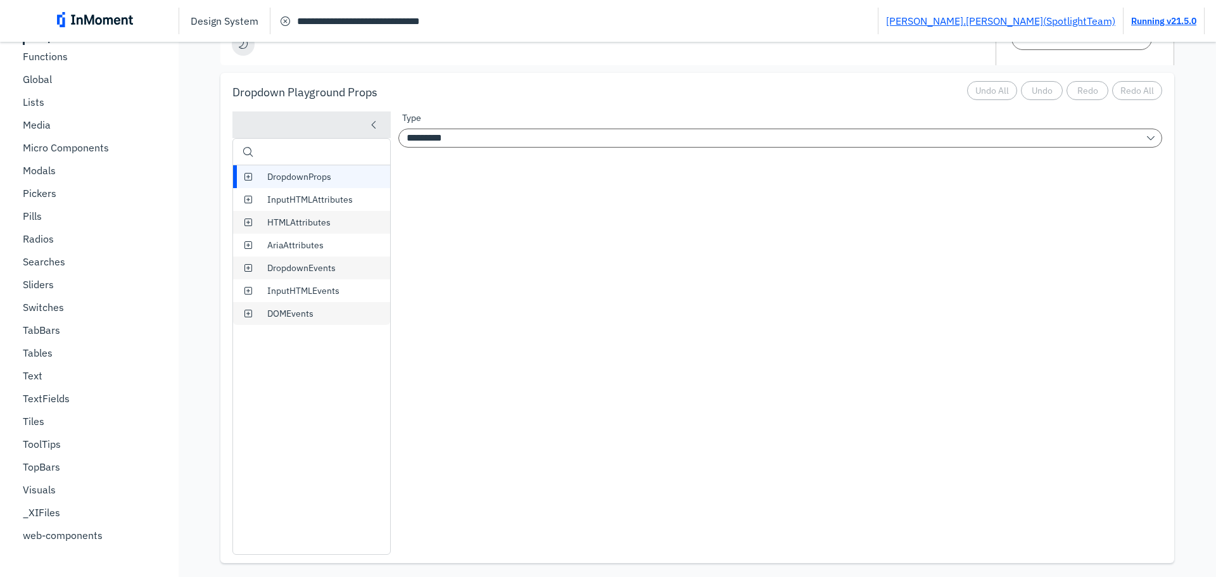
scroll to position [3059, 0]
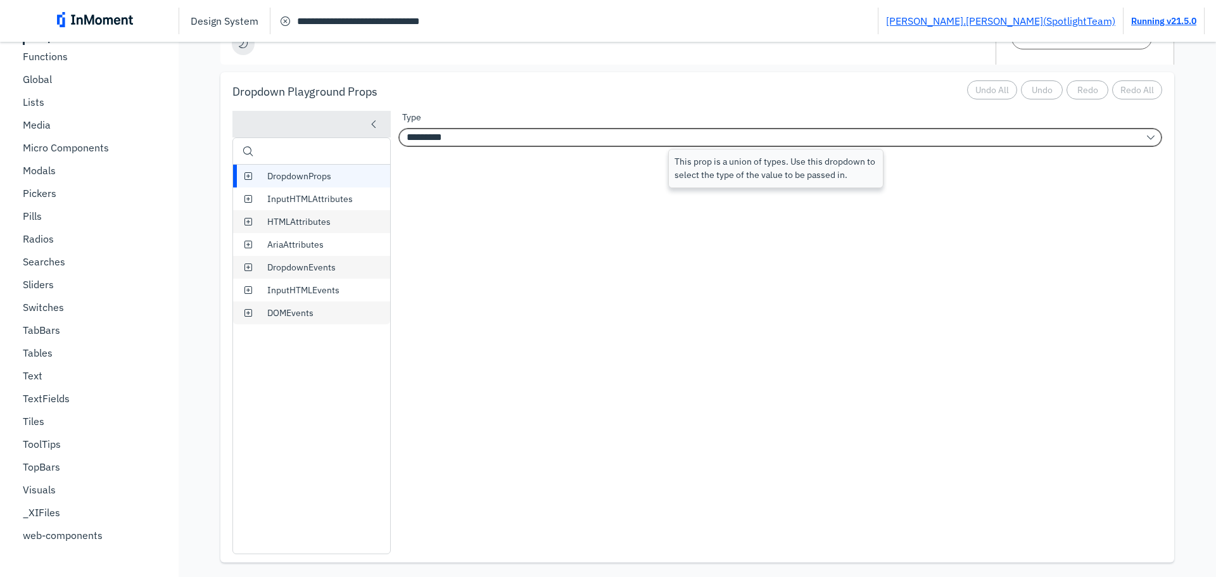
click at [644, 130] on input "*********" at bounding box center [780, 137] width 764 height 19
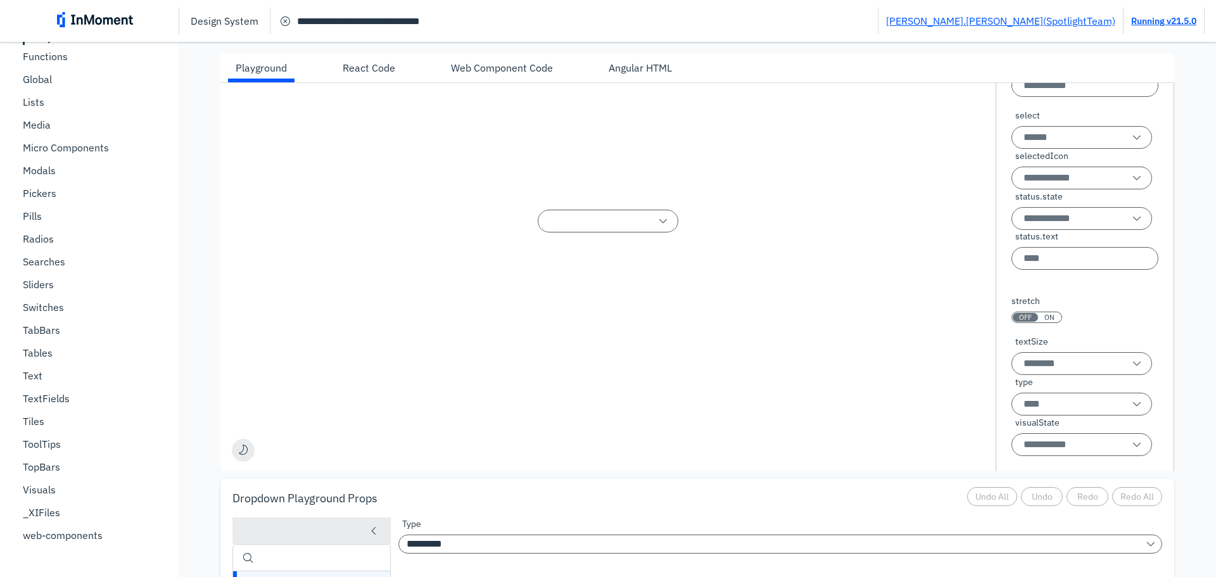
scroll to position [2489, 0]
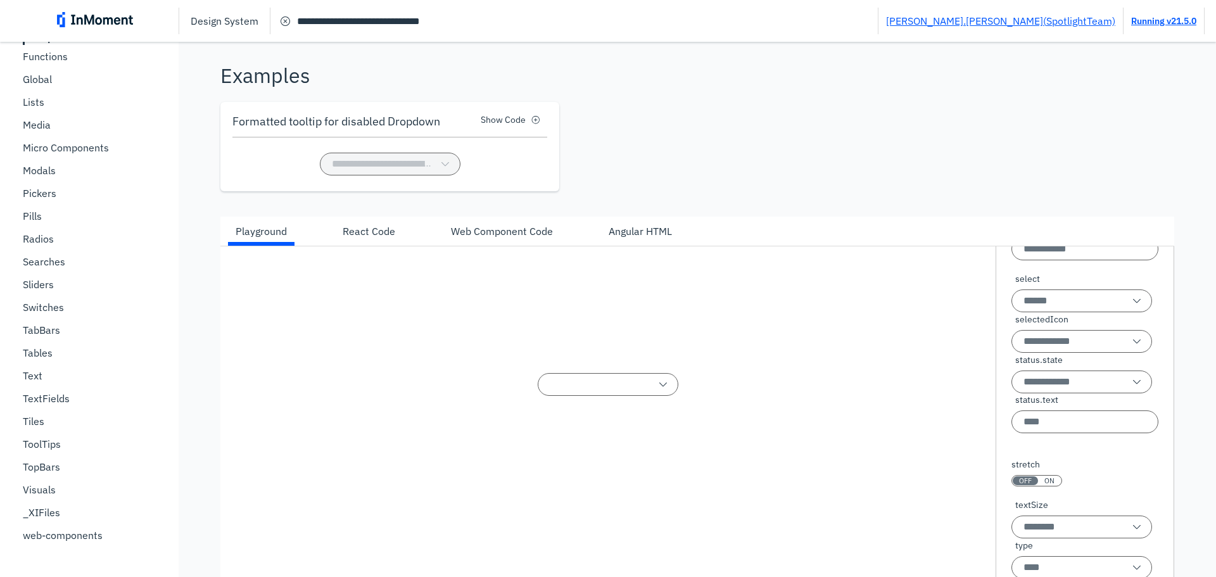
click at [628, 232] on div "Angular HTML" at bounding box center [640, 231] width 63 height 15
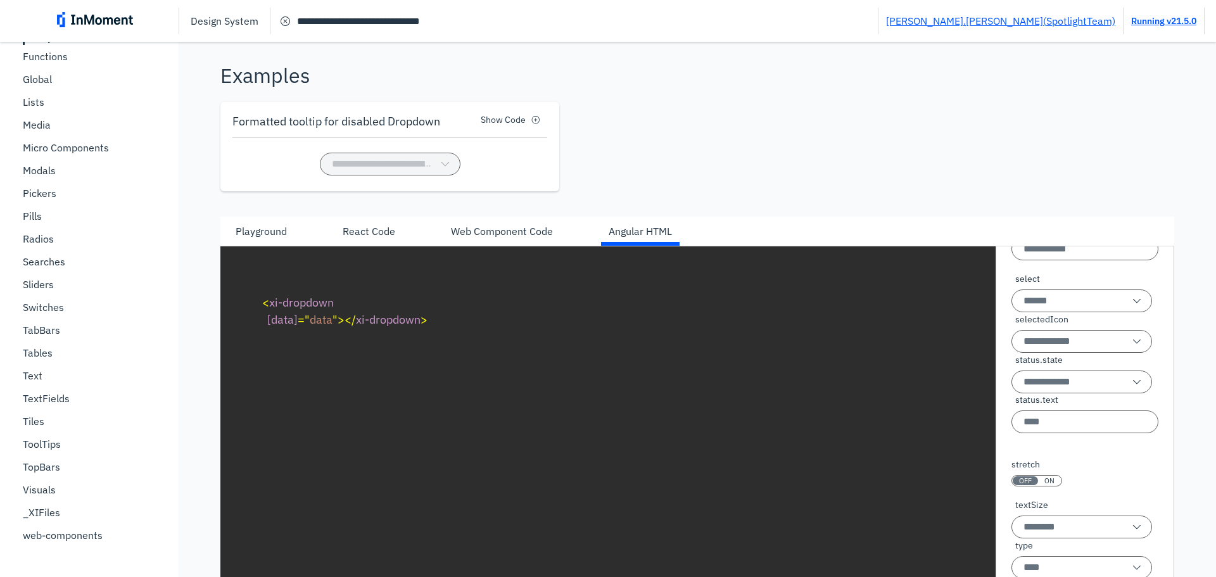
scroll to position [478, 0]
drag, startPoint x: 334, startPoint y: 301, endPoint x: 264, endPoint y: 302, distance: 69.7
click at [264, 302] on span "< xi-dropdown" at bounding box center [298, 302] width 72 height 15
copy span "< xi-dropdown"
click at [261, 231] on div "Playground" at bounding box center [261, 231] width 51 height 15
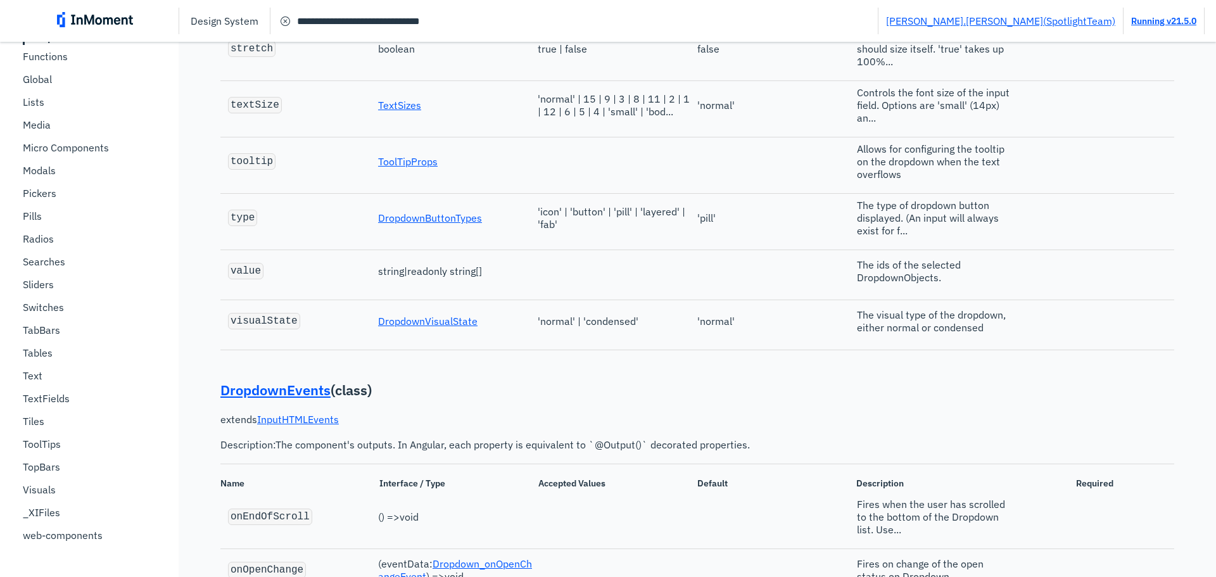
scroll to position [4895, 0]
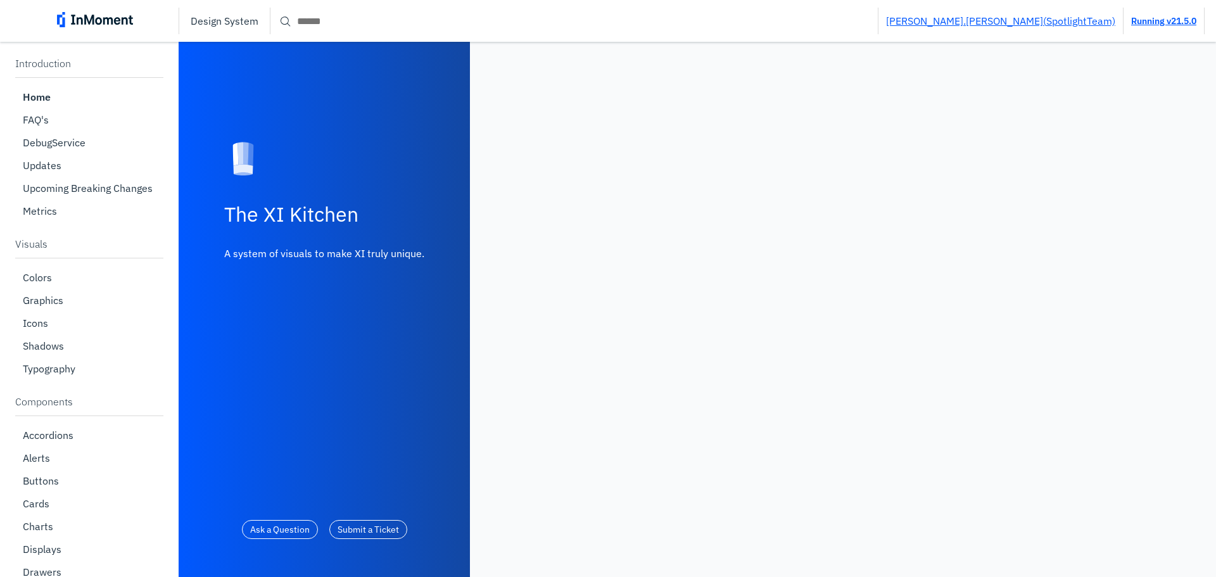
click at [443, 25] on input "Search" at bounding box center [573, 20] width 607 height 23
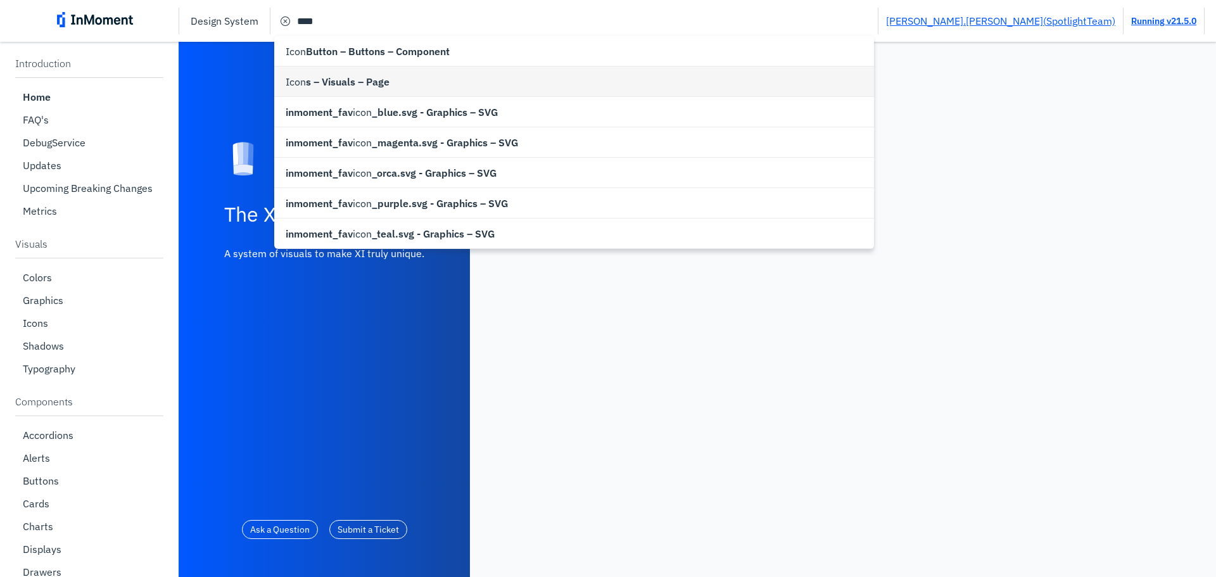
type input "**********"
click at [412, 84] on div "Icon s – Visuals – Page" at bounding box center [574, 81] width 600 height 30
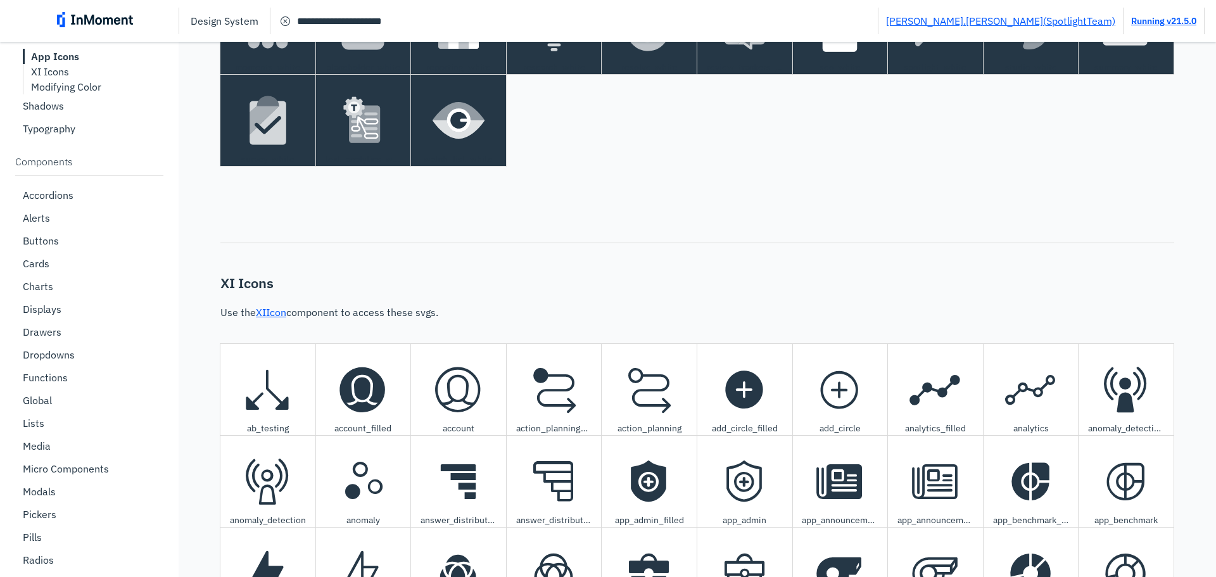
scroll to position [4156, 0]
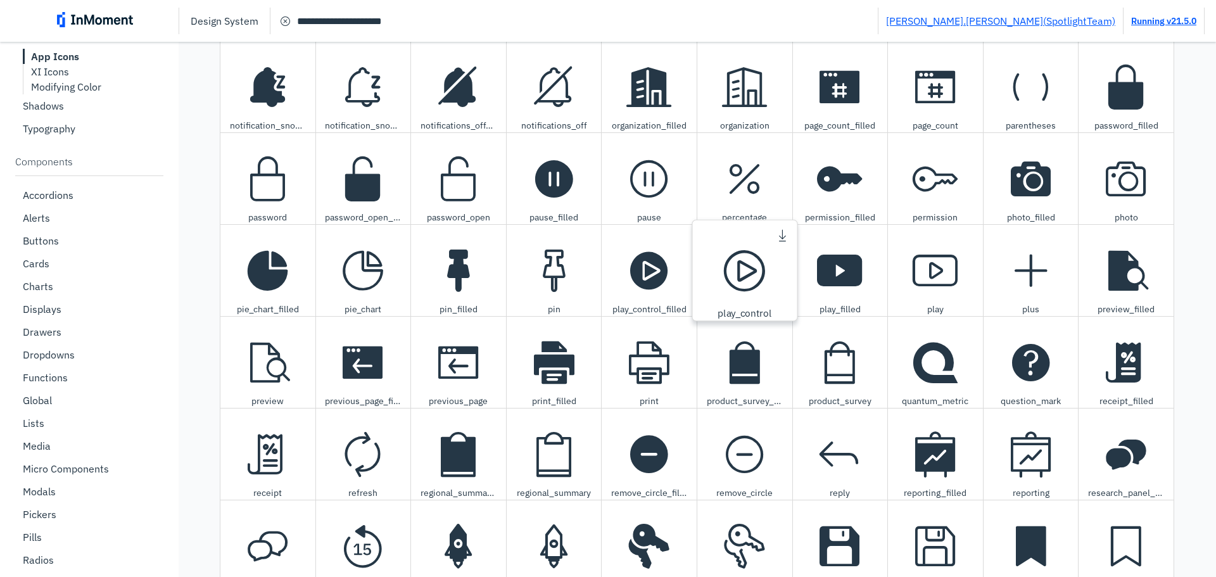
click at [742, 286] on span "play control icon" at bounding box center [744, 270] width 67 height 67
type textarea "**********"
